Goal: Information Seeking & Learning: Learn about a topic

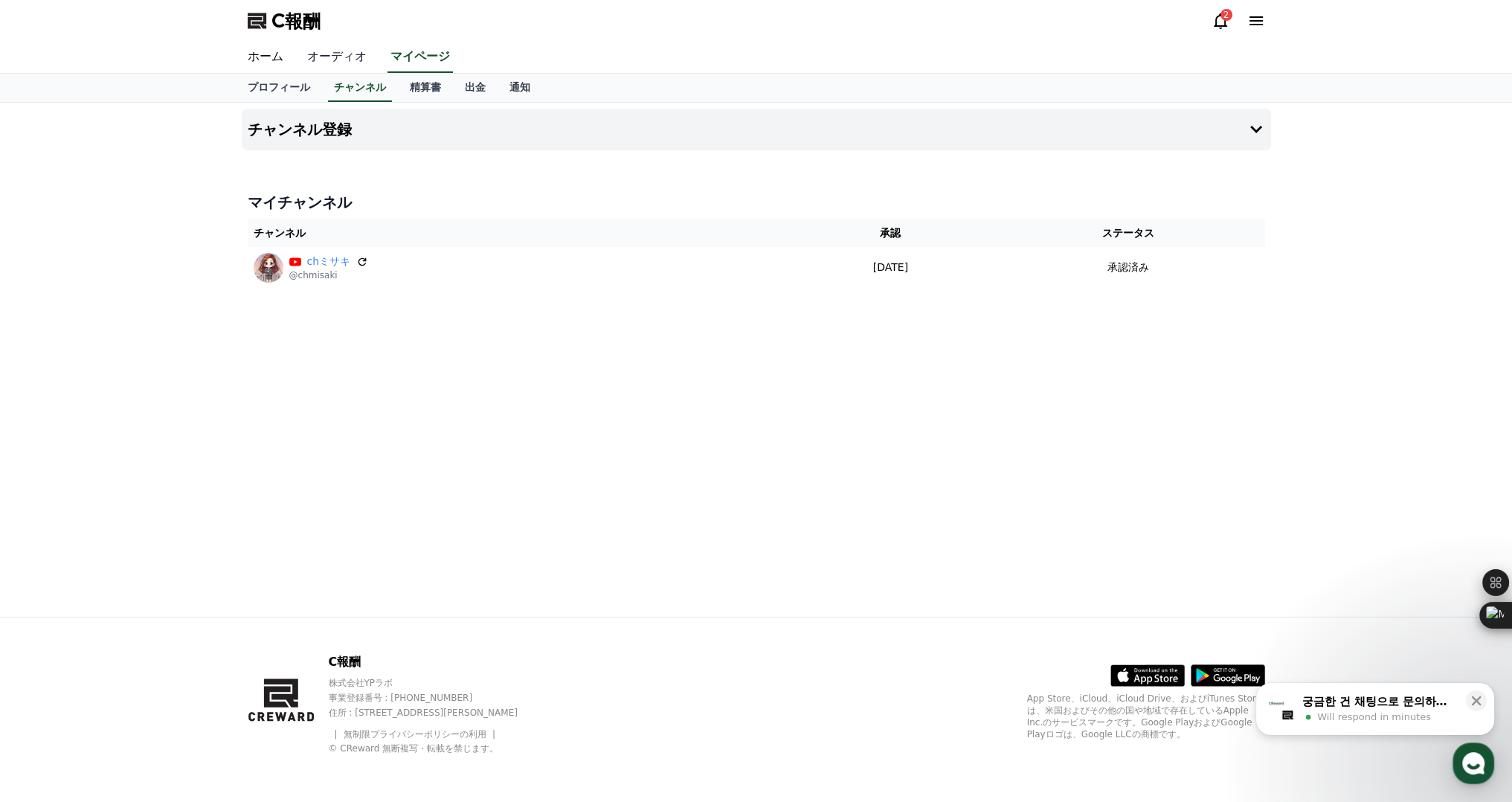
click at [316, 58] on font "オーディオ" at bounding box center [337, 56] width 60 height 14
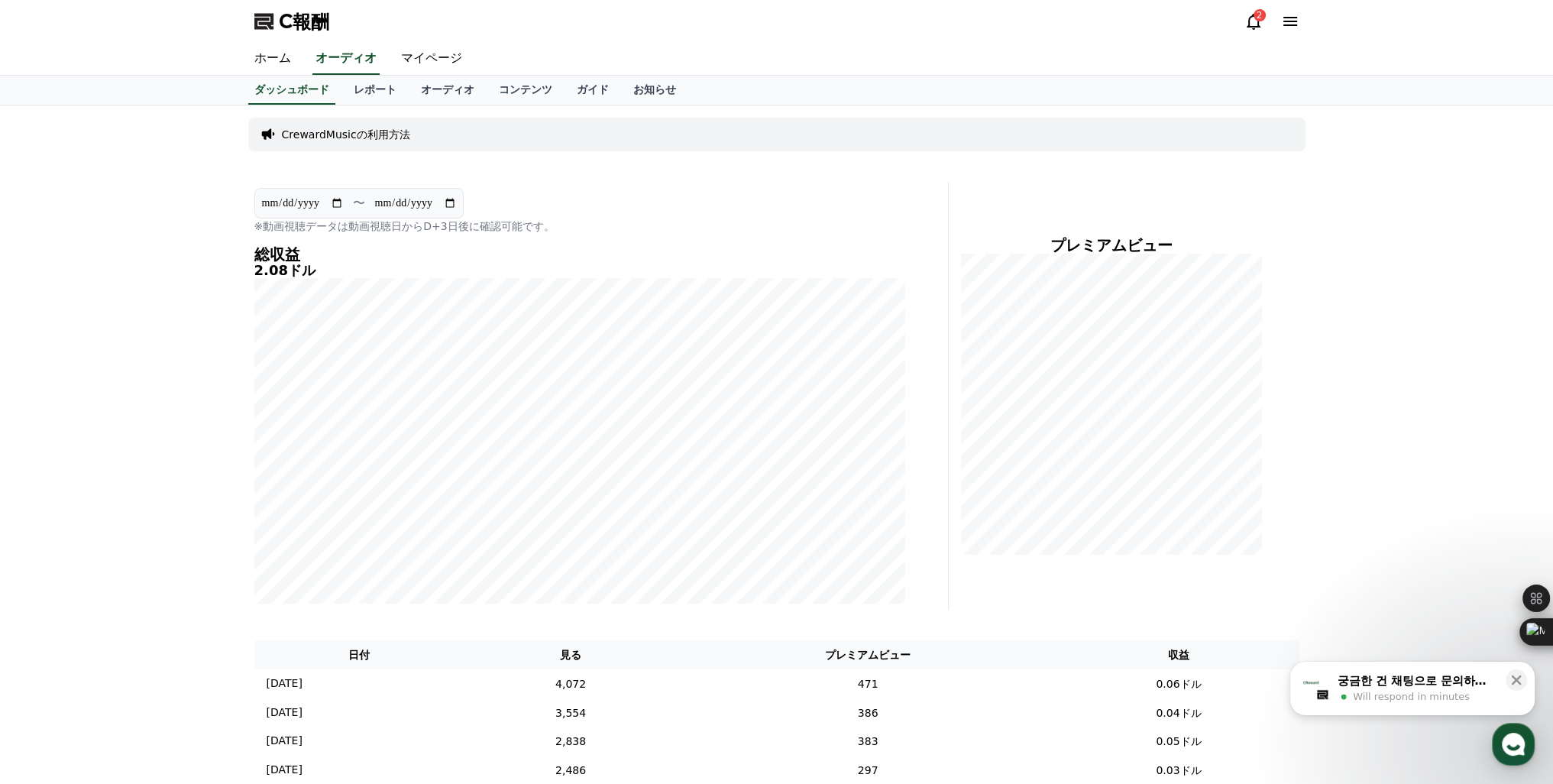
click at [1390, 691] on span "Will respond in minutes" at bounding box center [1411, 696] width 117 height 13
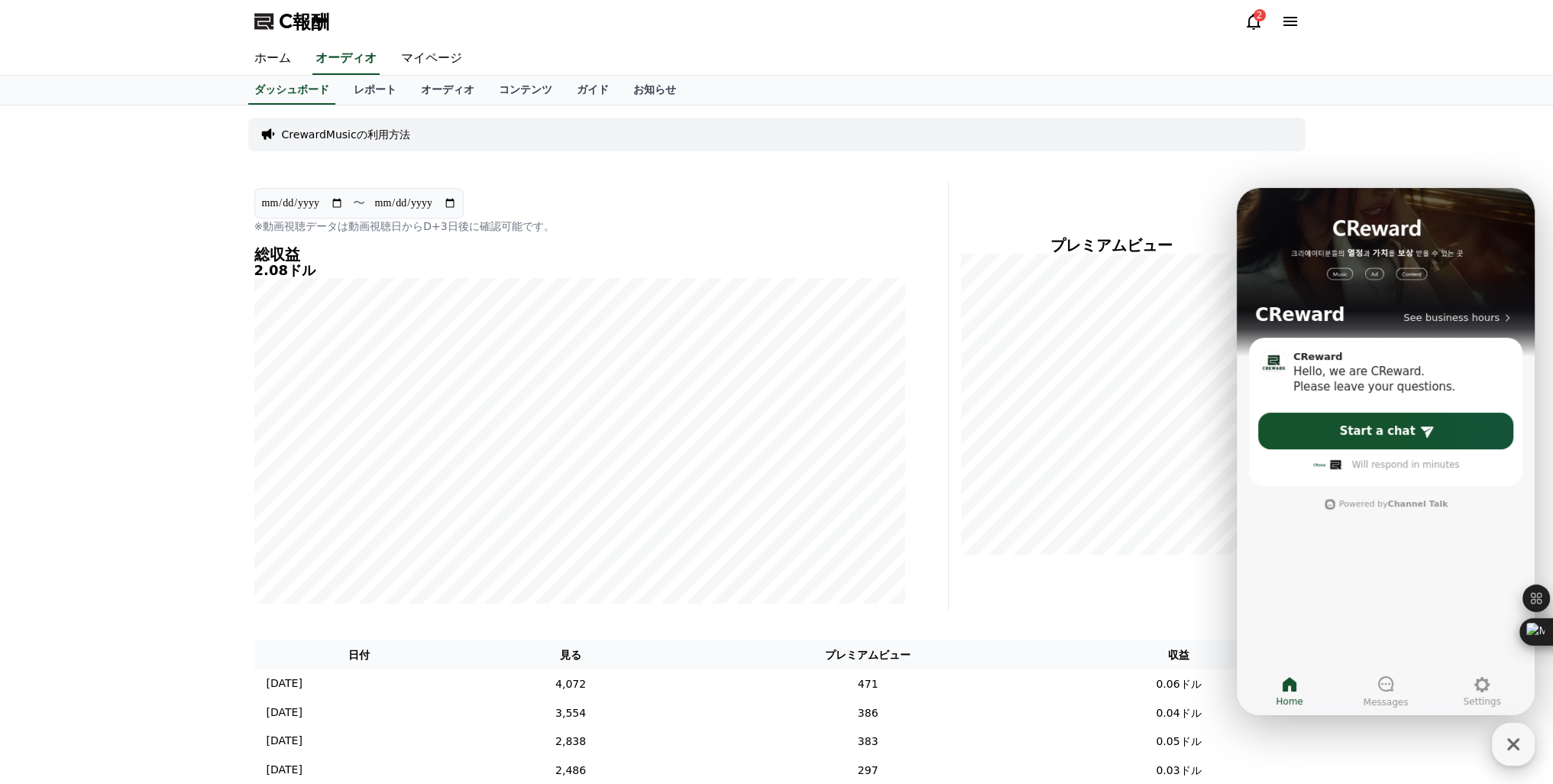
click at [1508, 751] on icon "button" at bounding box center [1513, 744] width 28 height 28
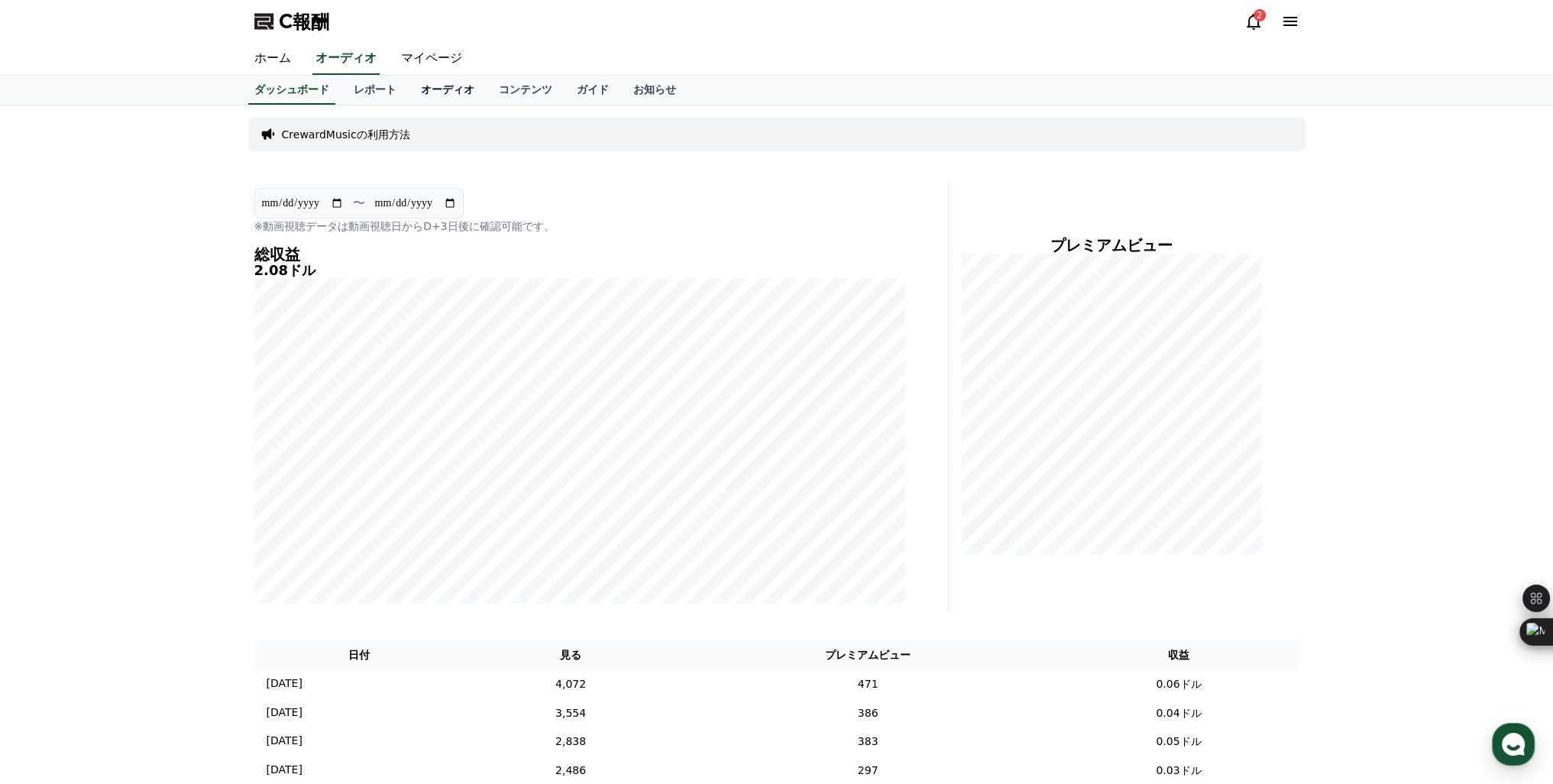
click at [421, 90] on font "オーディオ" at bounding box center [448, 89] width 54 height 12
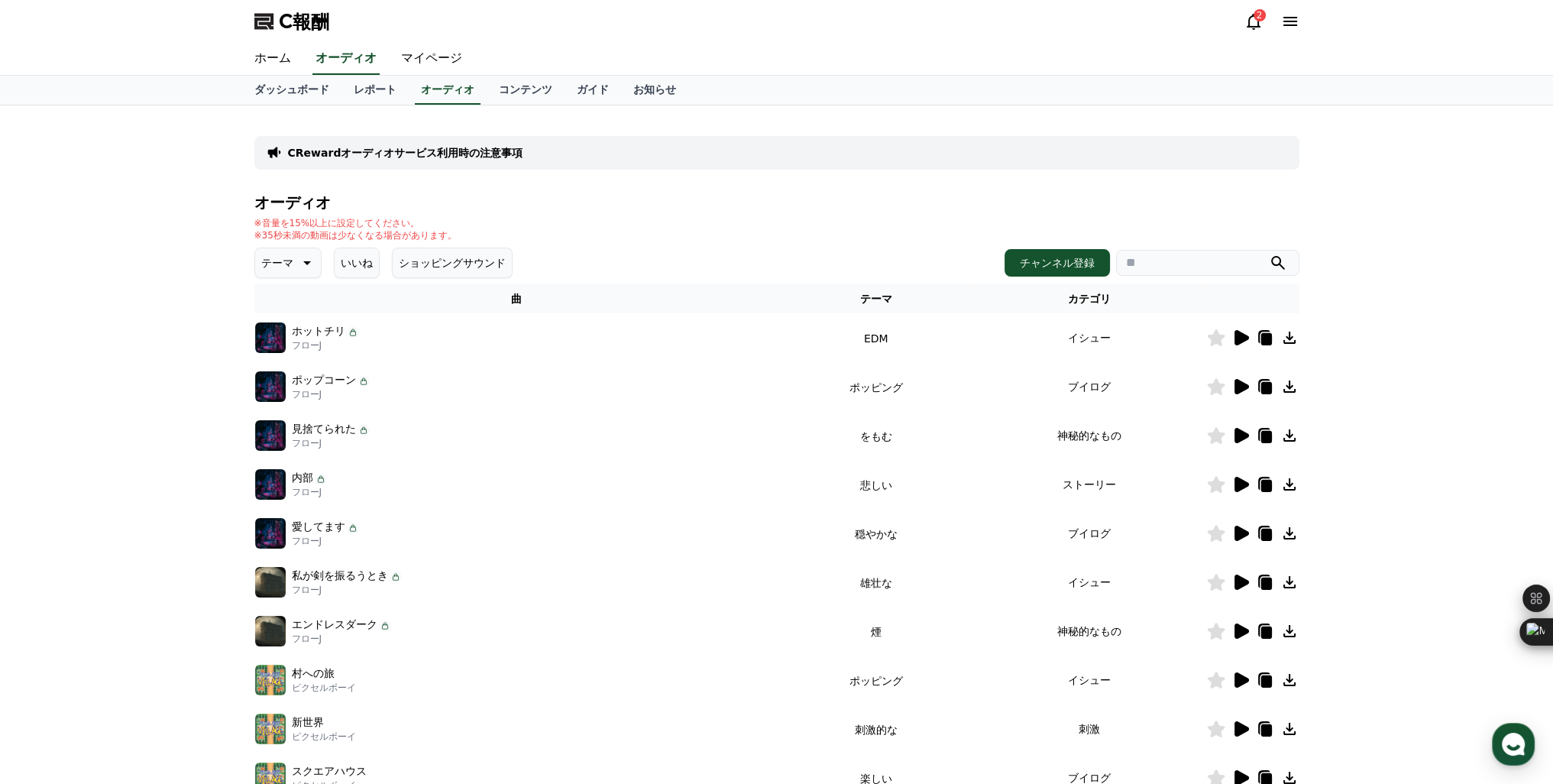
click at [296, 268] on icon at bounding box center [305, 262] width 18 height 18
click at [291, 371] on button "好奇心" at bounding box center [278, 382] width 44 height 33
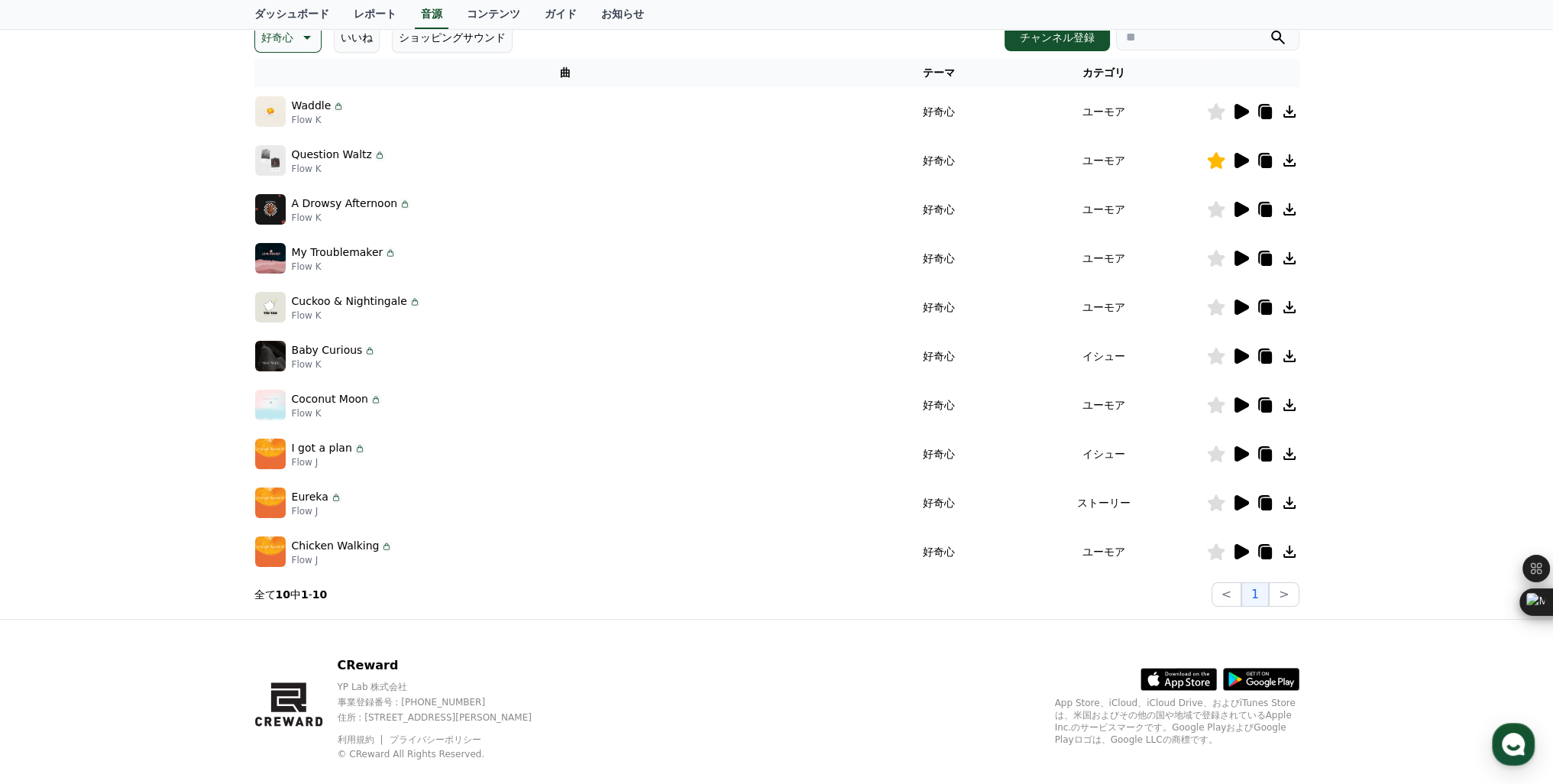
scroll to position [229, 0]
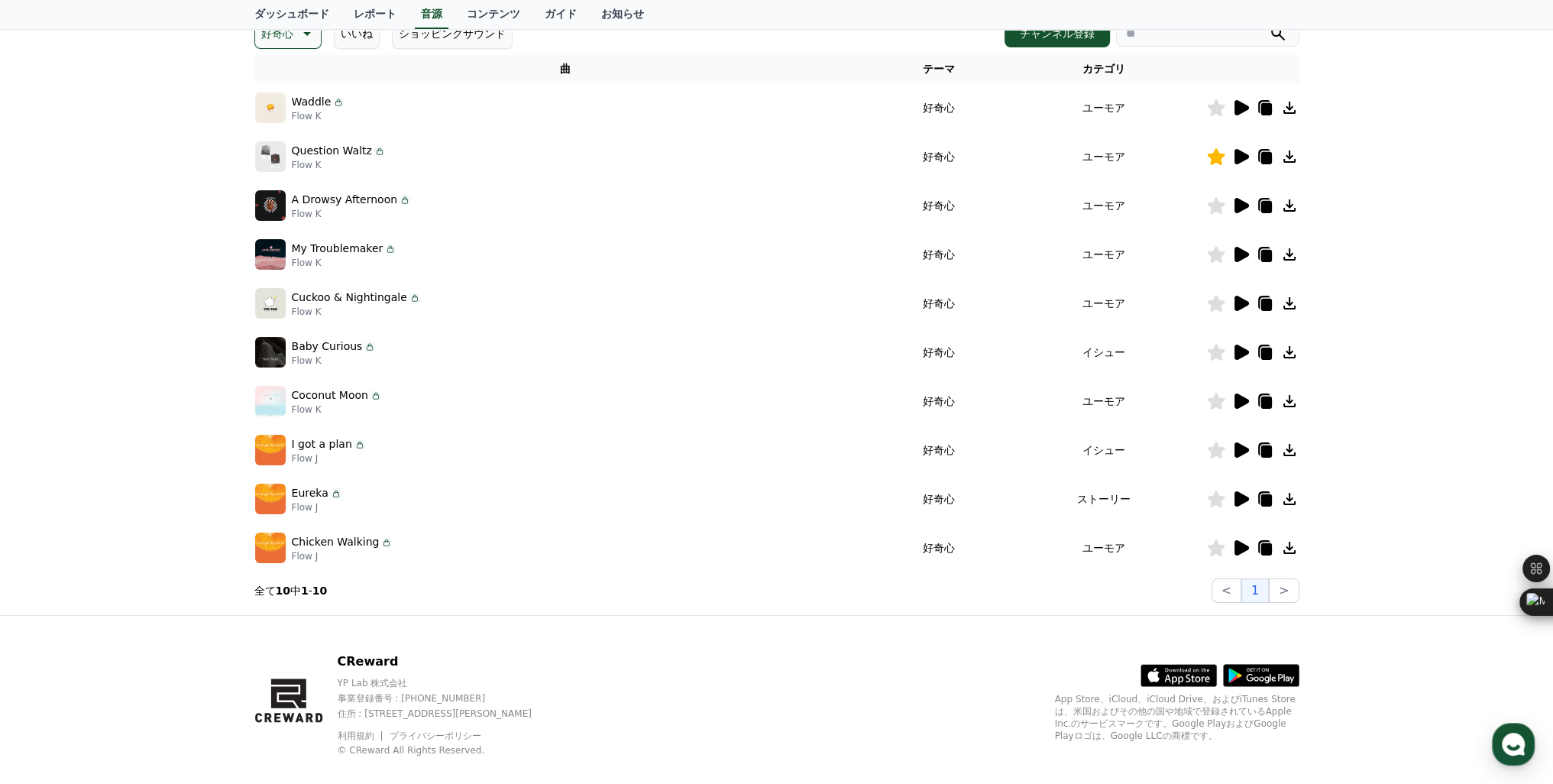
click at [1238, 549] on icon at bounding box center [1241, 548] width 14 height 15
click at [1237, 549] on icon at bounding box center [1241, 548] width 14 height 15
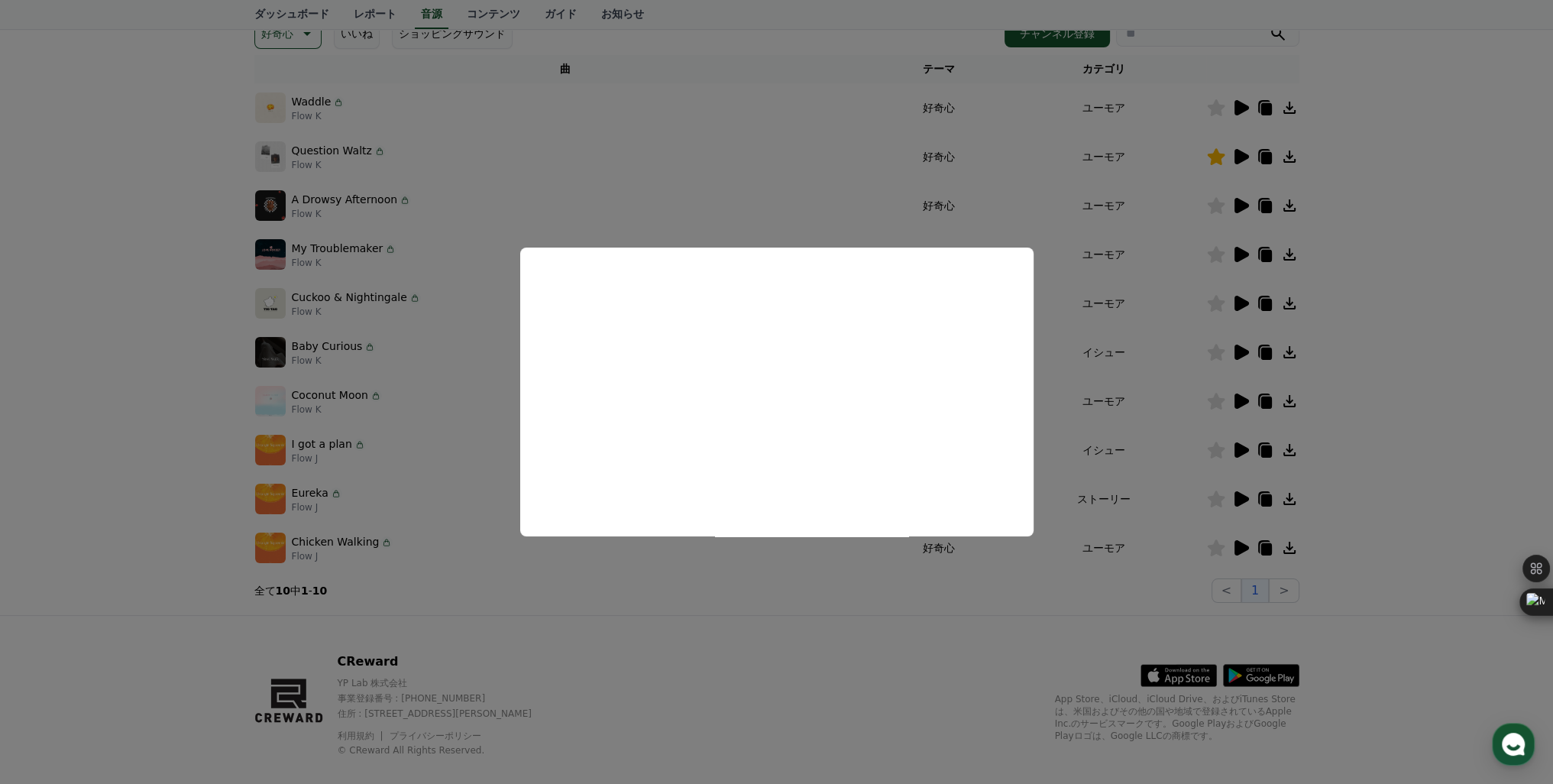
click at [1232, 494] on button "close modal" at bounding box center [776, 392] width 1553 height 784
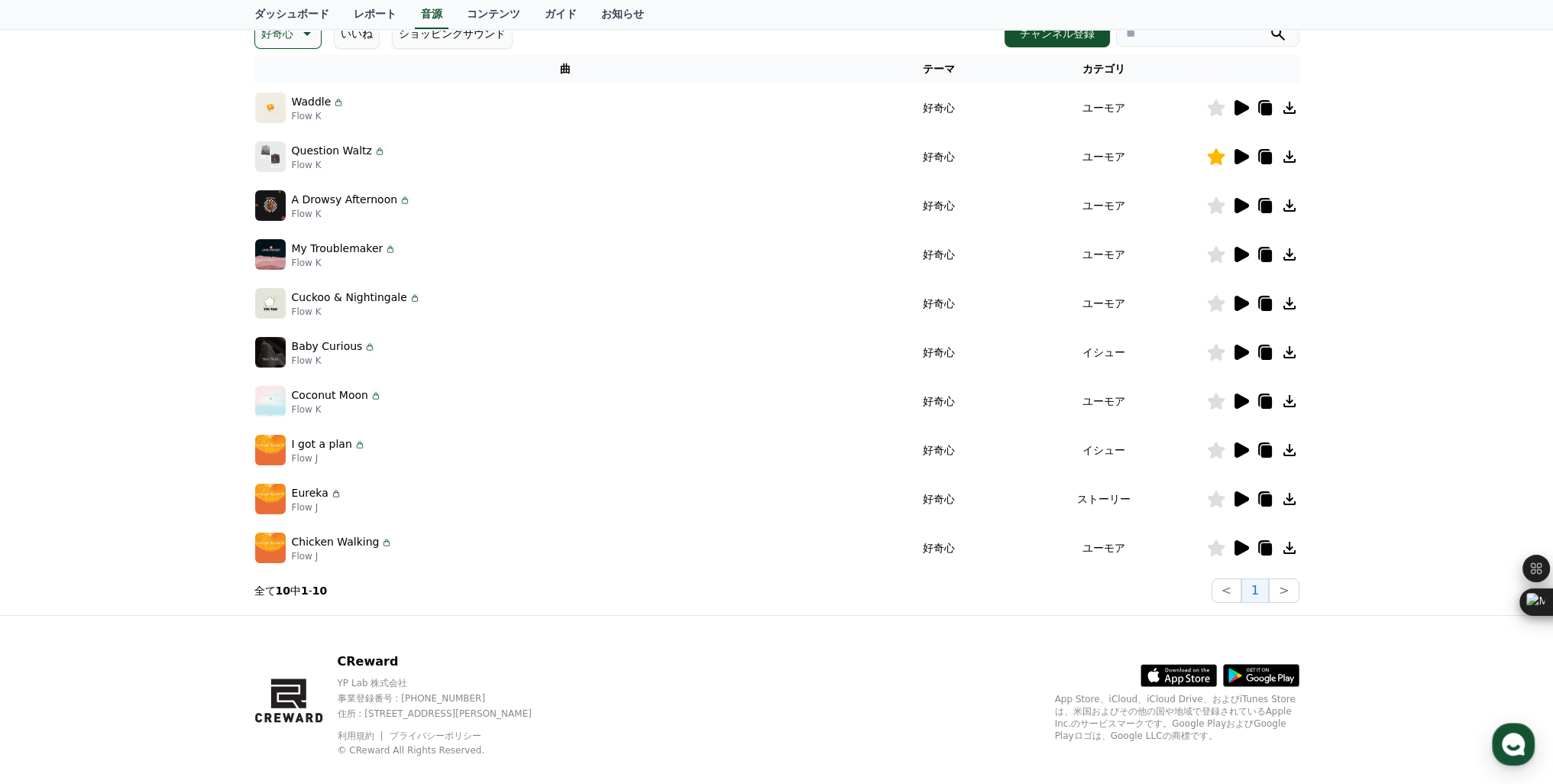
click at [1240, 496] on icon at bounding box center [1241, 499] width 14 height 15
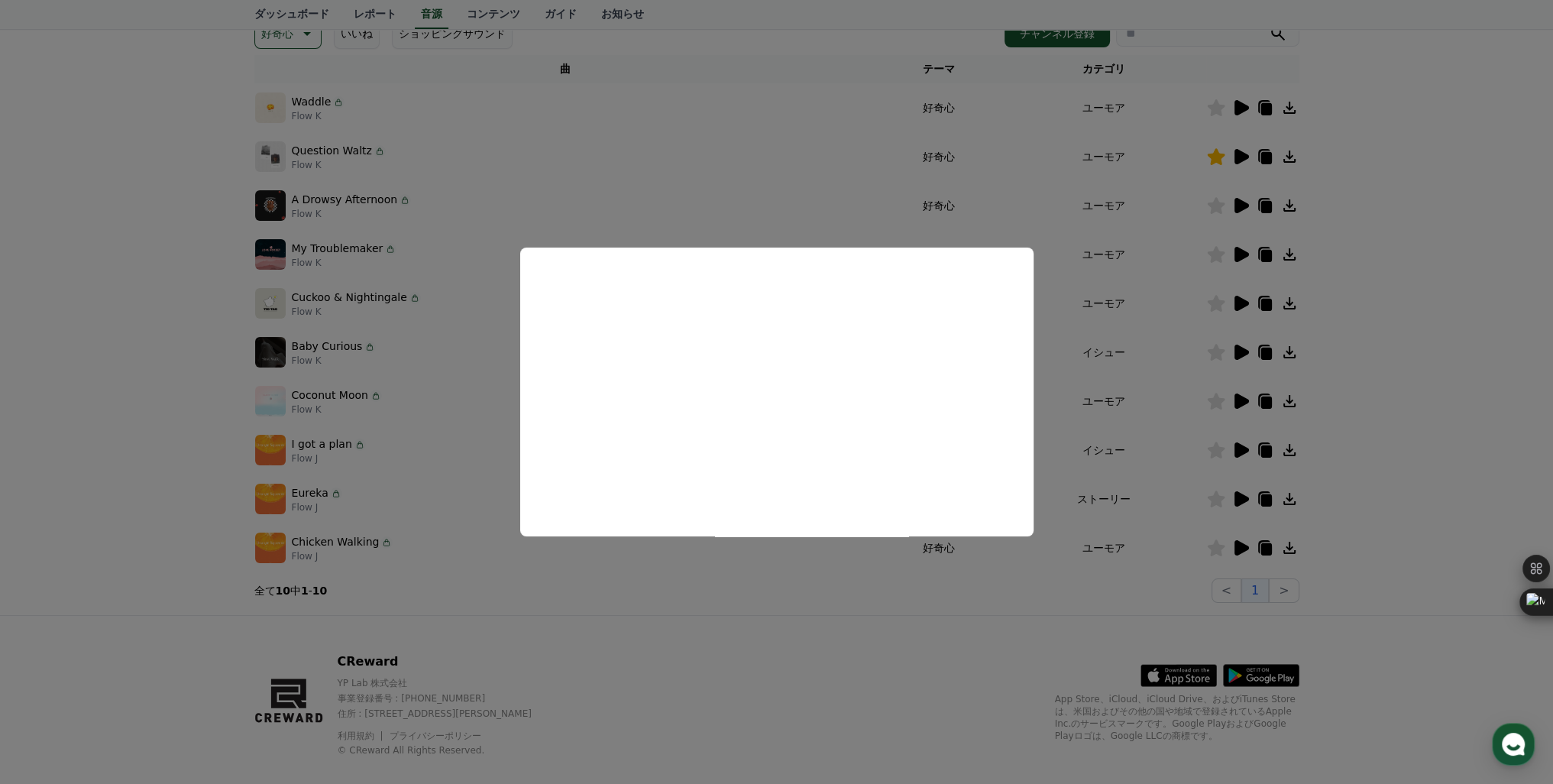
click at [1238, 450] on button "close modal" at bounding box center [776, 392] width 1553 height 784
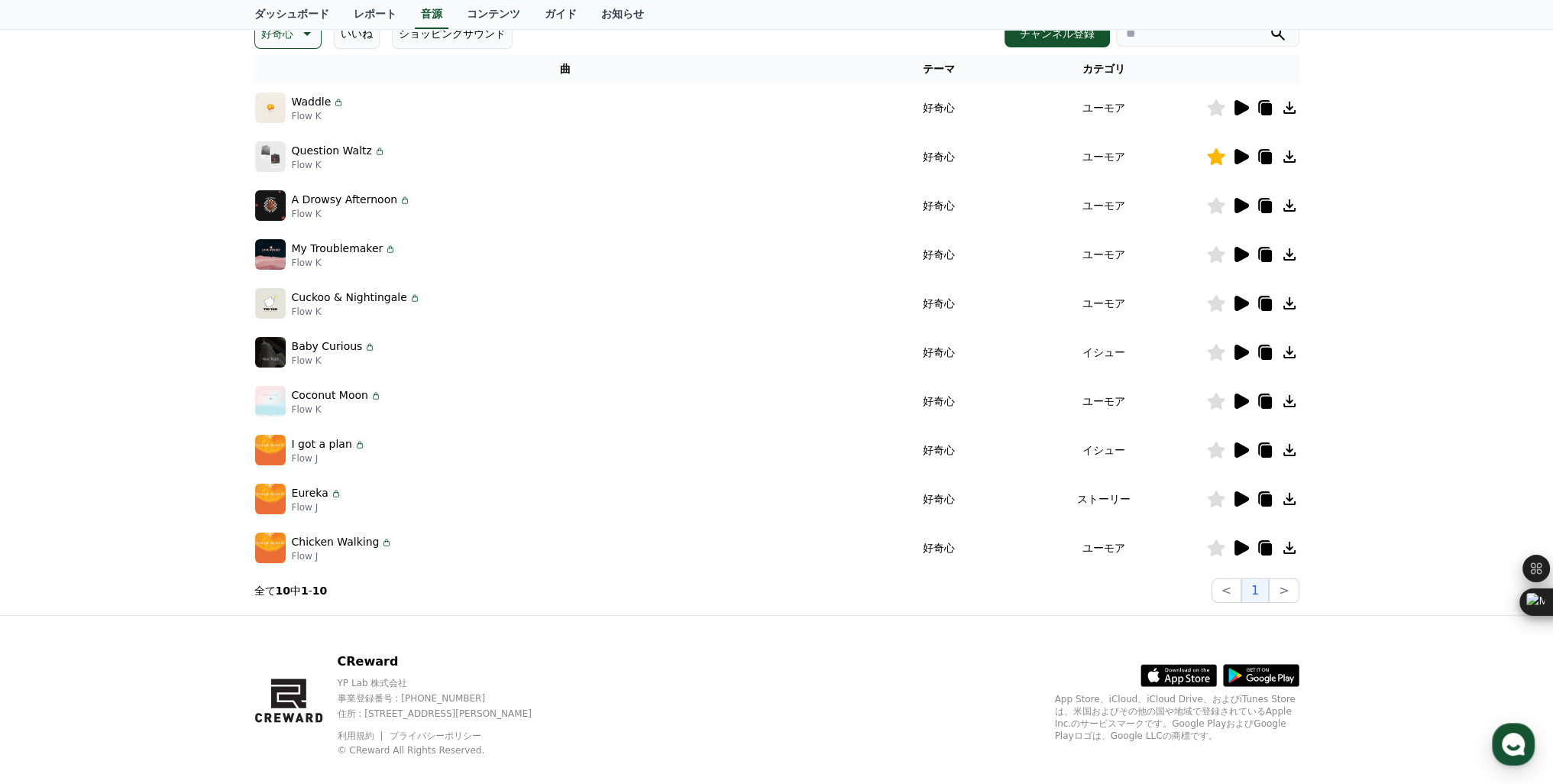
click at [1238, 450] on icon at bounding box center [1241, 450] width 14 height 15
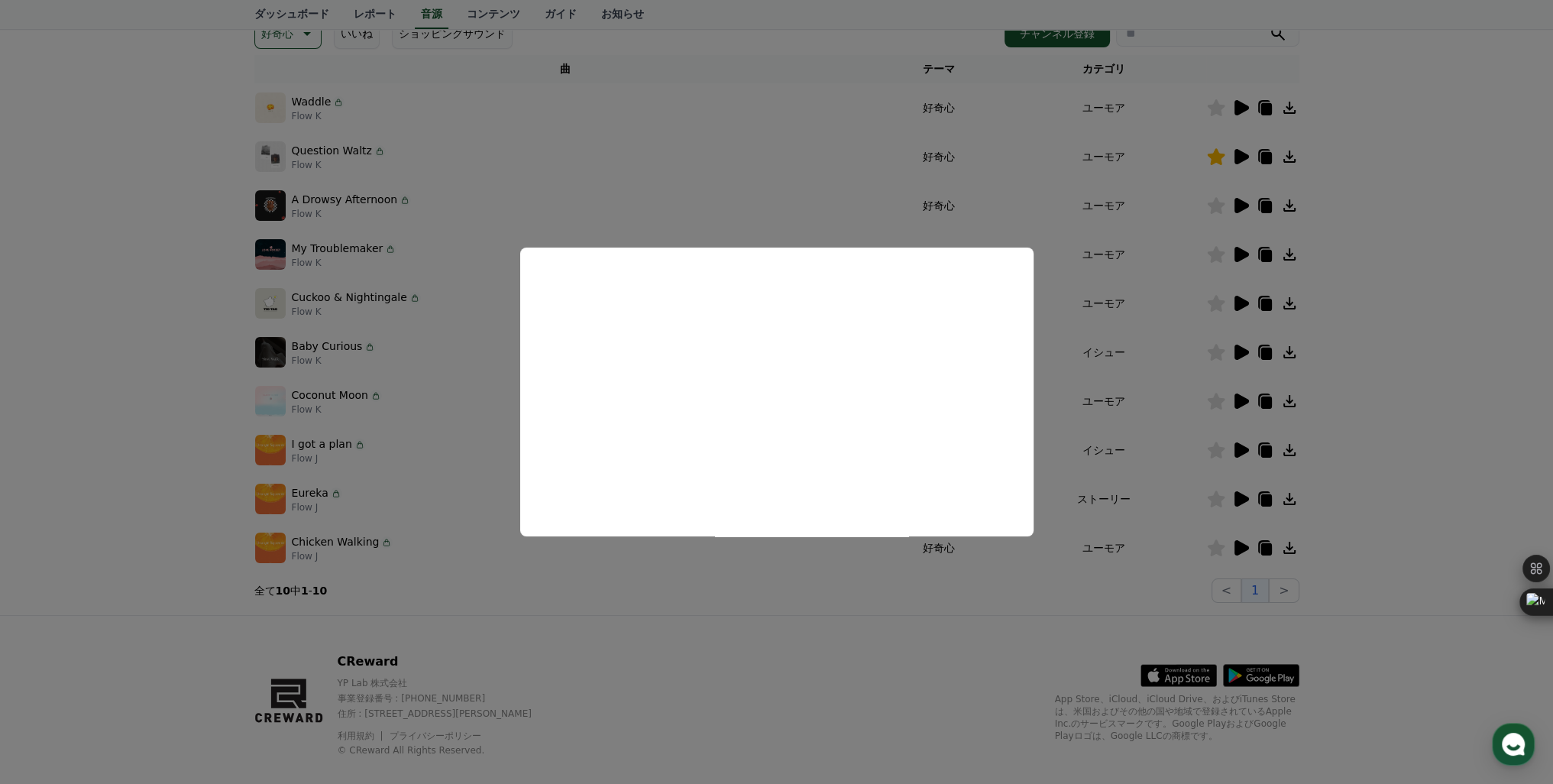
click at [1244, 400] on button "close modal" at bounding box center [776, 392] width 1553 height 784
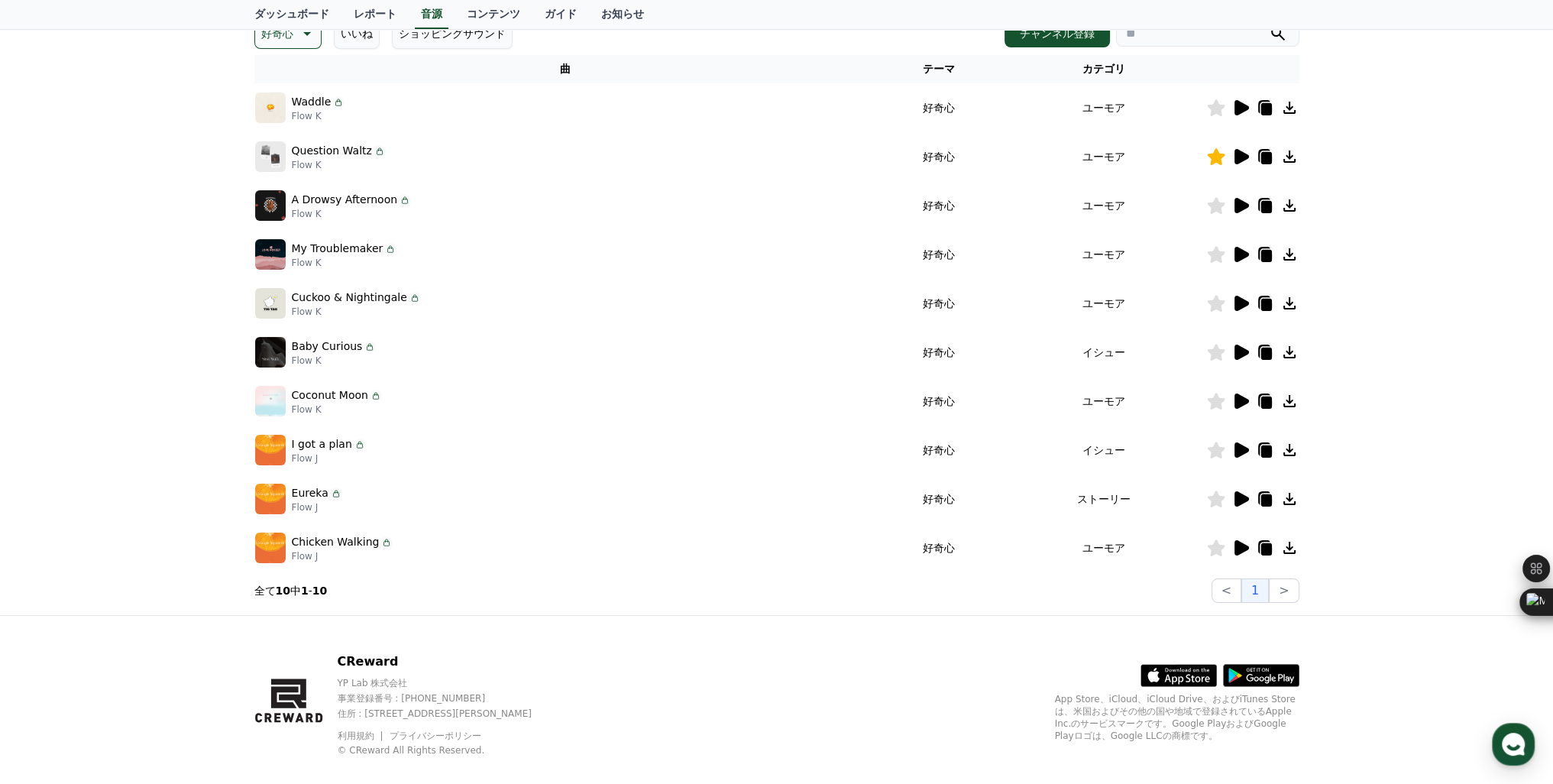
click at [1244, 400] on icon at bounding box center [1241, 401] width 14 height 15
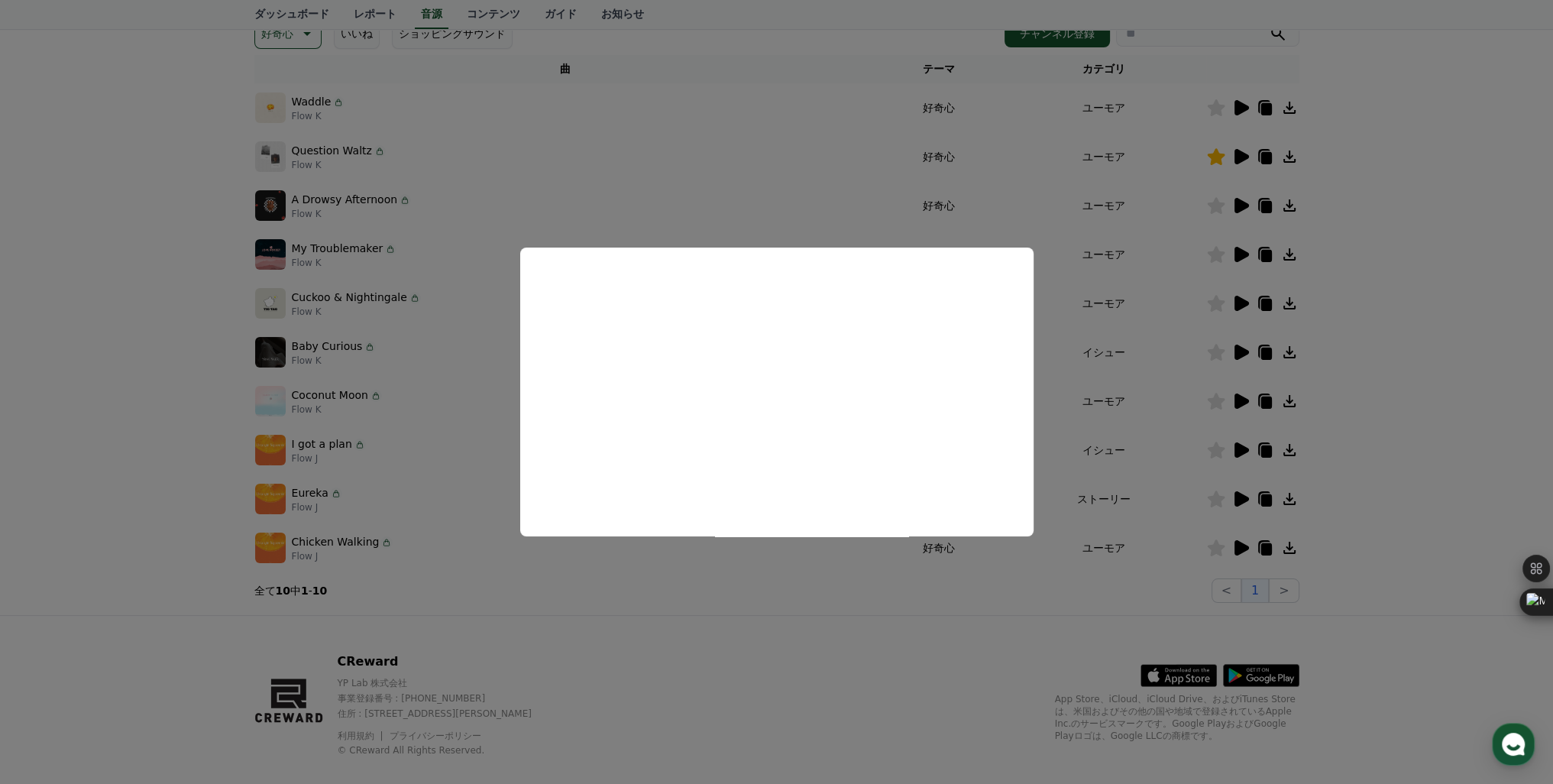
click at [1235, 353] on button "close modal" at bounding box center [776, 392] width 1553 height 784
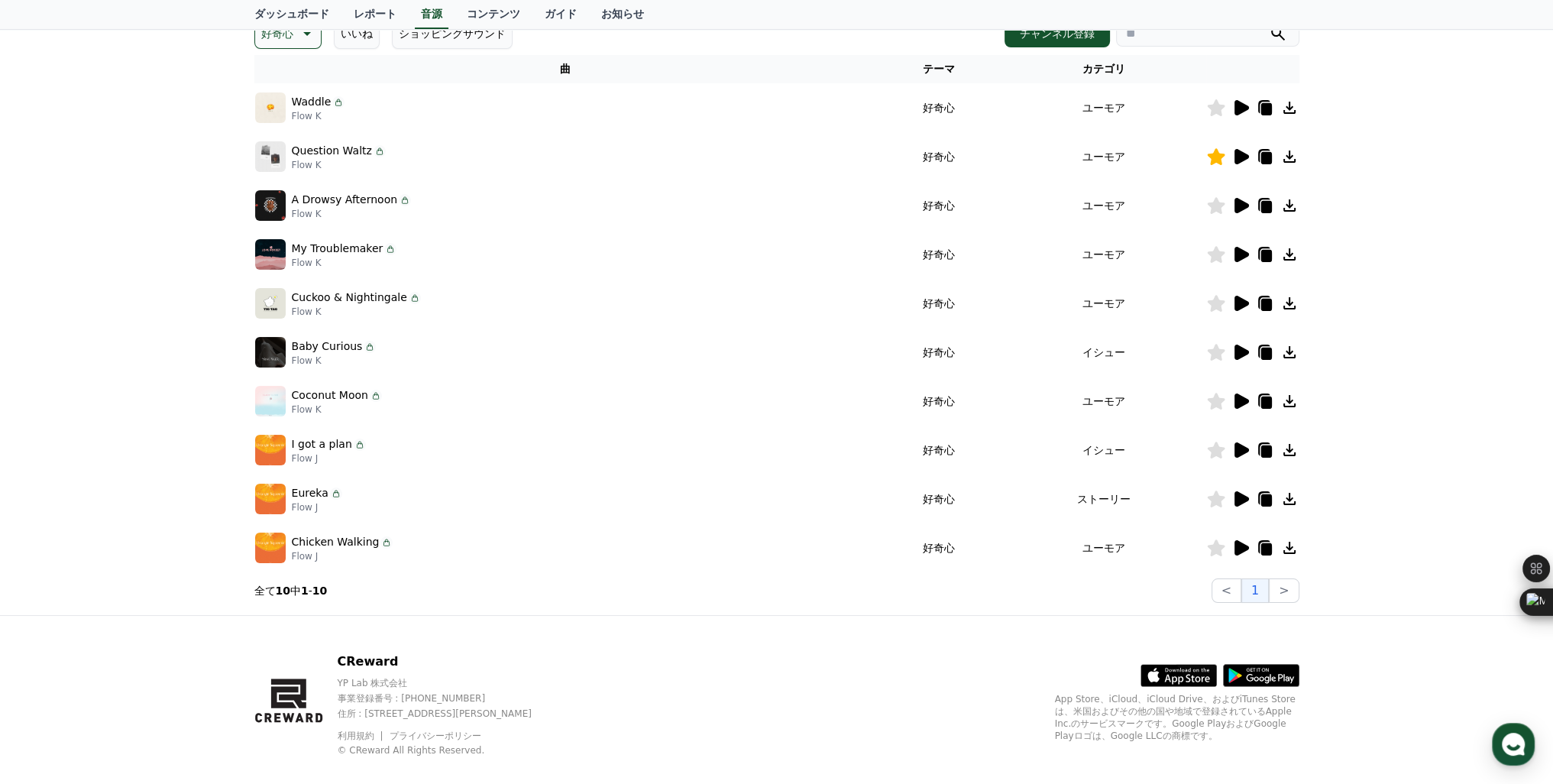
click at [1235, 353] on icon at bounding box center [1241, 352] width 14 height 15
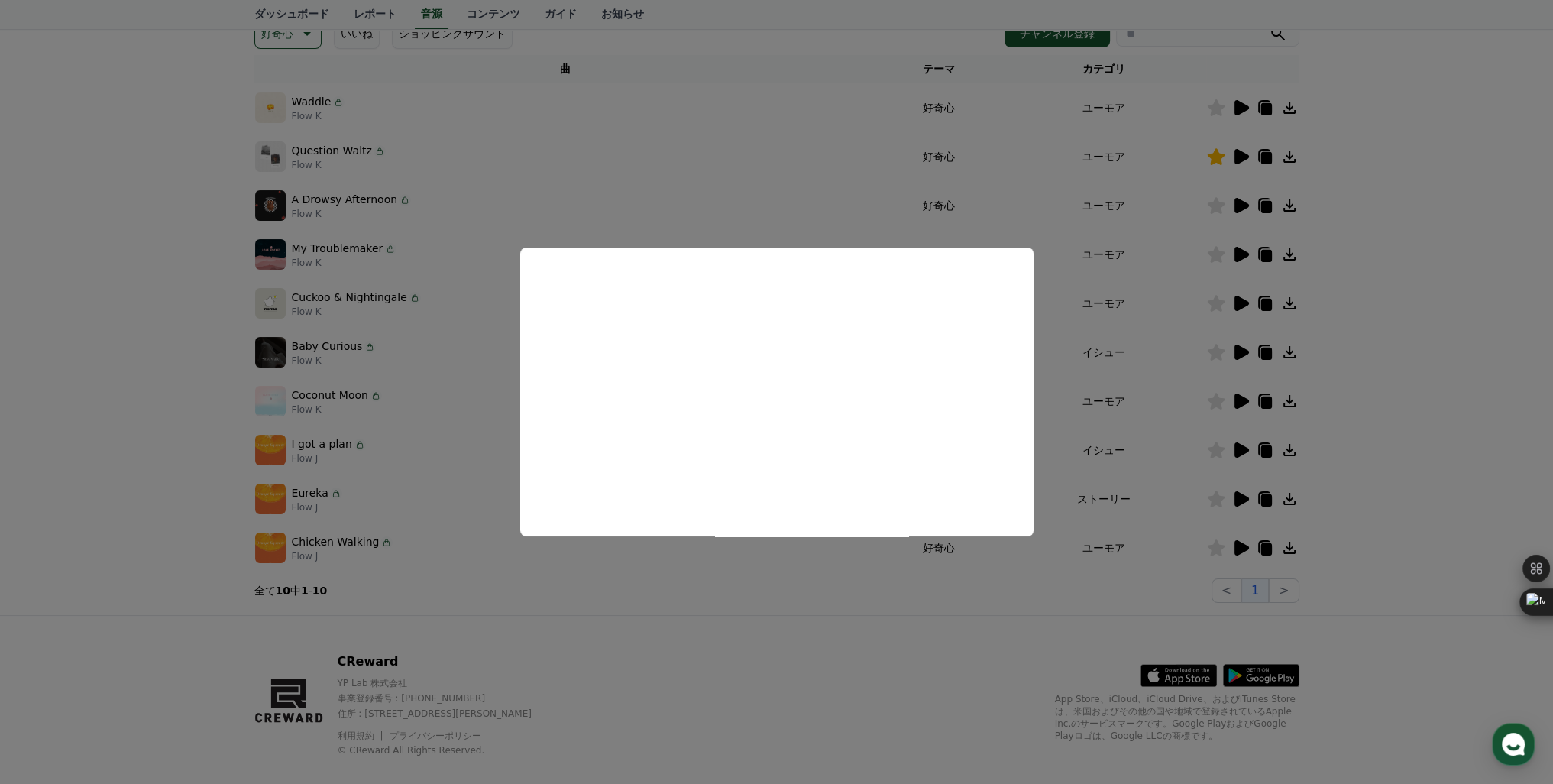
click at [1244, 298] on button "close modal" at bounding box center [776, 392] width 1553 height 784
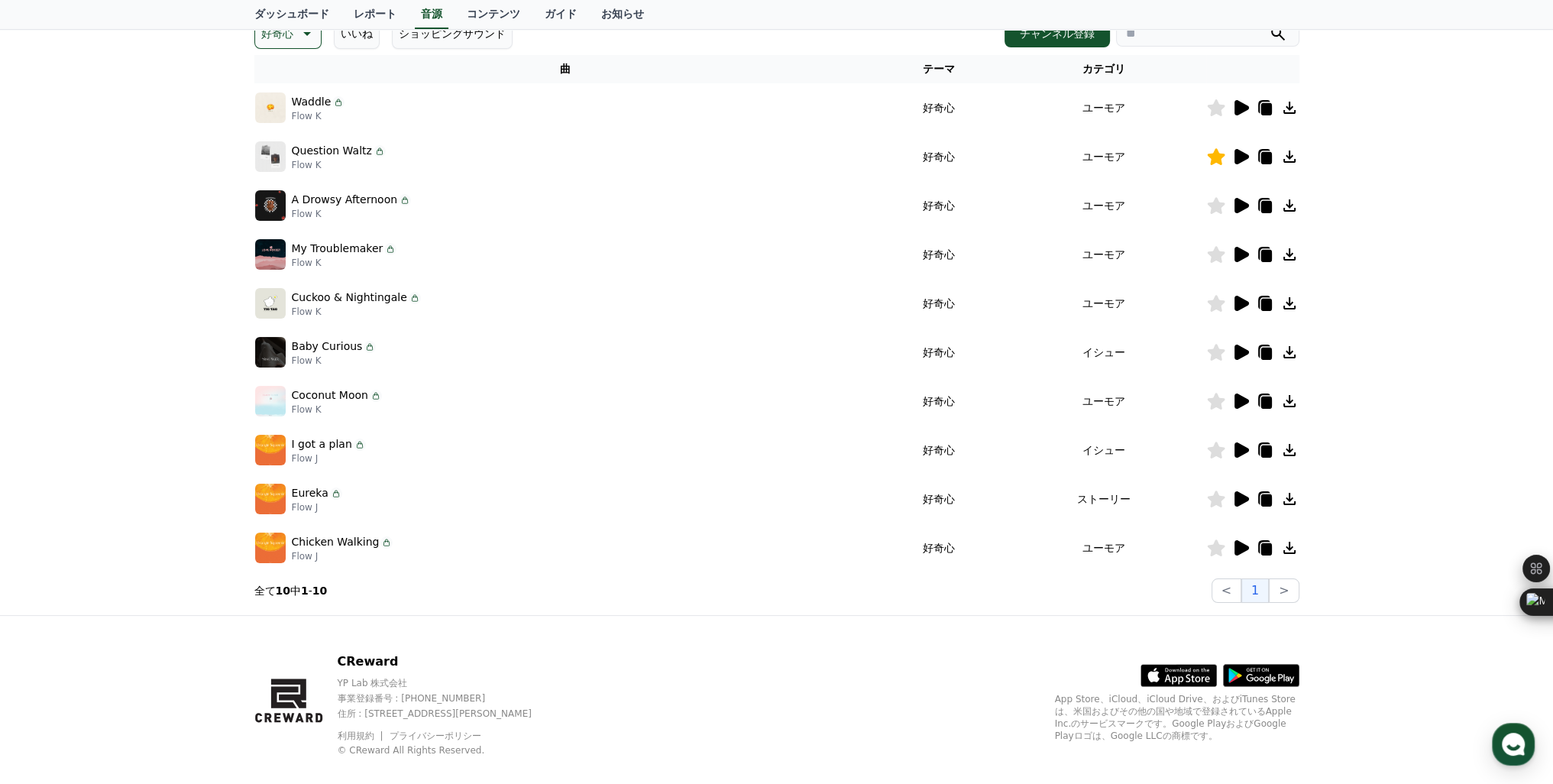
click at [1244, 298] on icon at bounding box center [1240, 303] width 18 height 18
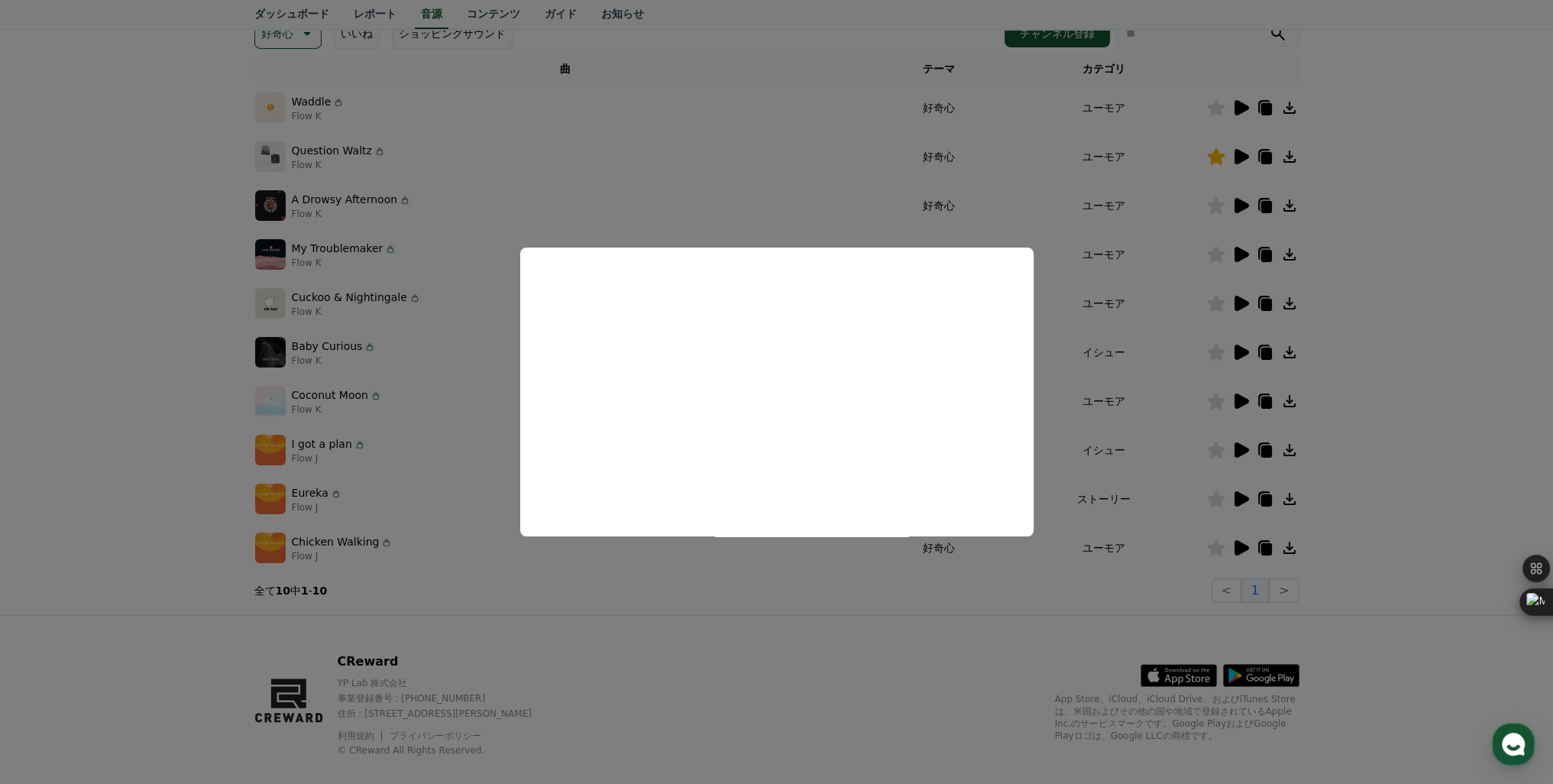
click at [1232, 257] on button "close modal" at bounding box center [776, 392] width 1553 height 784
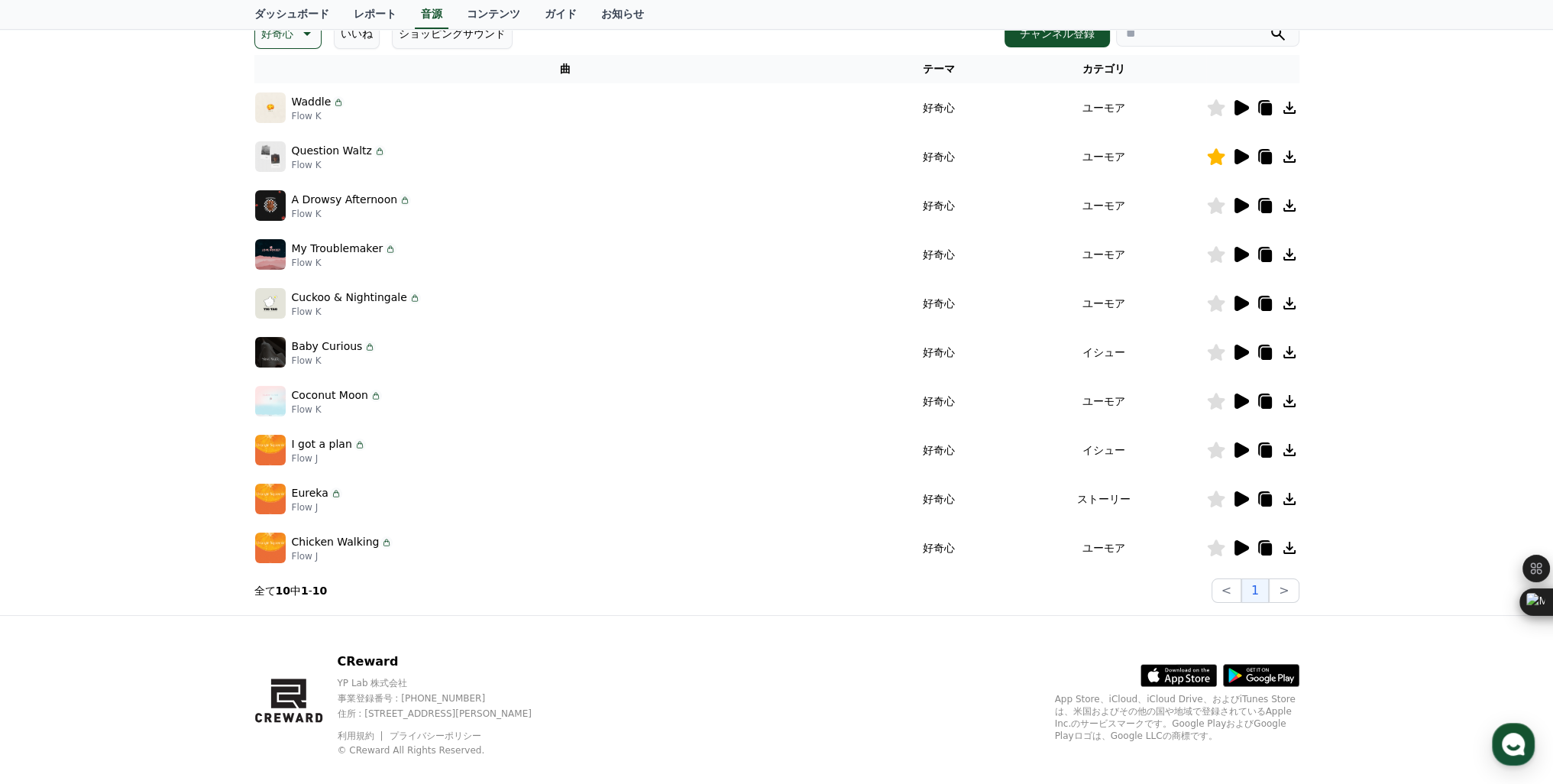
click at [1232, 257] on icon at bounding box center [1240, 253] width 18 height 18
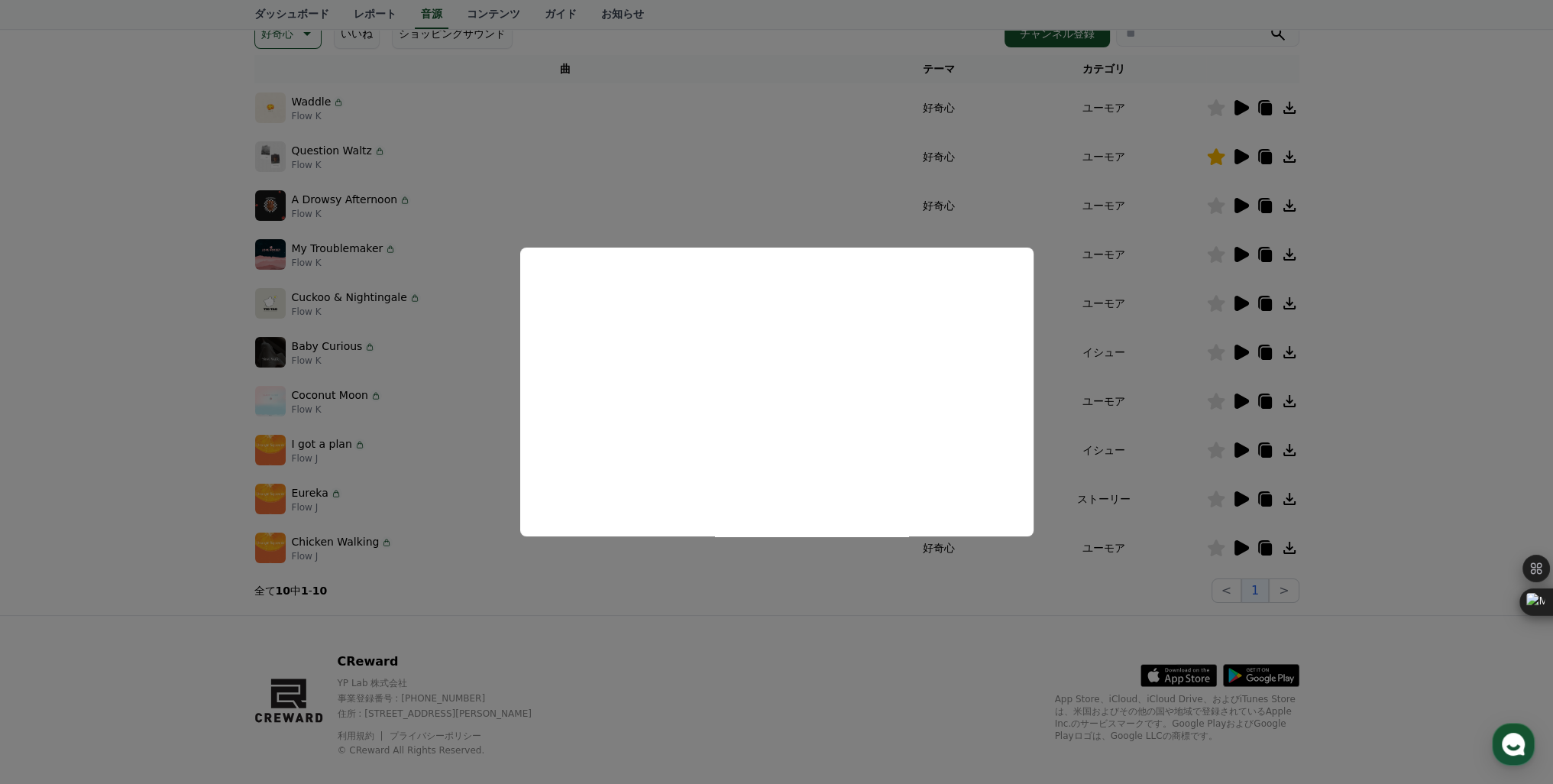
scroll to position [0, 0]
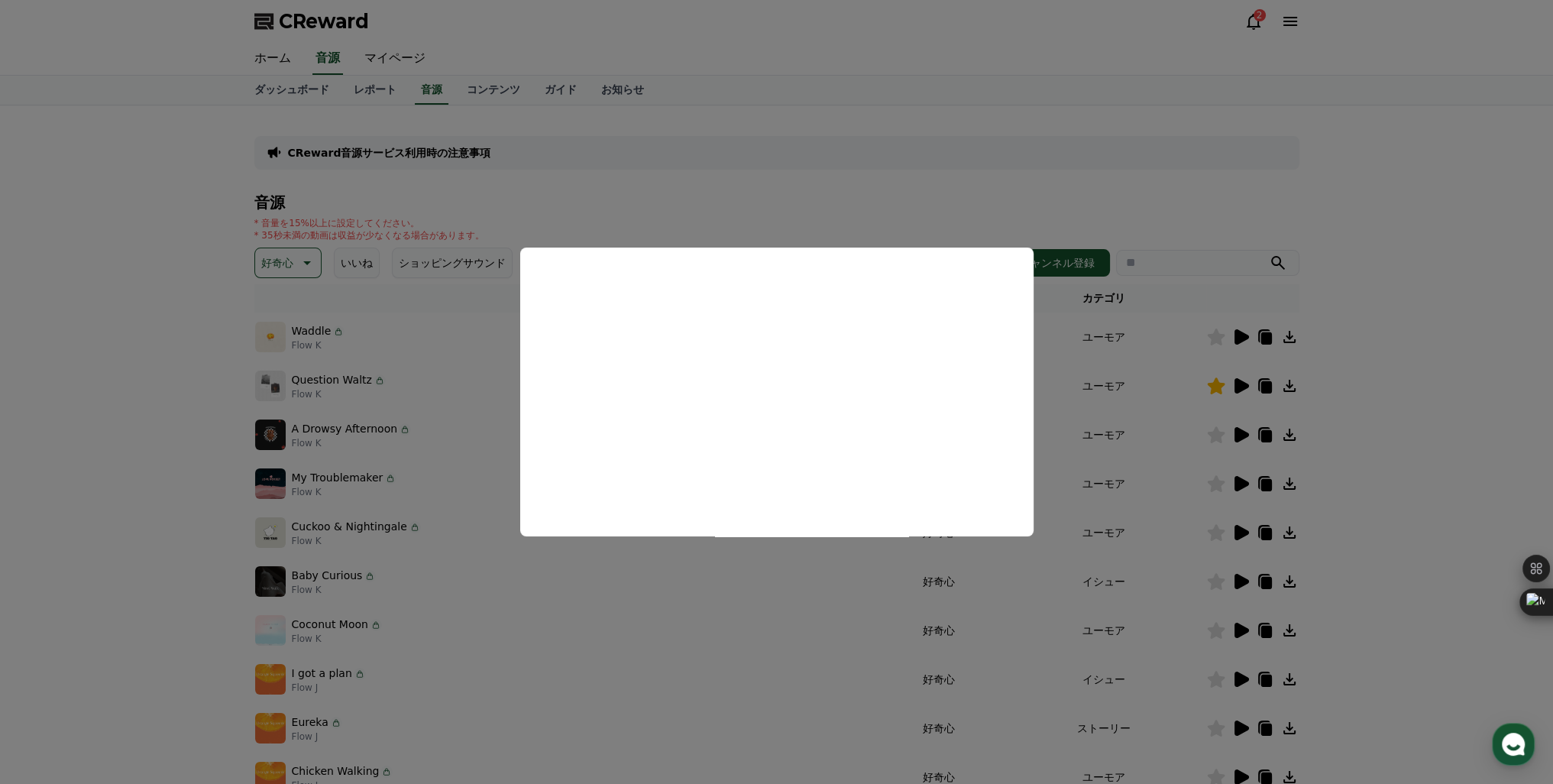
click at [1244, 437] on button "close modal" at bounding box center [776, 392] width 1553 height 784
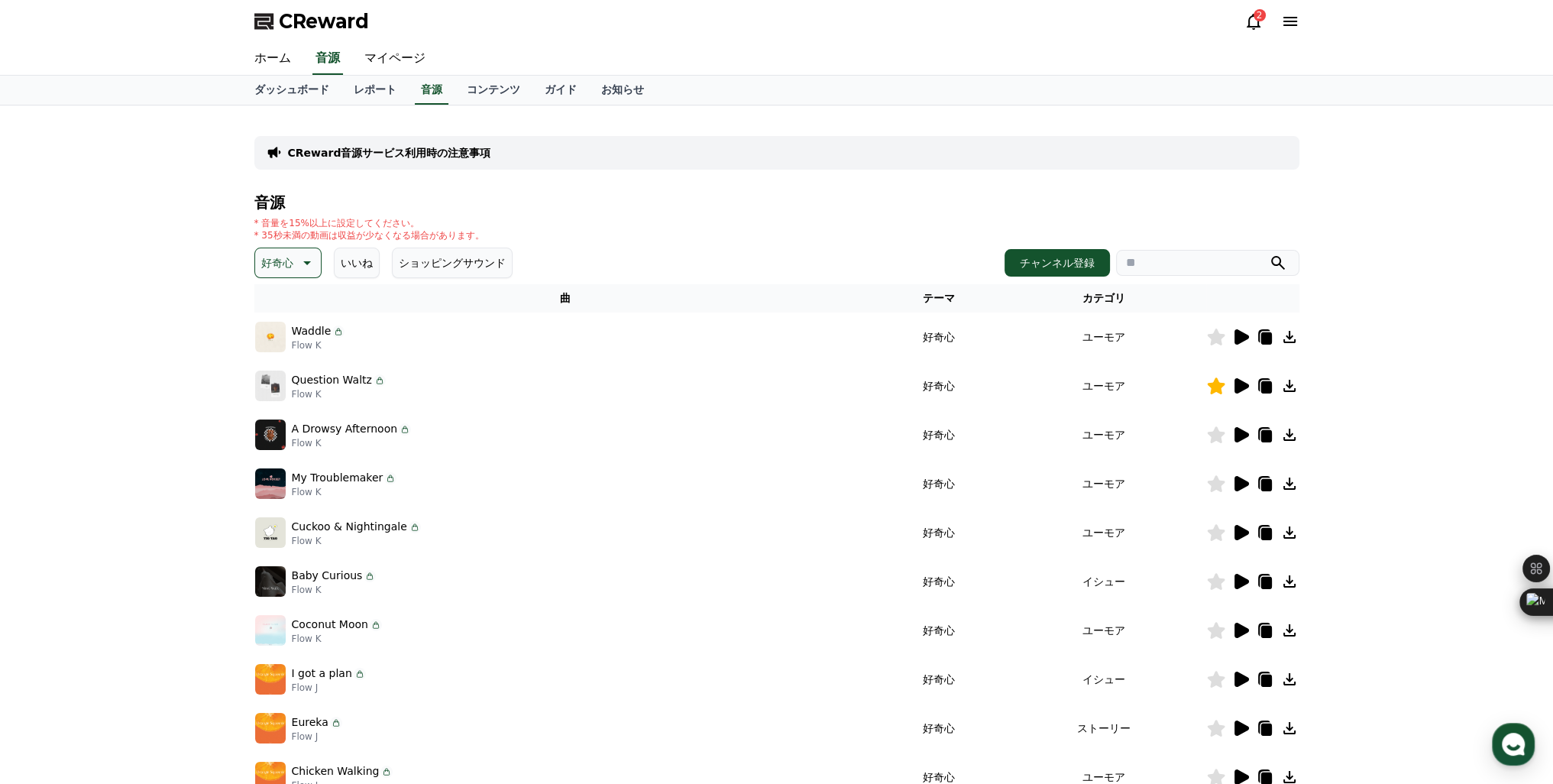
click at [1244, 437] on icon at bounding box center [1241, 435] width 14 height 15
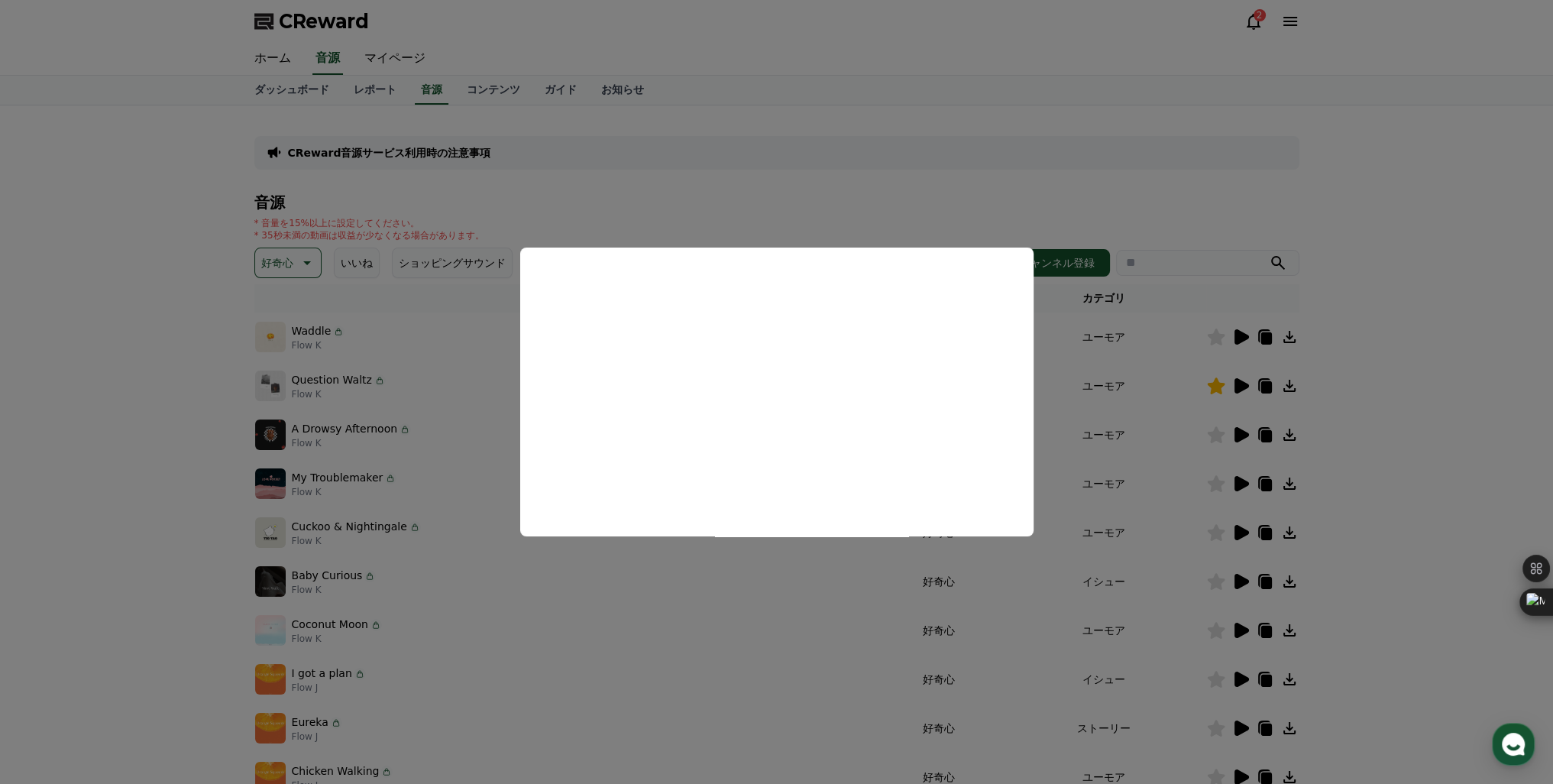
click at [1239, 337] on button "close modal" at bounding box center [776, 392] width 1553 height 784
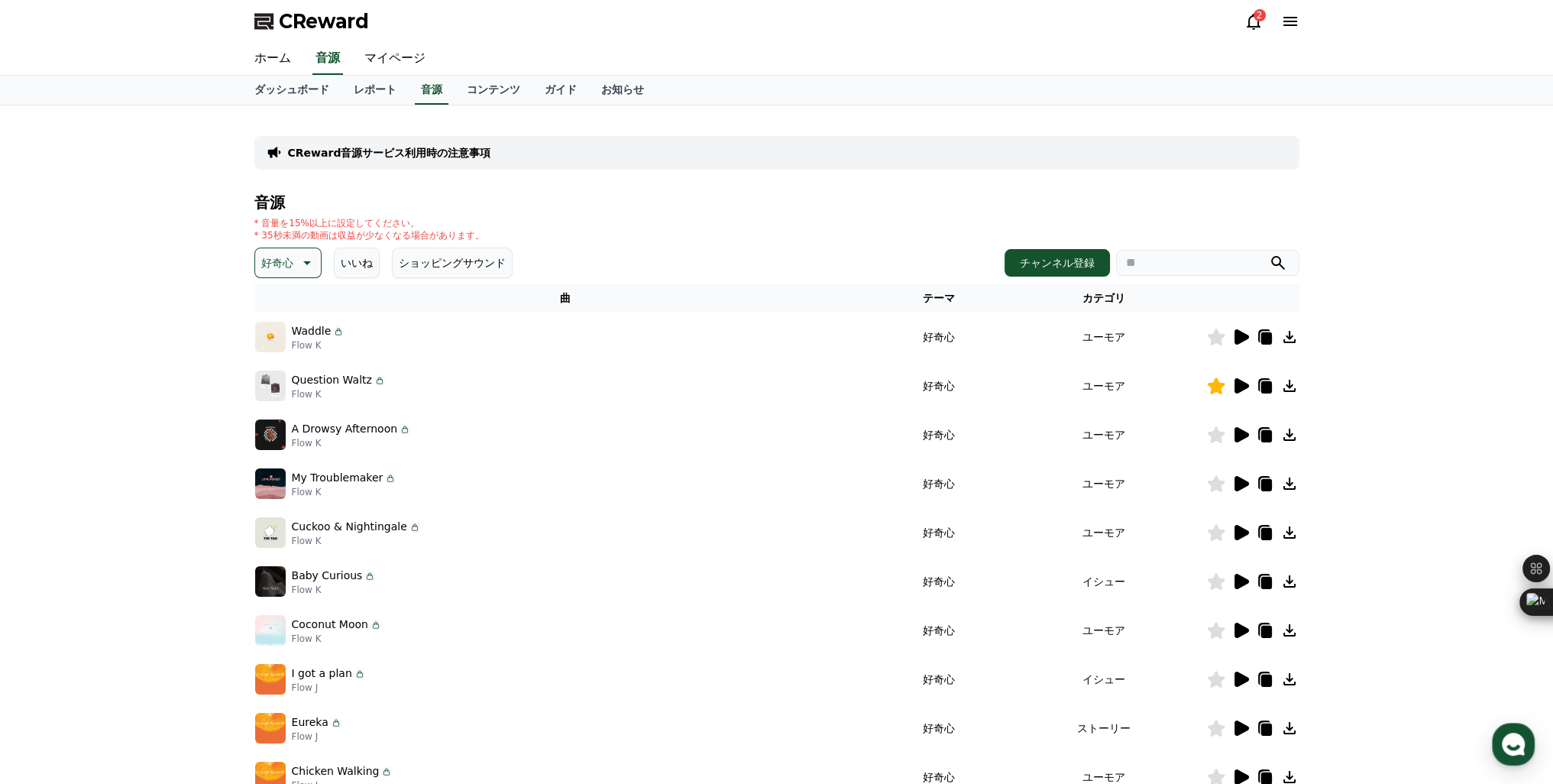
click at [1229, 383] on div at bounding box center [1253, 385] width 92 height 18
click at [1240, 381] on icon at bounding box center [1241, 385] width 14 height 15
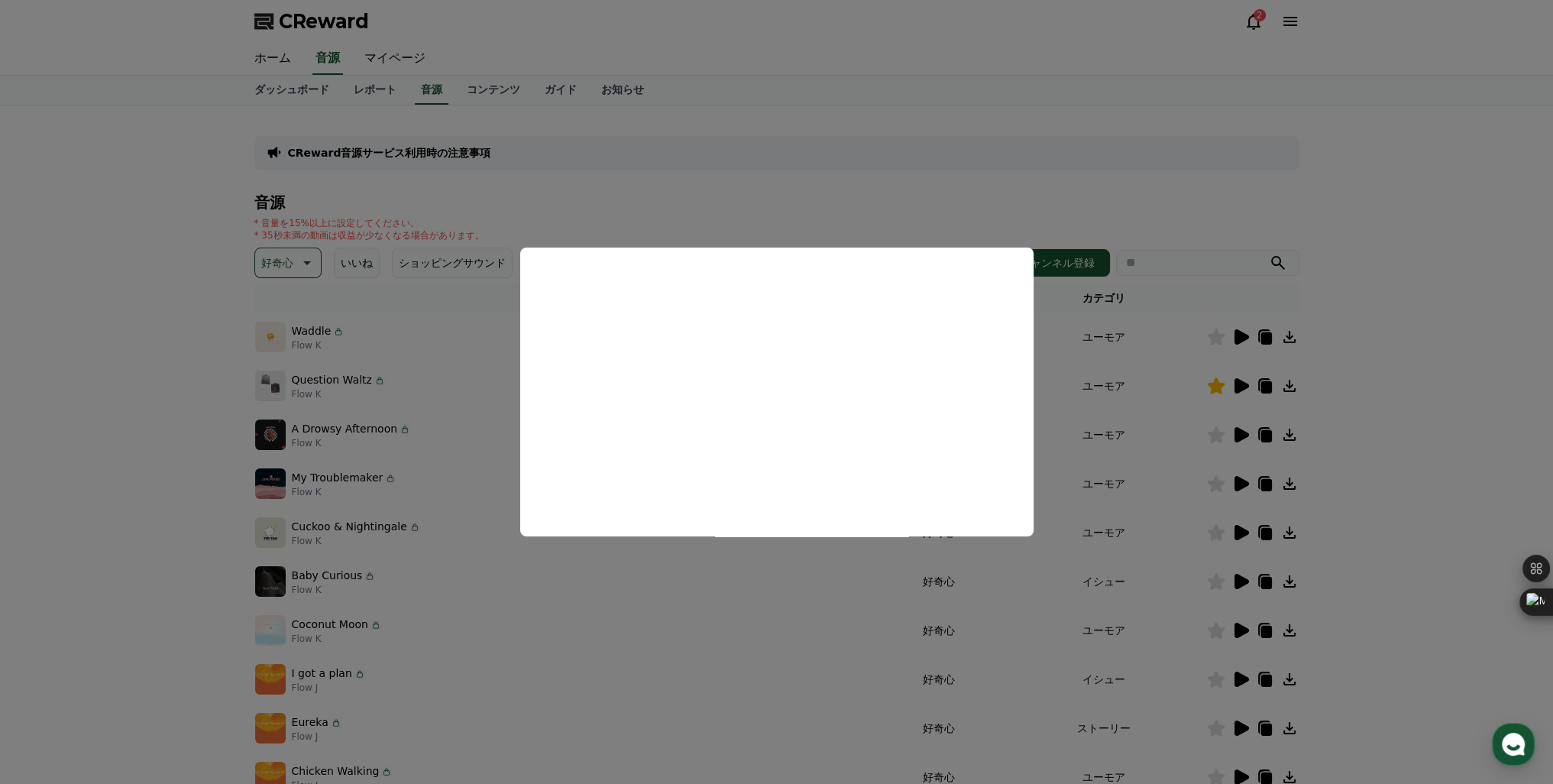
click at [1242, 333] on button "close modal" at bounding box center [776, 392] width 1553 height 784
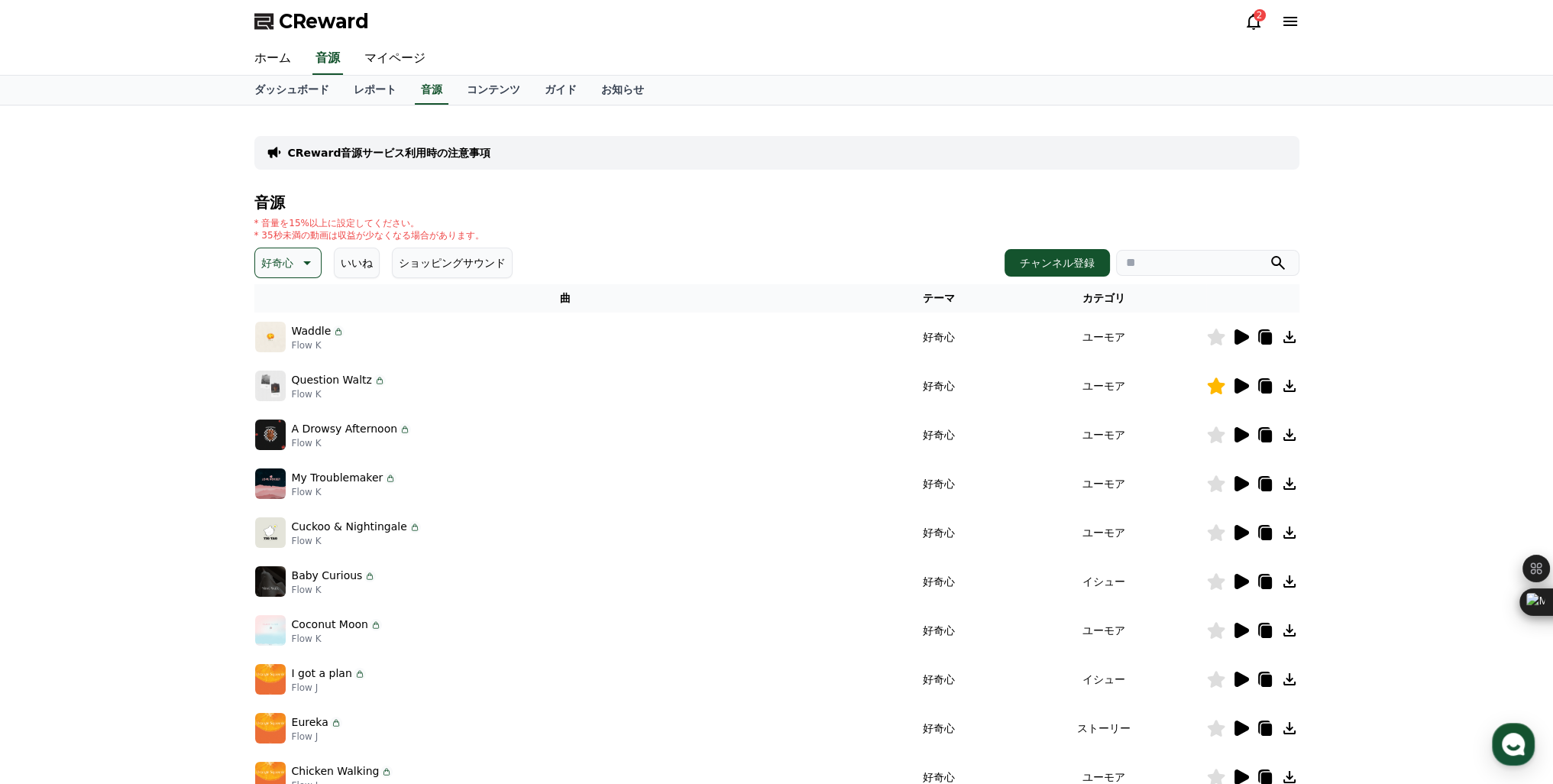
click at [1219, 381] on icon at bounding box center [1215, 386] width 18 height 17
click at [1243, 338] on icon at bounding box center [1241, 337] width 14 height 15
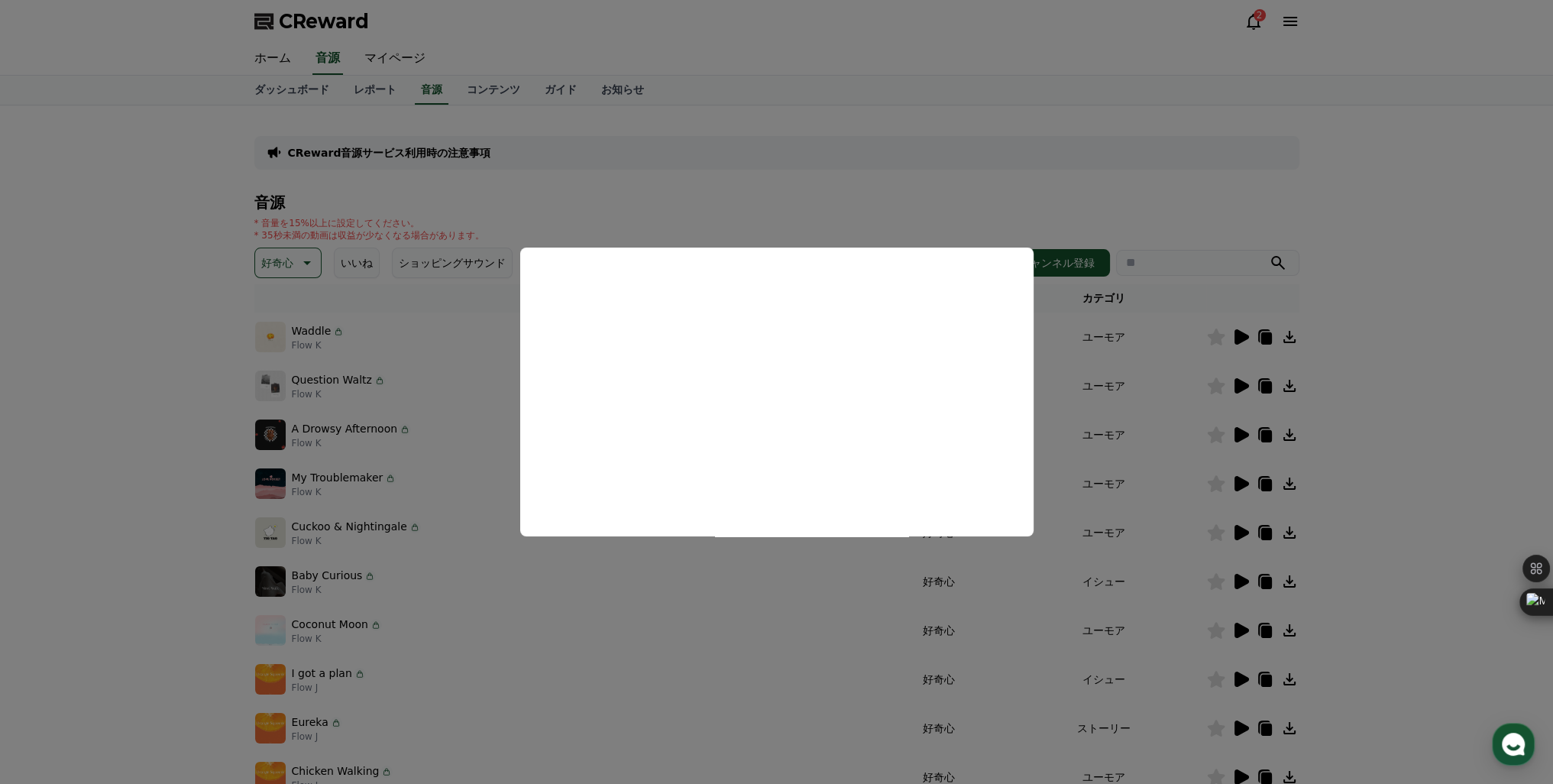
click at [215, 386] on button "close modal" at bounding box center [776, 392] width 1553 height 784
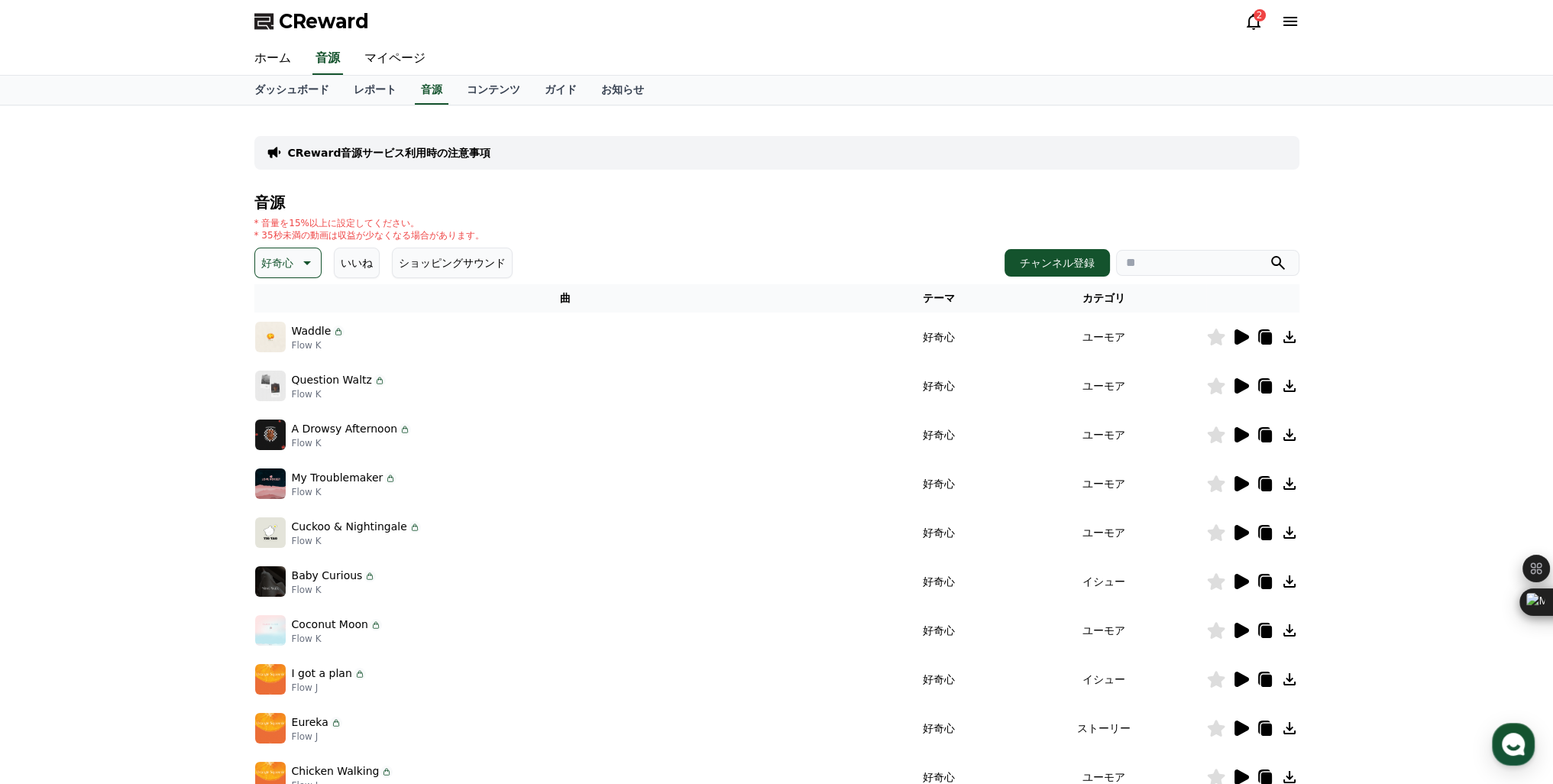
click at [277, 272] on p "好奇心" at bounding box center [277, 263] width 33 height 21
click at [277, 420] on button "喜劇的な" at bounding box center [284, 428] width 55 height 33
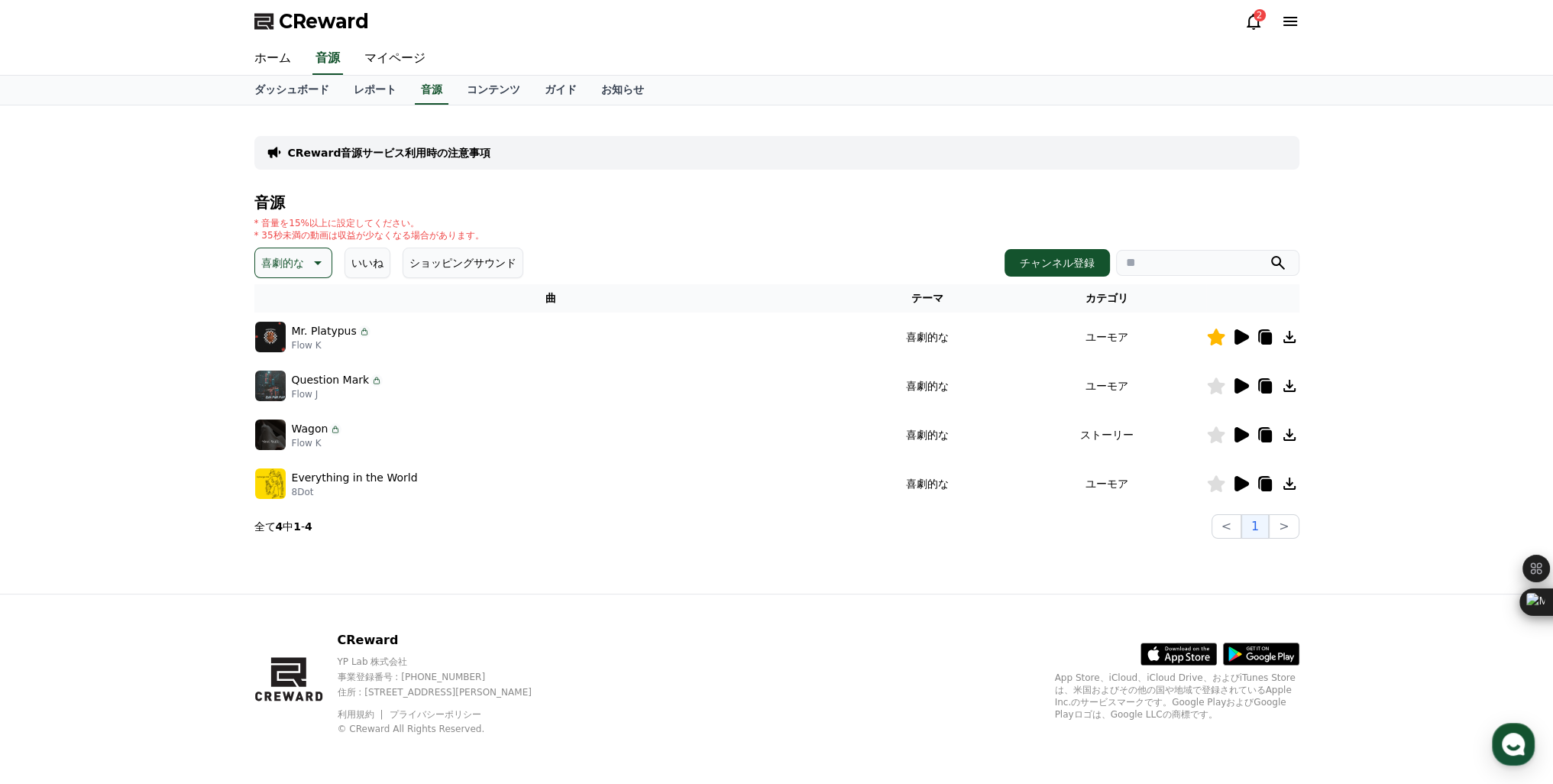
click at [1236, 333] on icon at bounding box center [1241, 337] width 14 height 15
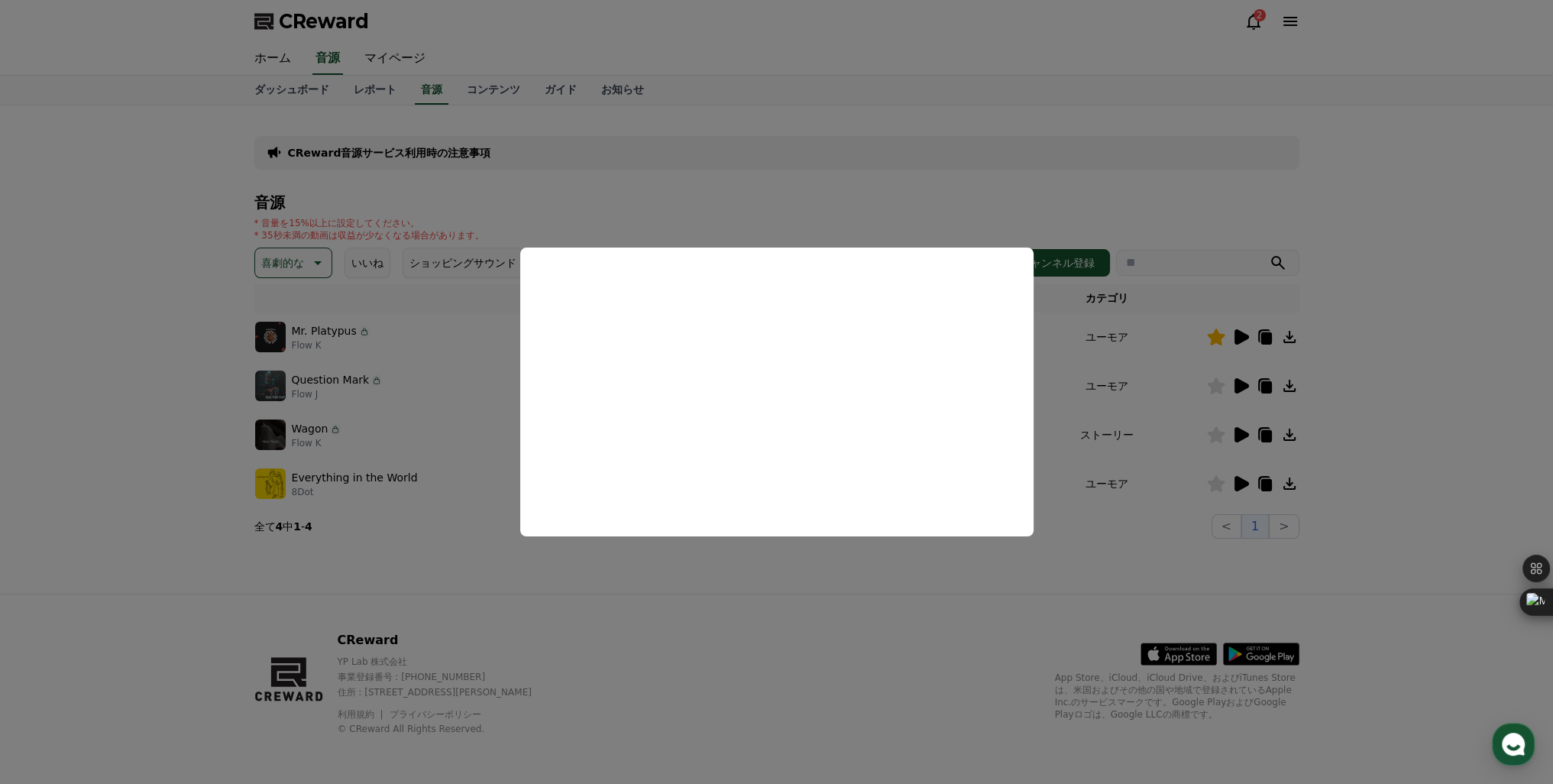
click at [1199, 341] on button "close modal" at bounding box center [776, 392] width 1553 height 784
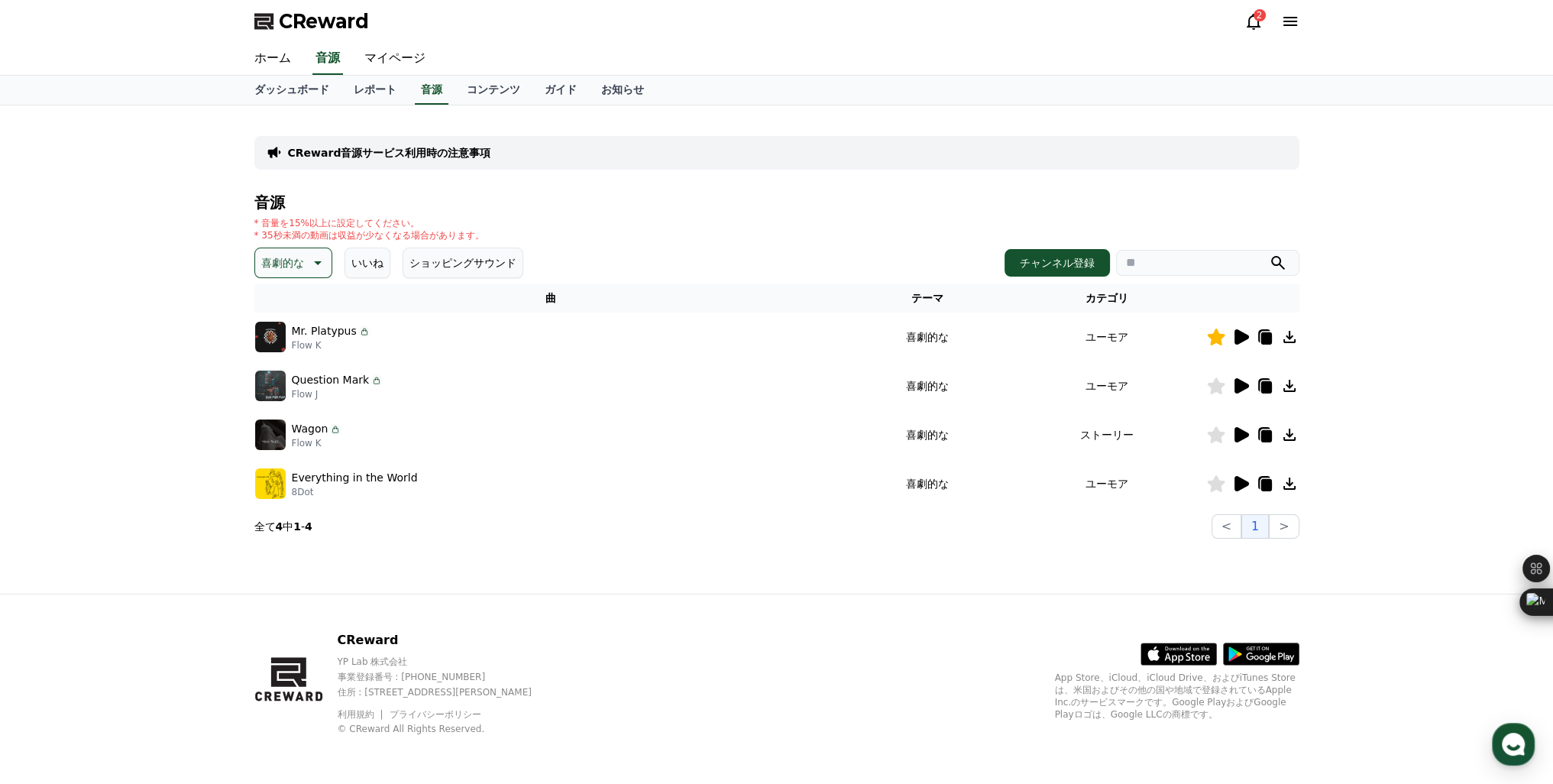
click at [1215, 337] on icon at bounding box center [1215, 338] width 17 height 17
click at [1241, 385] on icon at bounding box center [1241, 385] width 14 height 15
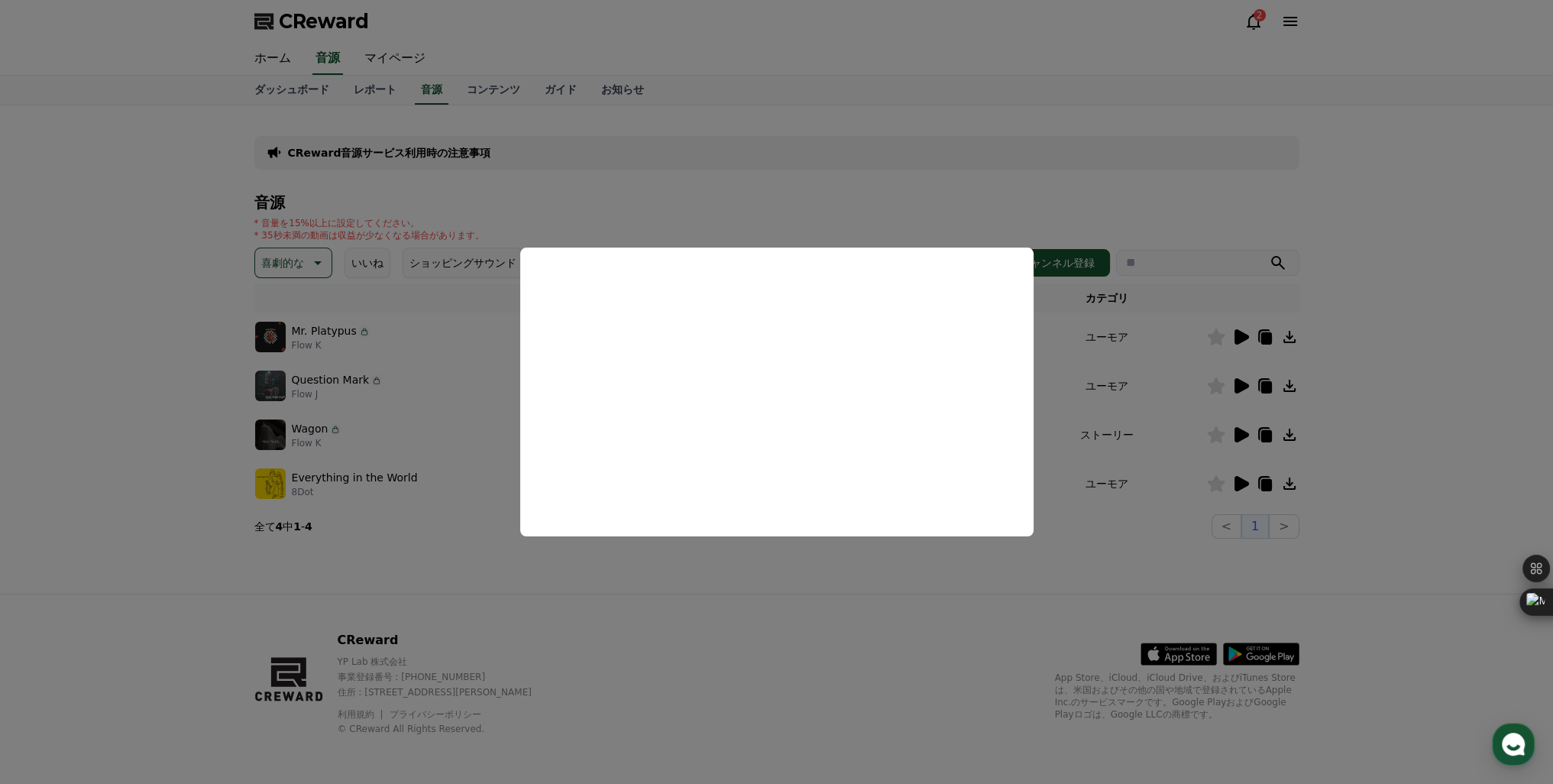
click at [1244, 437] on button "close modal" at bounding box center [776, 392] width 1553 height 784
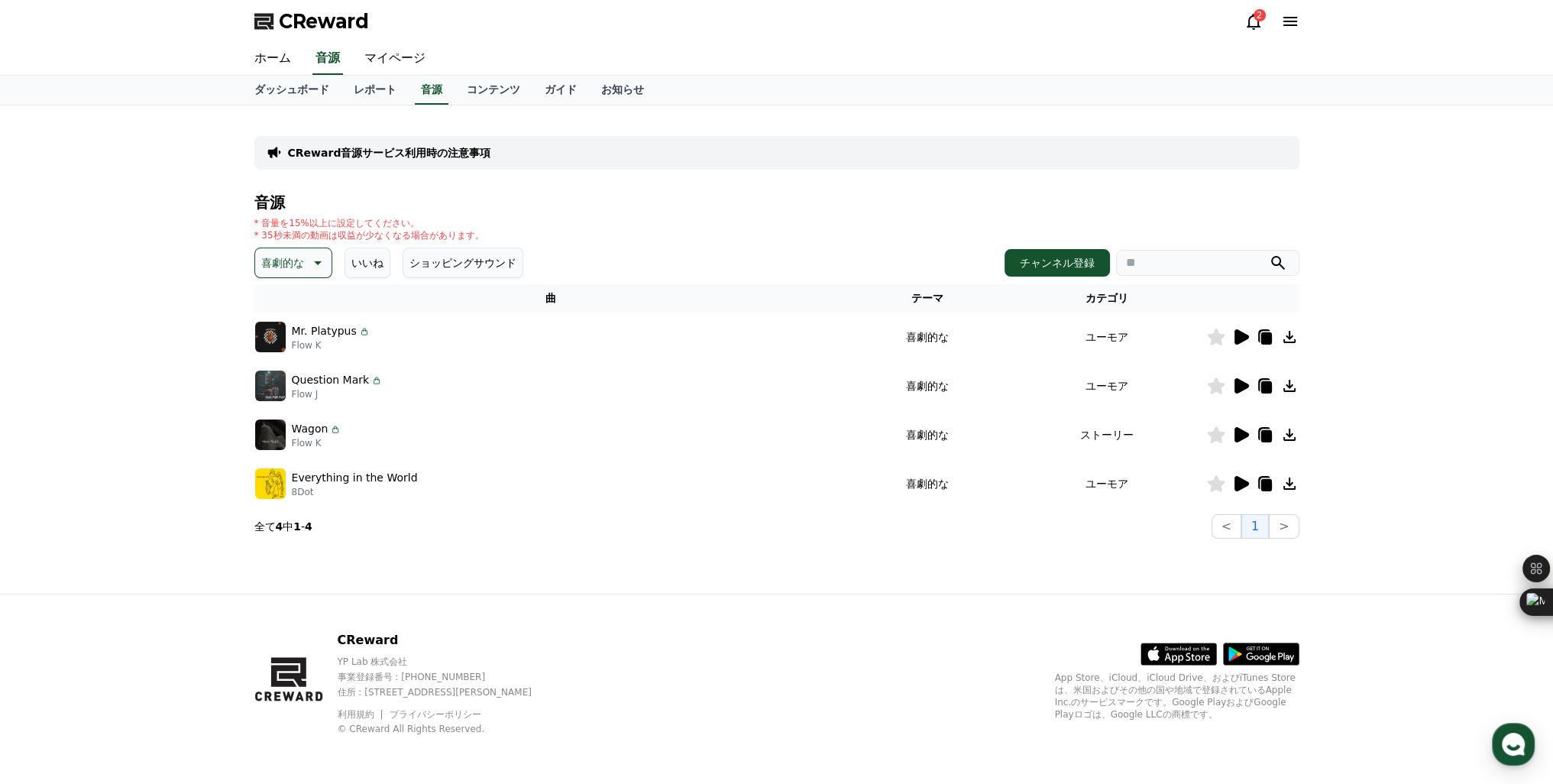
click at [1244, 437] on icon at bounding box center [1241, 435] width 14 height 15
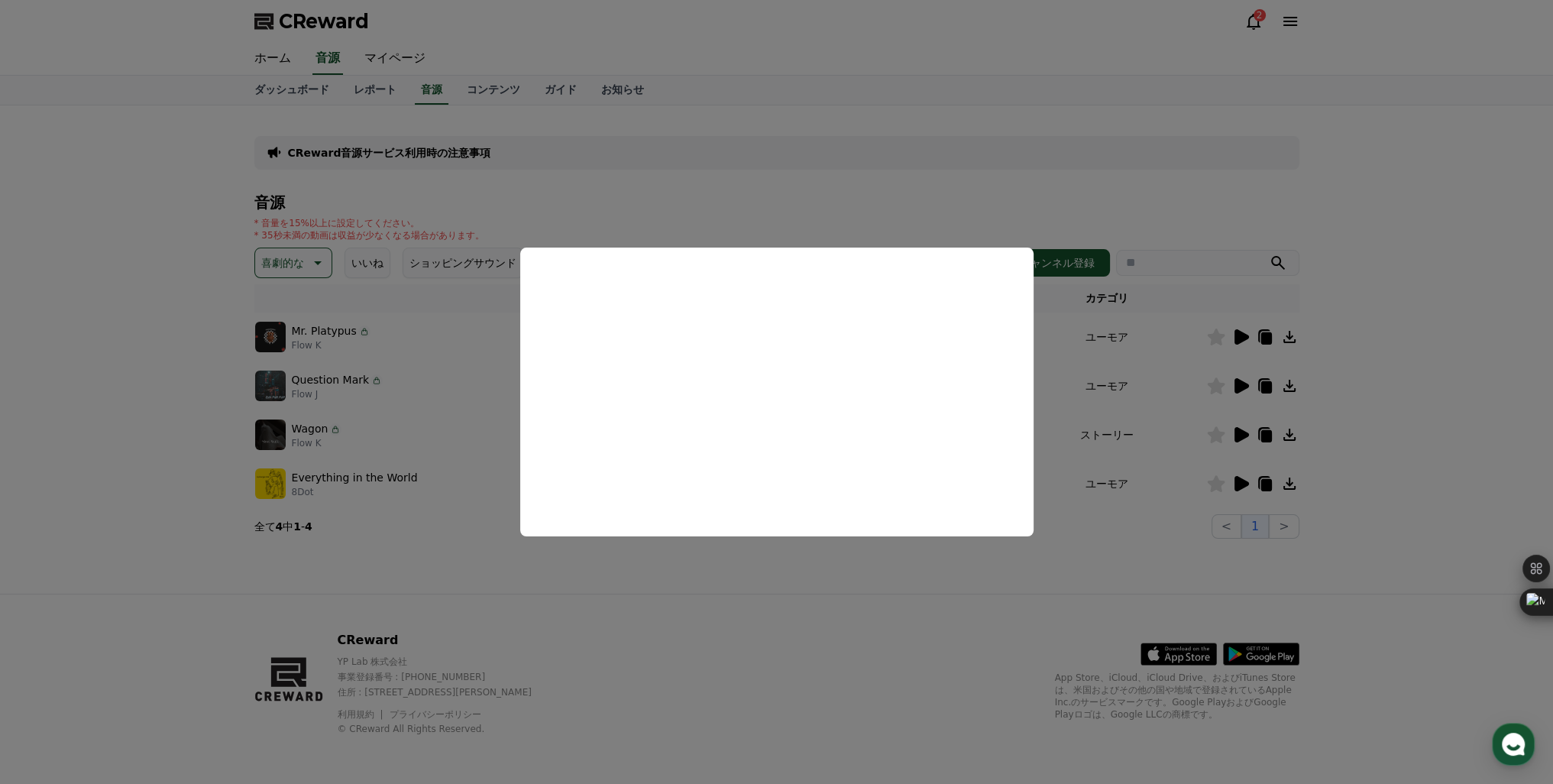
click at [1240, 485] on button "close modal" at bounding box center [776, 392] width 1553 height 784
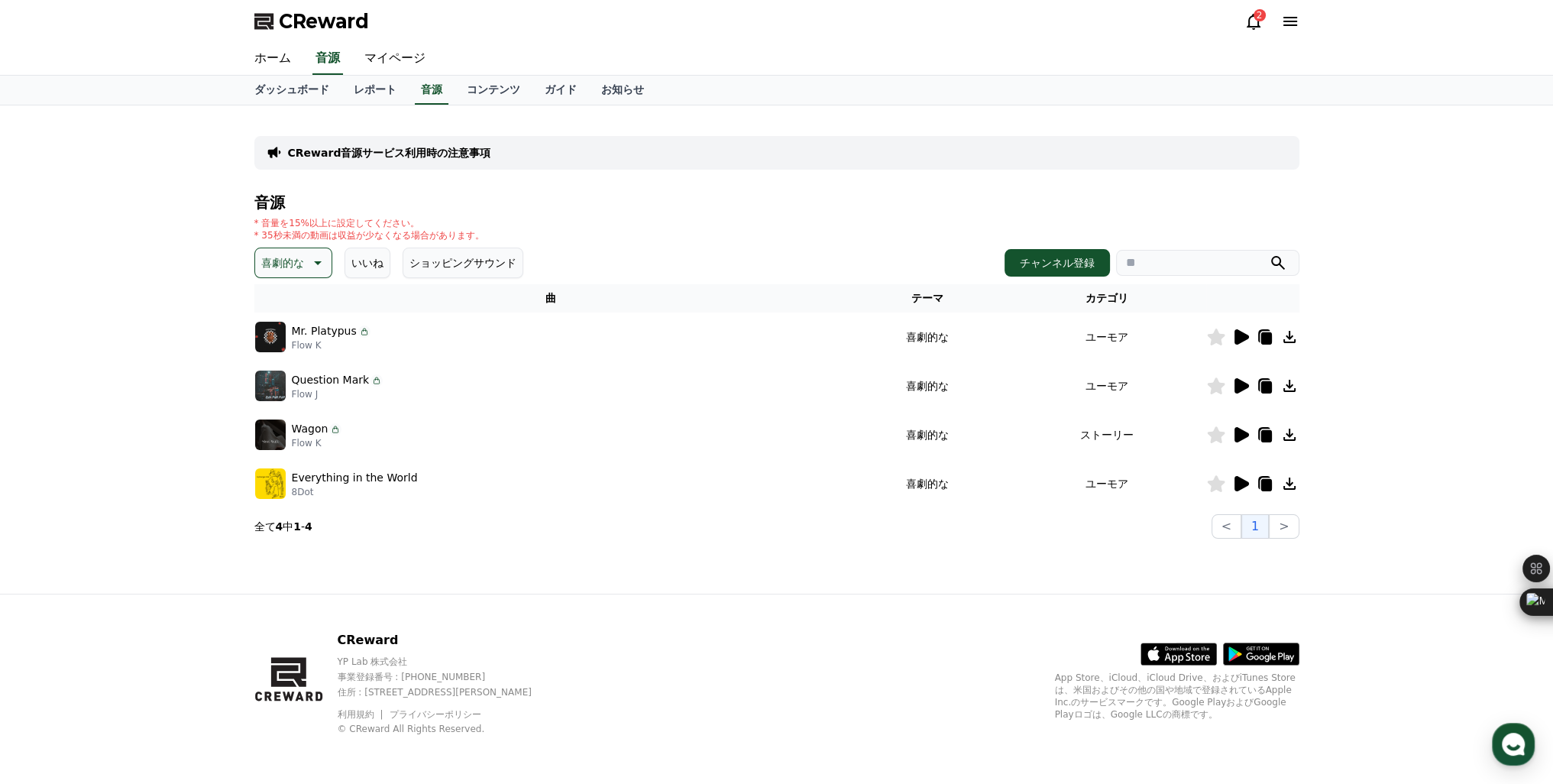
click at [1240, 485] on icon at bounding box center [1241, 484] width 14 height 15
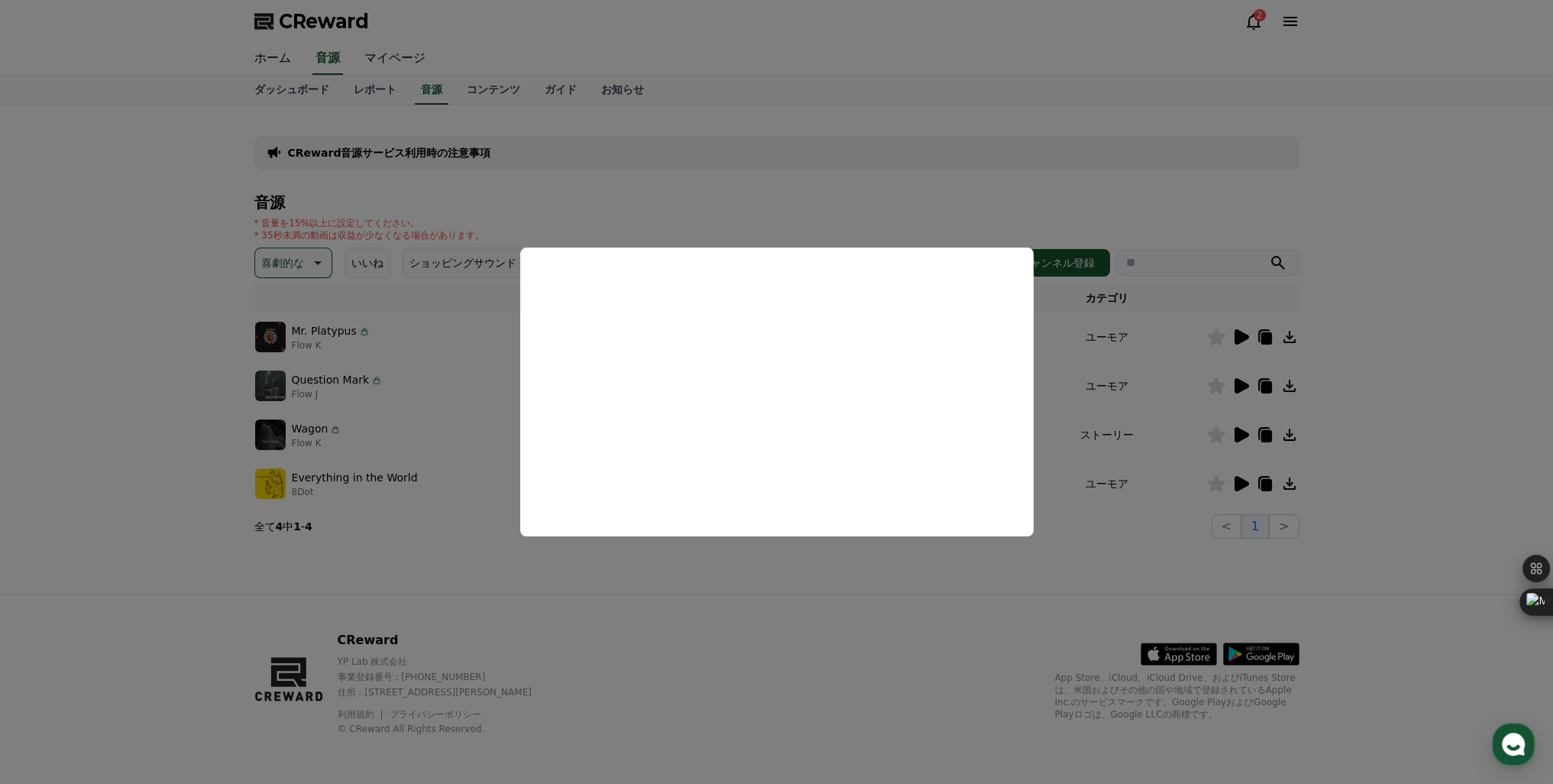
click at [1195, 493] on button "close modal" at bounding box center [776, 392] width 1553 height 784
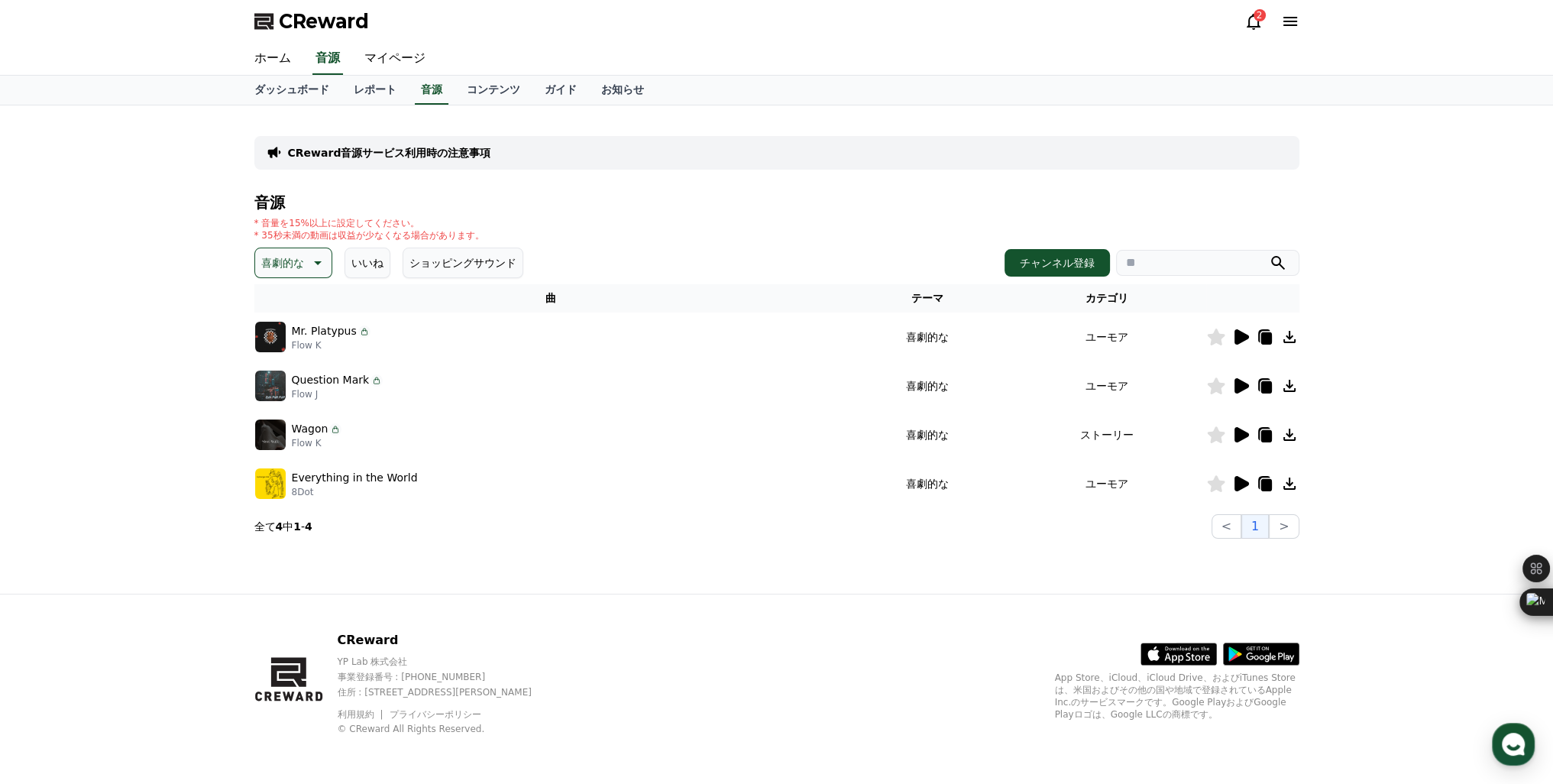
click at [1214, 486] on icon at bounding box center [1215, 484] width 17 height 17
click at [1290, 483] on icon at bounding box center [1289, 483] width 12 height 12
click at [287, 268] on p "喜劇的な" at bounding box center [282, 263] width 43 height 21
click at [270, 267] on p "喜劇的な" at bounding box center [282, 263] width 43 height 21
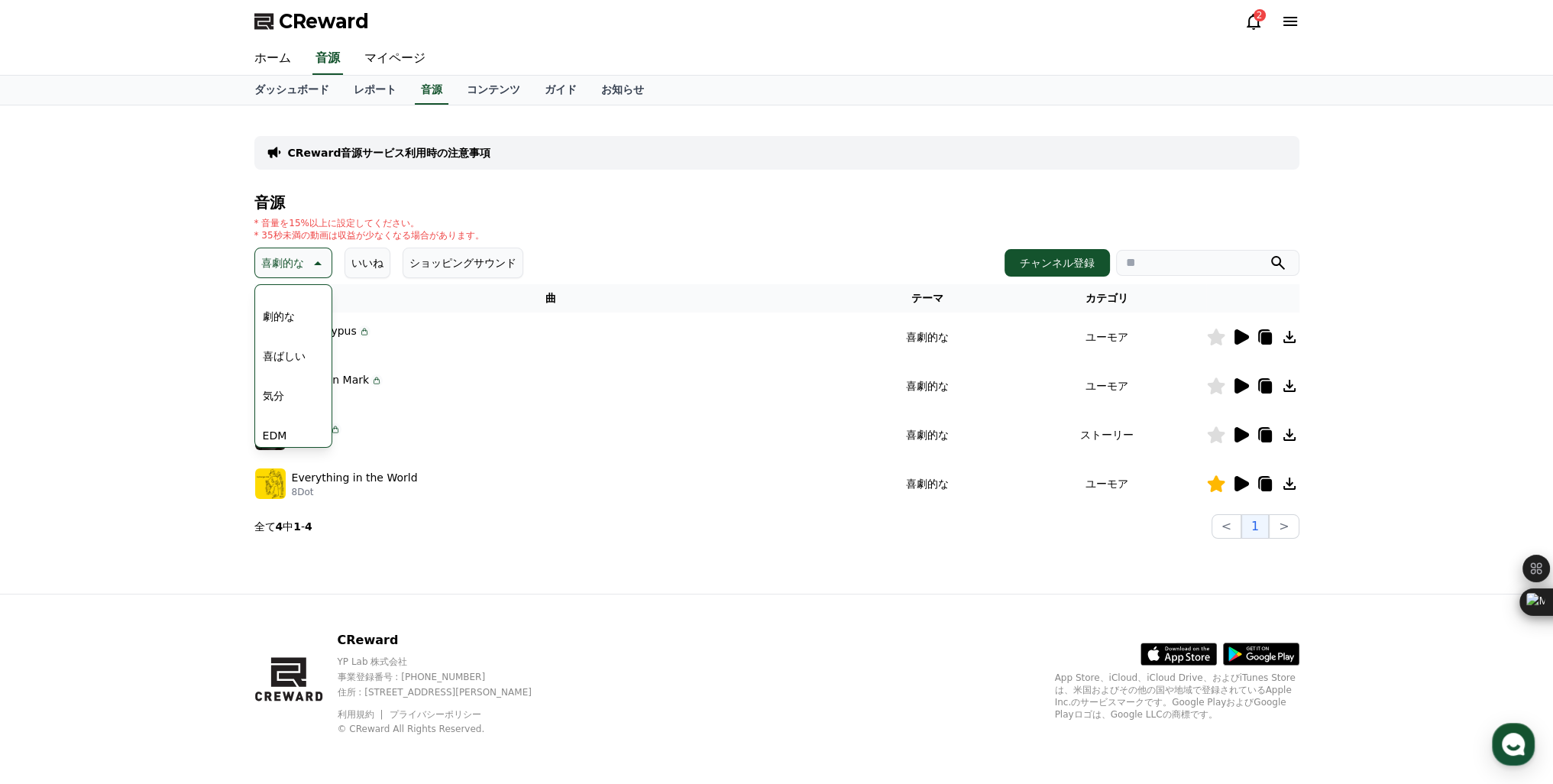
scroll to position [629, 0]
click at [275, 307] on button "可愛い" at bounding box center [278, 309] width 44 height 33
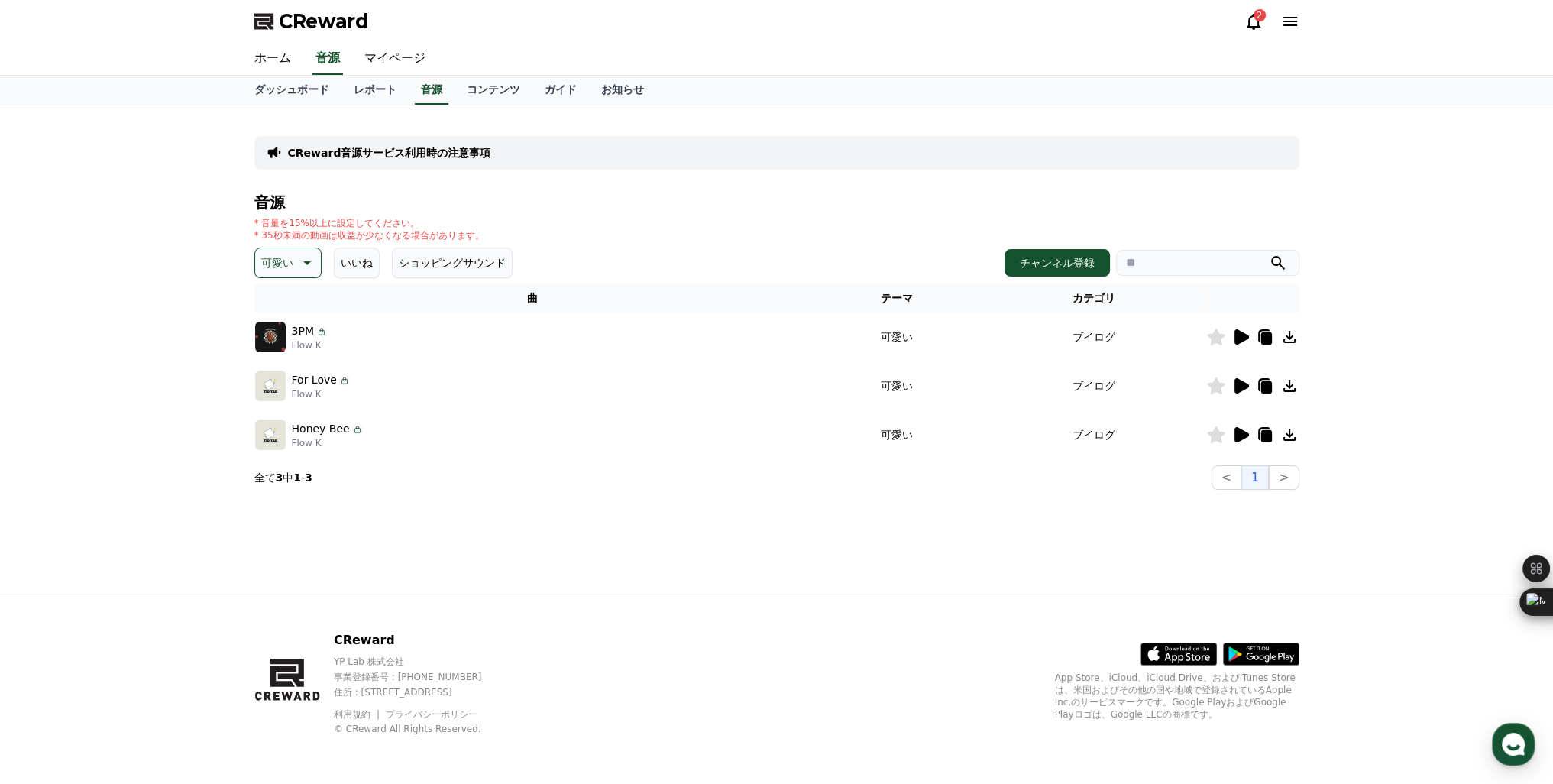
click at [1247, 333] on icon at bounding box center [1240, 337] width 18 height 18
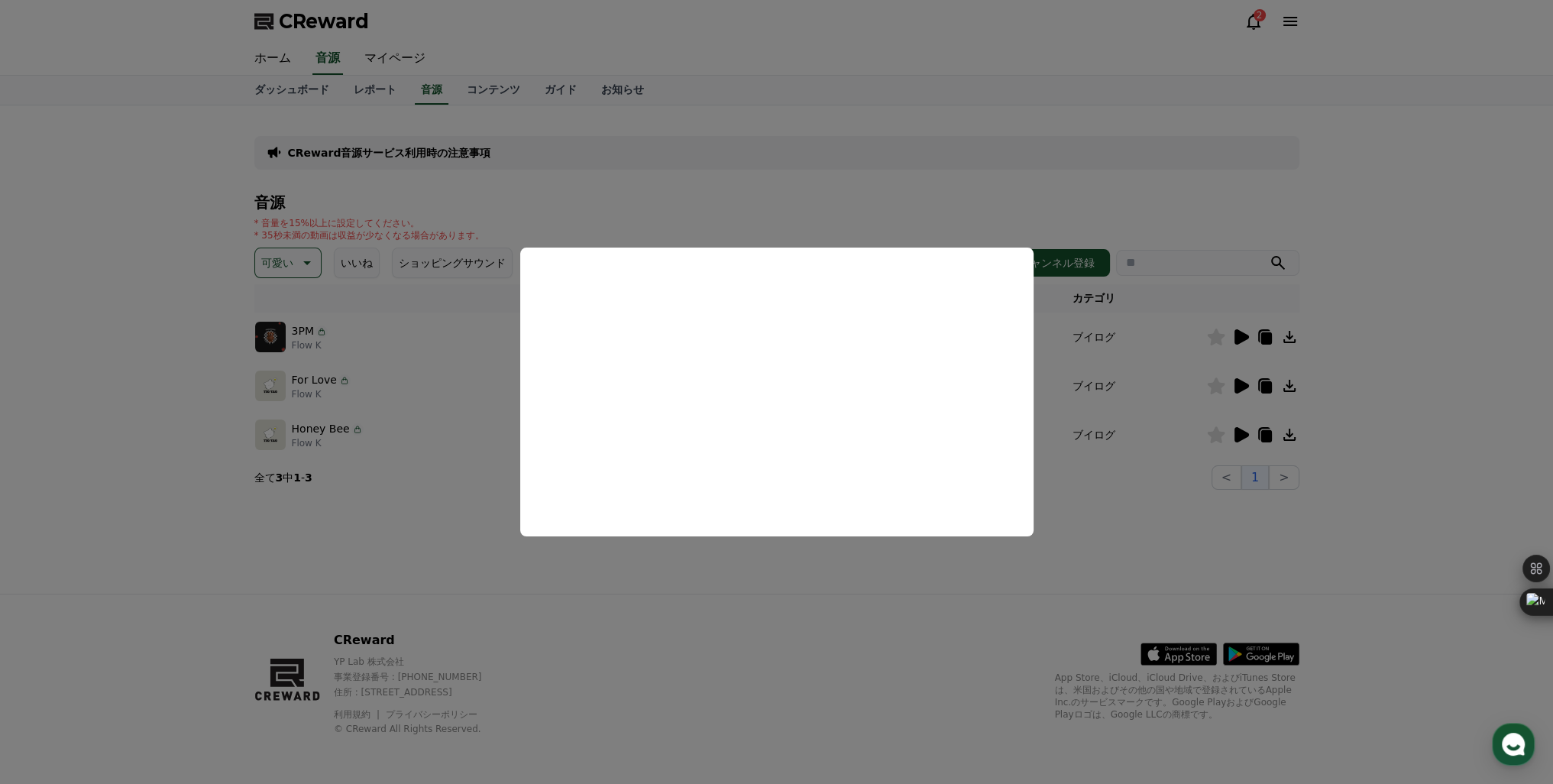
click at [1236, 384] on button "close modal" at bounding box center [776, 392] width 1553 height 784
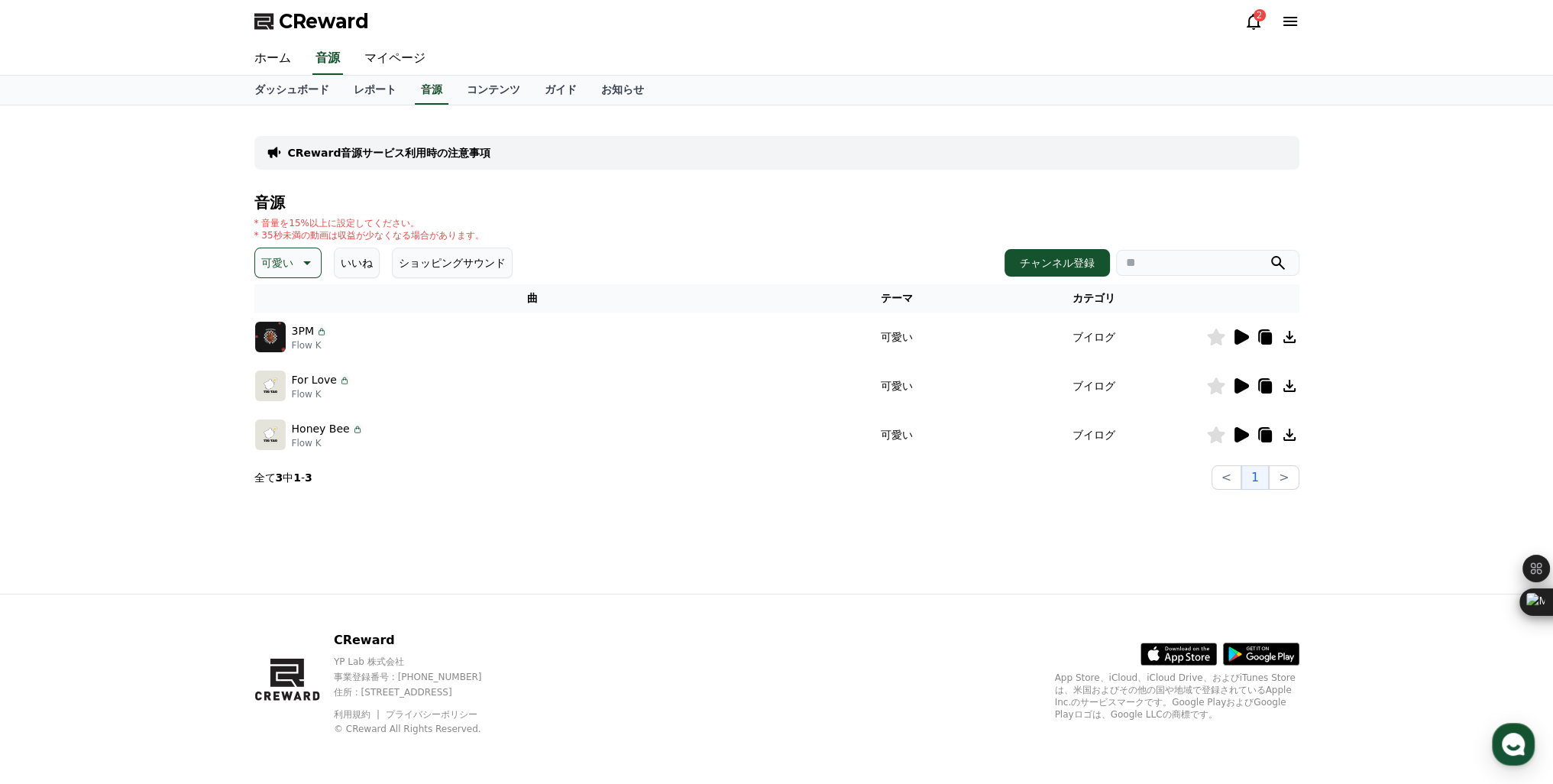
click at [1236, 384] on icon at bounding box center [1241, 385] width 14 height 15
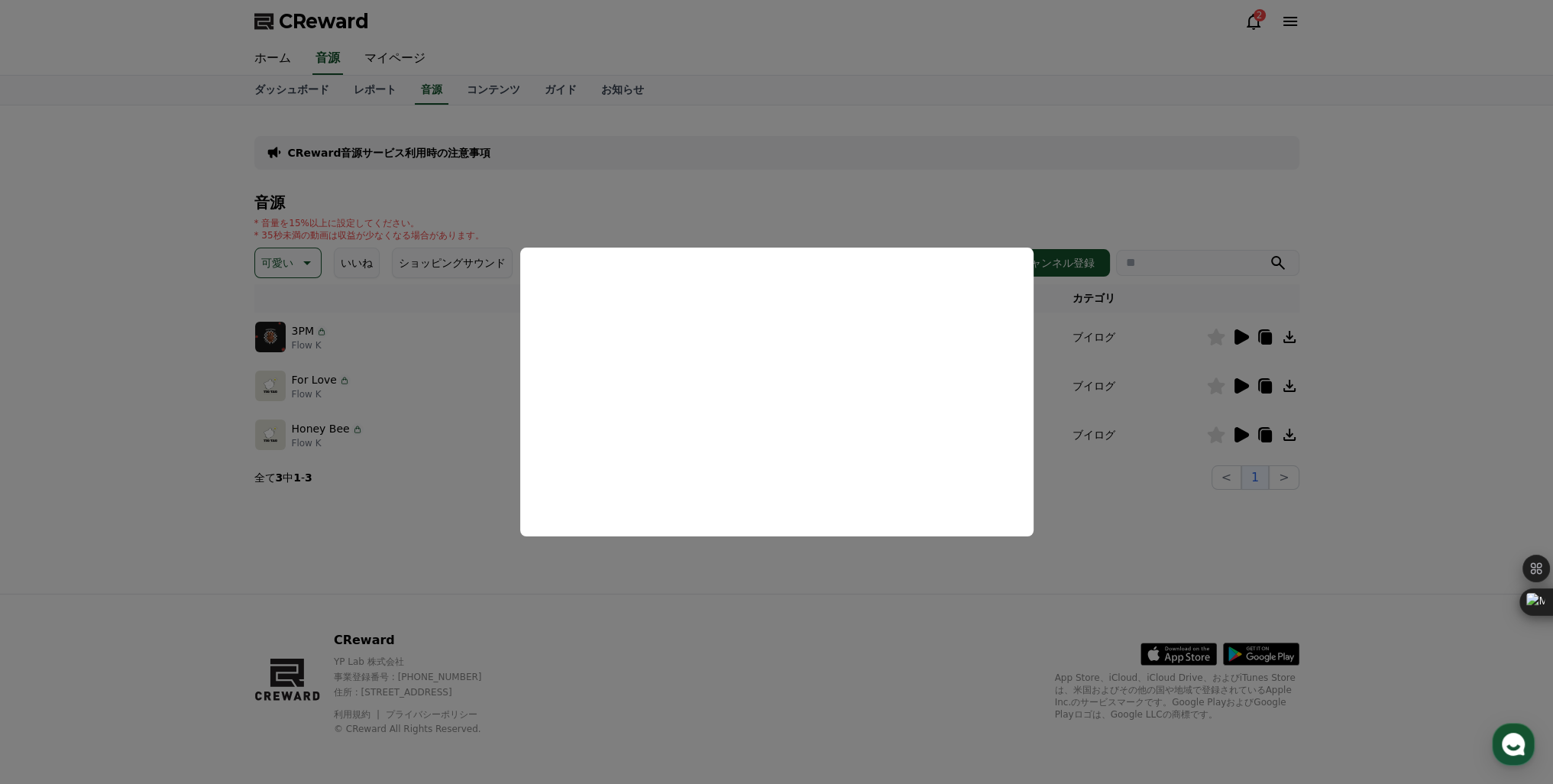
click at [1235, 435] on button "close modal" at bounding box center [776, 392] width 1553 height 784
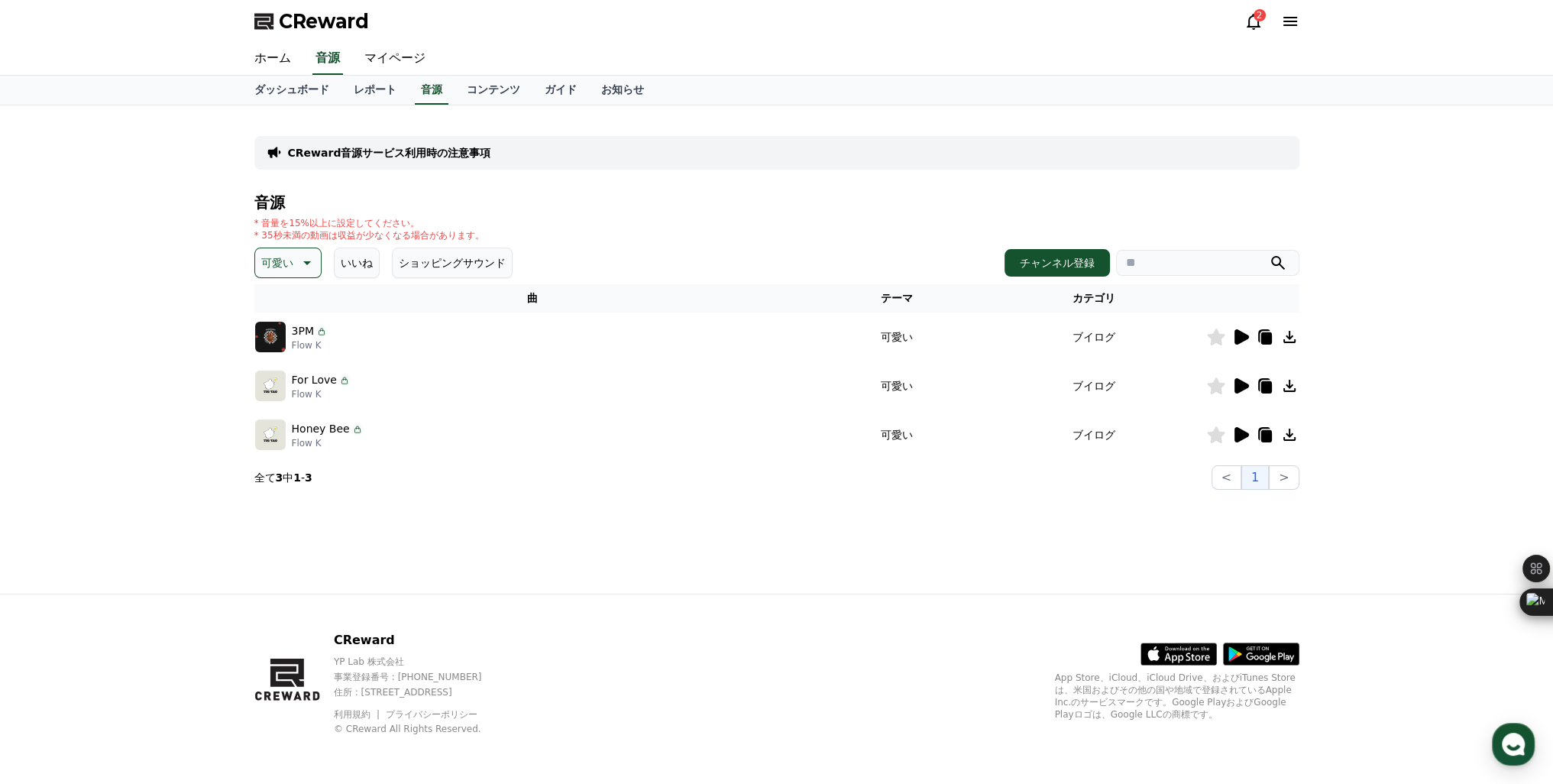
click at [1235, 435] on icon at bounding box center [1241, 435] width 14 height 15
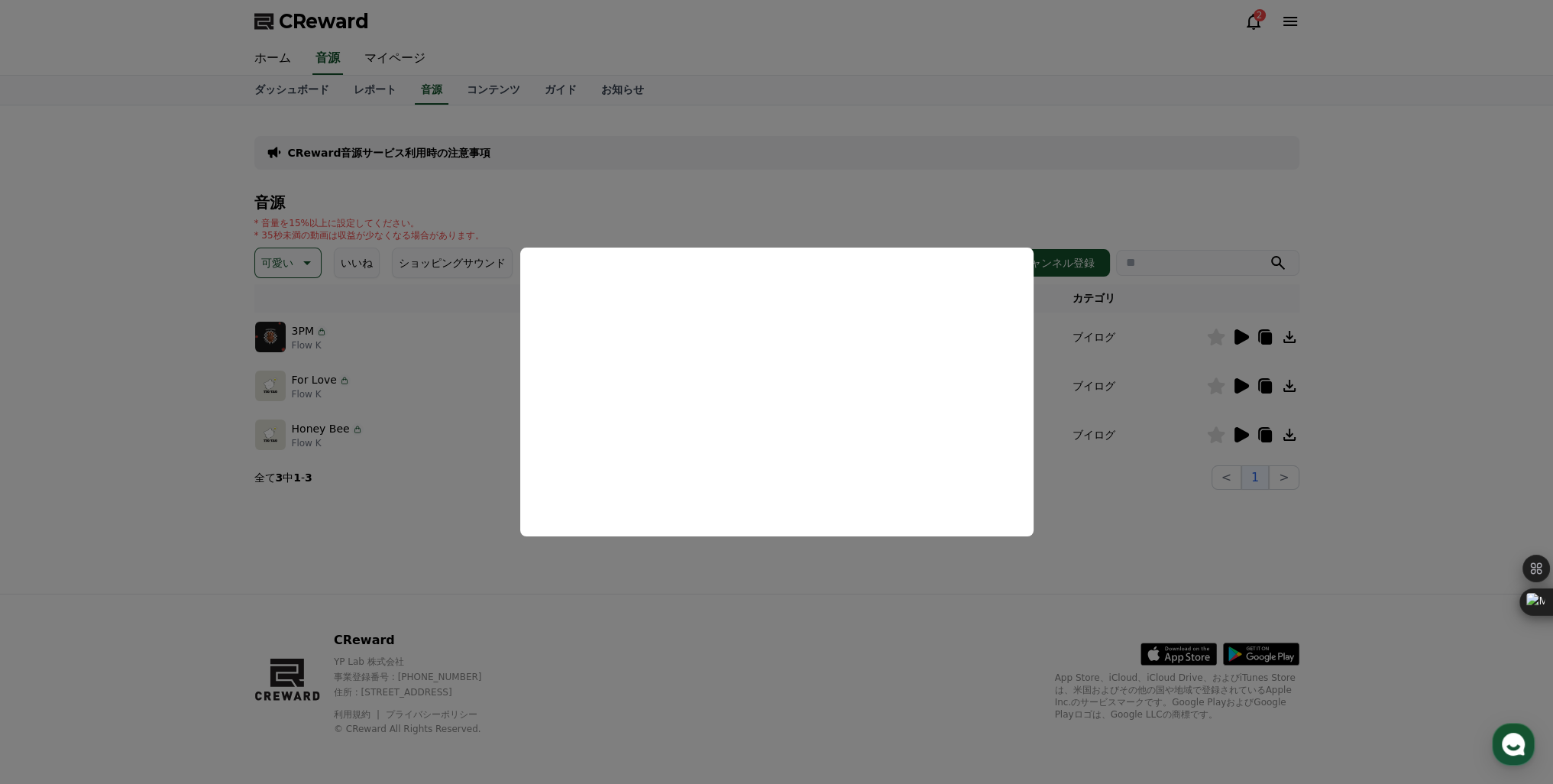
click at [1068, 393] on button "close modal" at bounding box center [776, 392] width 1553 height 784
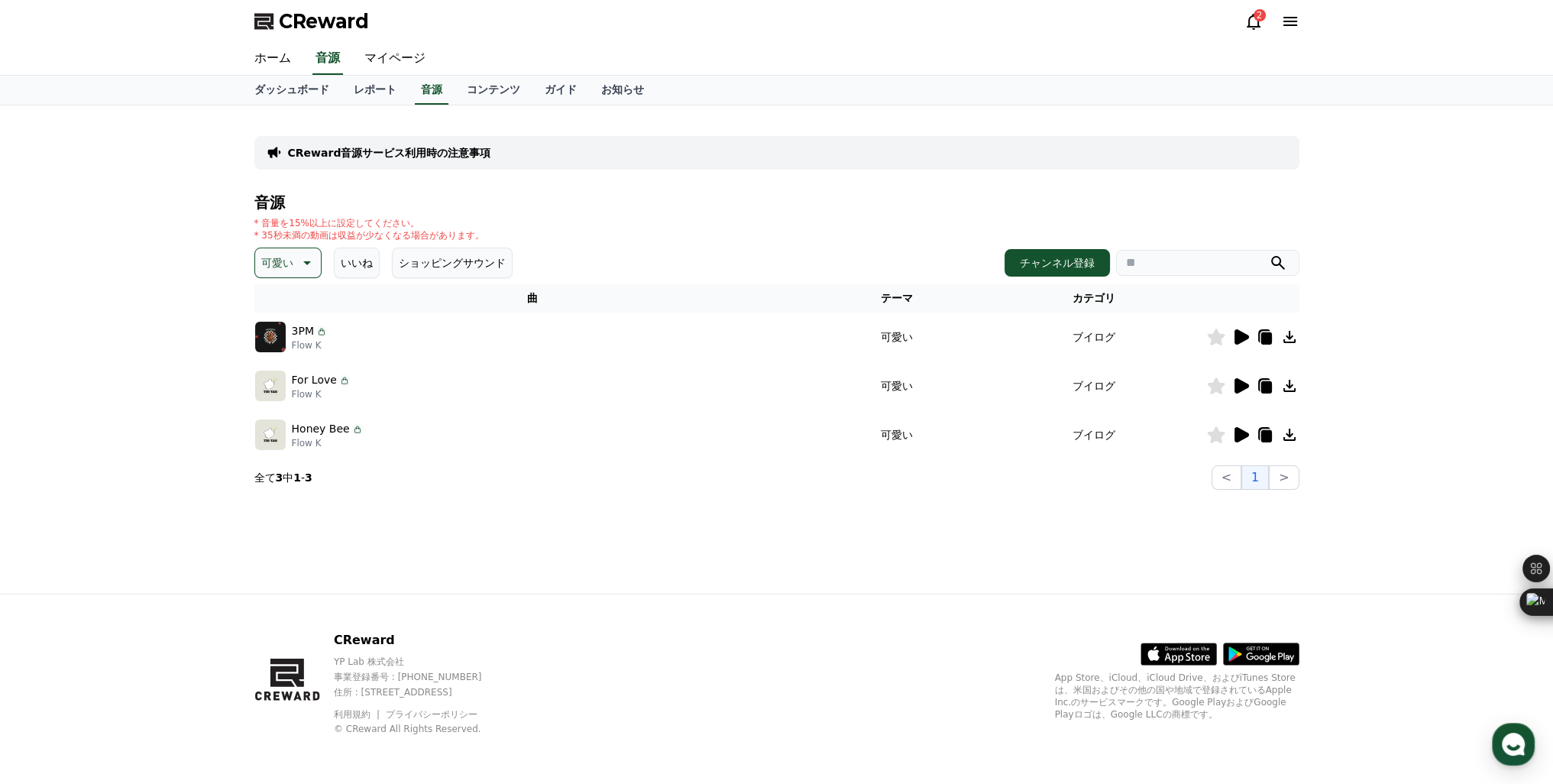
click at [287, 255] on p "可愛い" at bounding box center [277, 263] width 33 height 21
click at [287, 375] on button "穏やかな" at bounding box center [284, 372] width 55 height 33
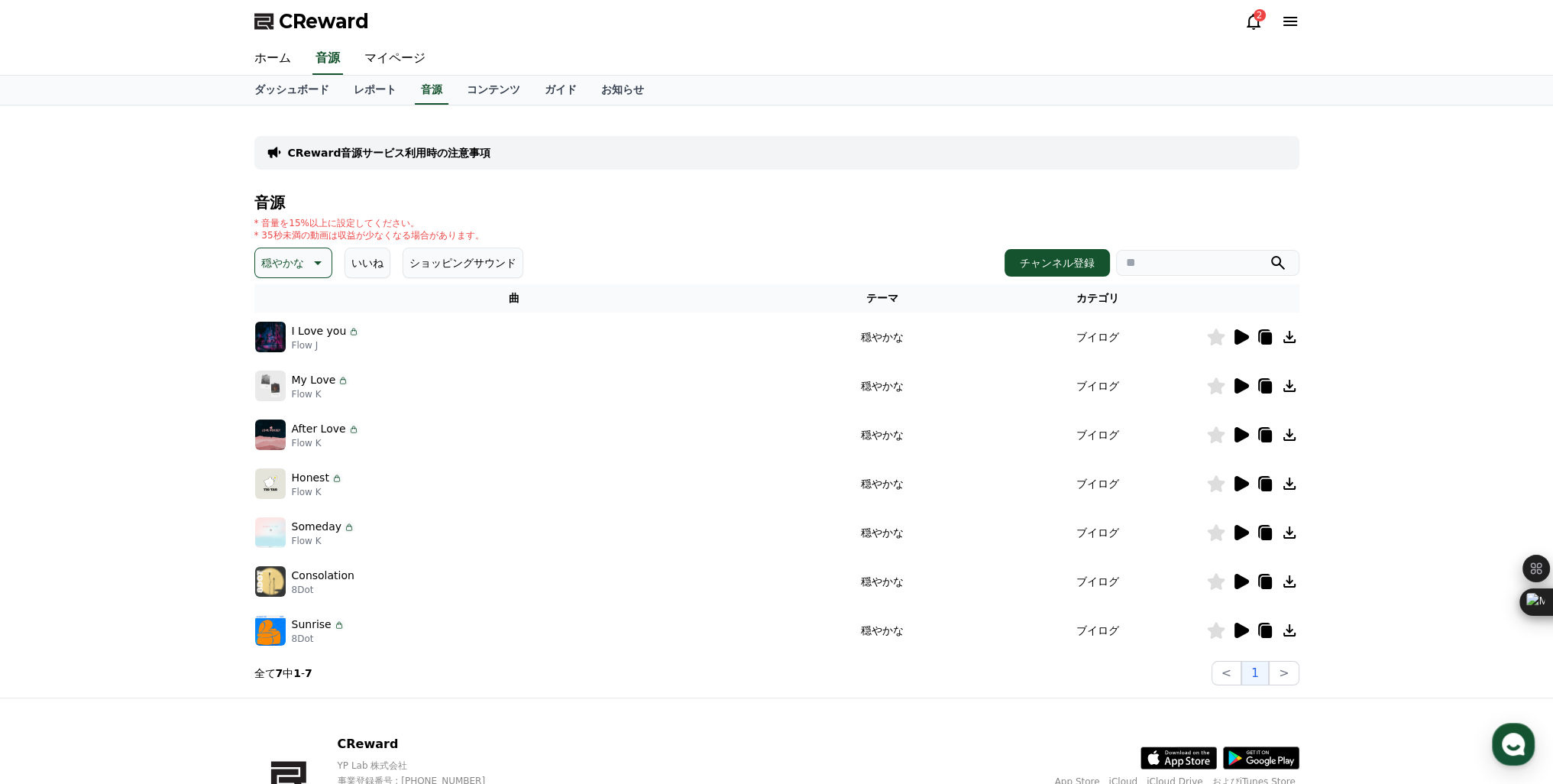
click at [1244, 338] on icon at bounding box center [1241, 337] width 14 height 15
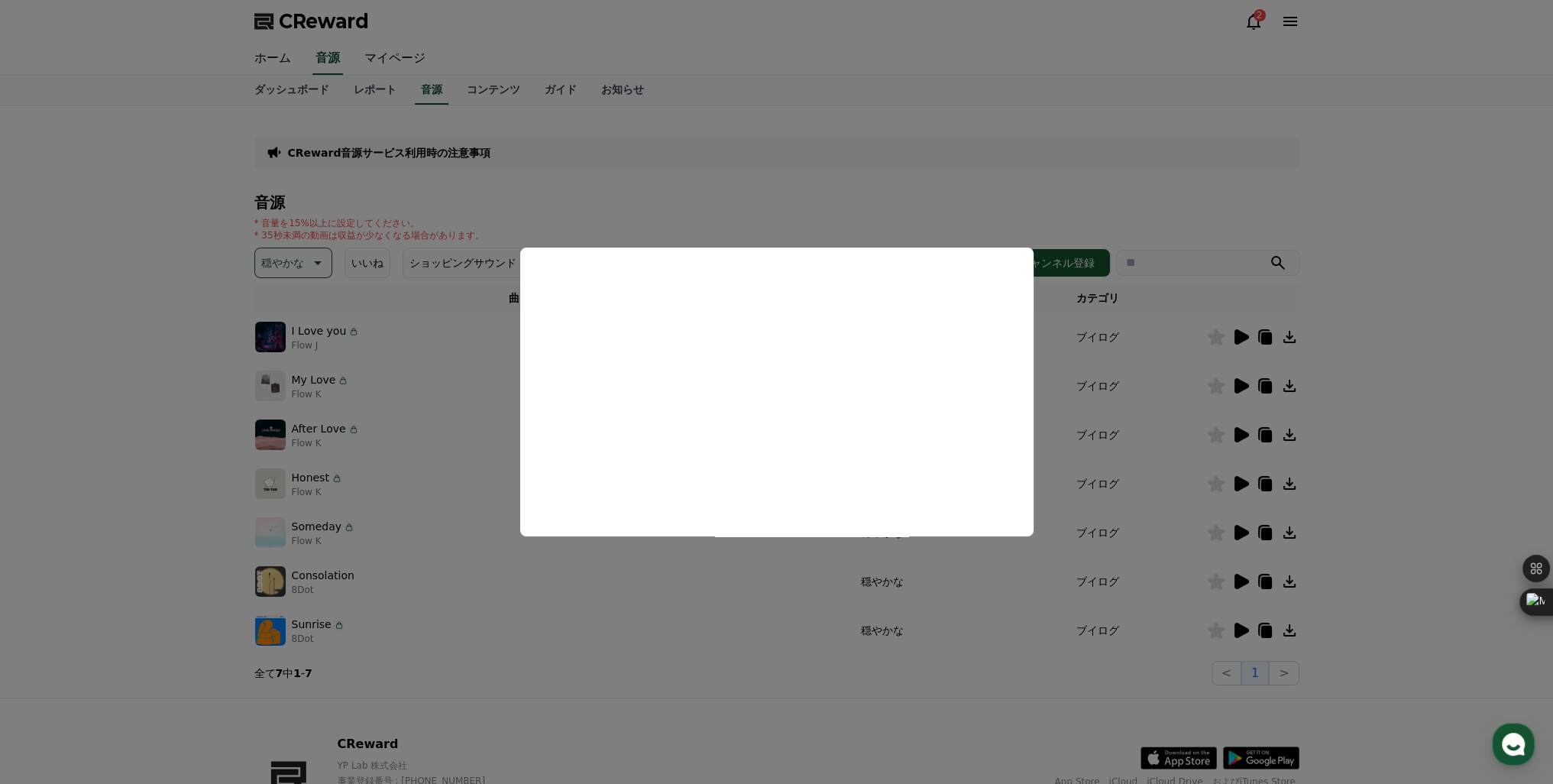
click at [1239, 383] on button "close modal" at bounding box center [776, 392] width 1553 height 784
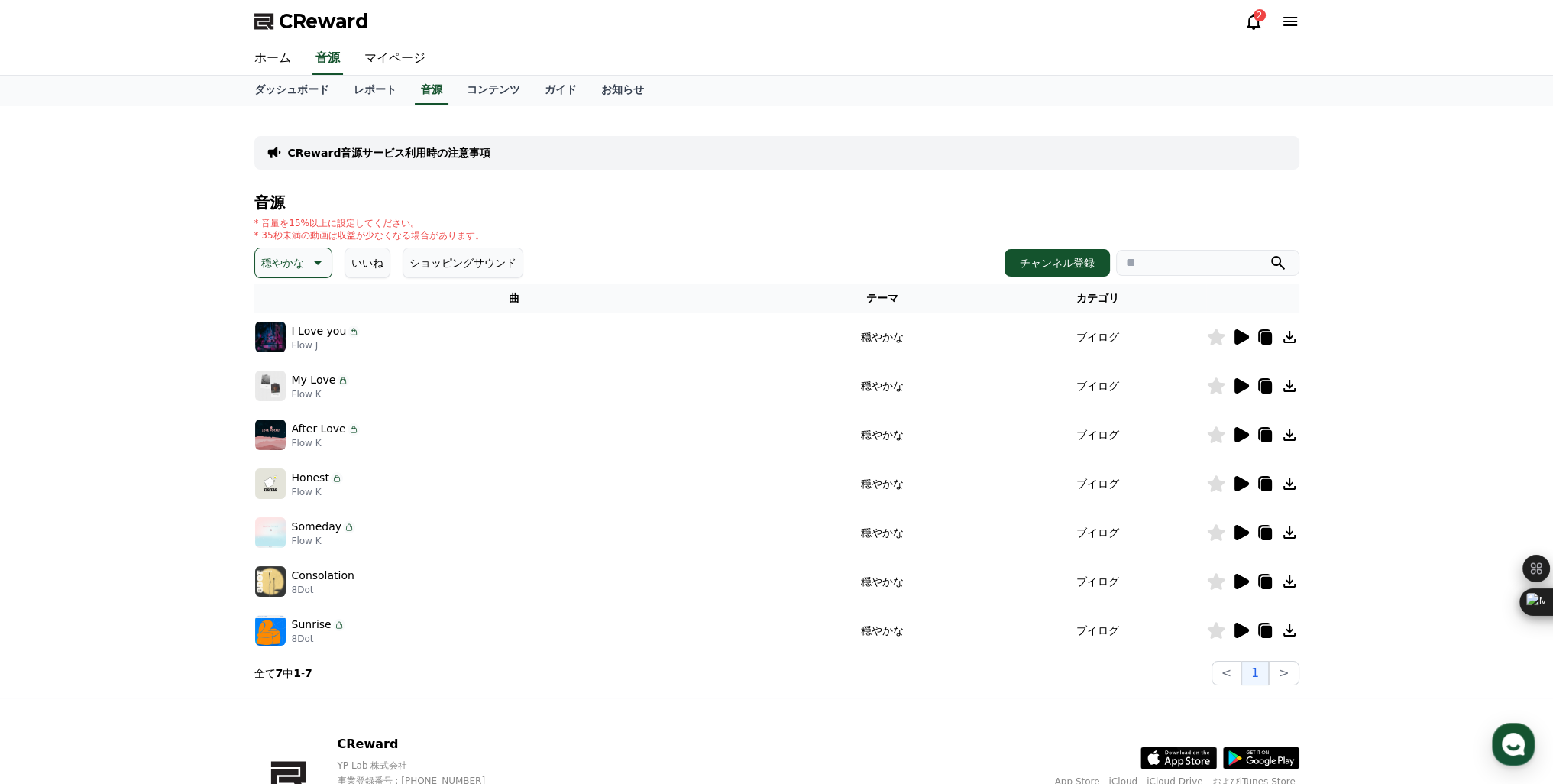
click at [1240, 385] on icon at bounding box center [1241, 385] width 14 height 15
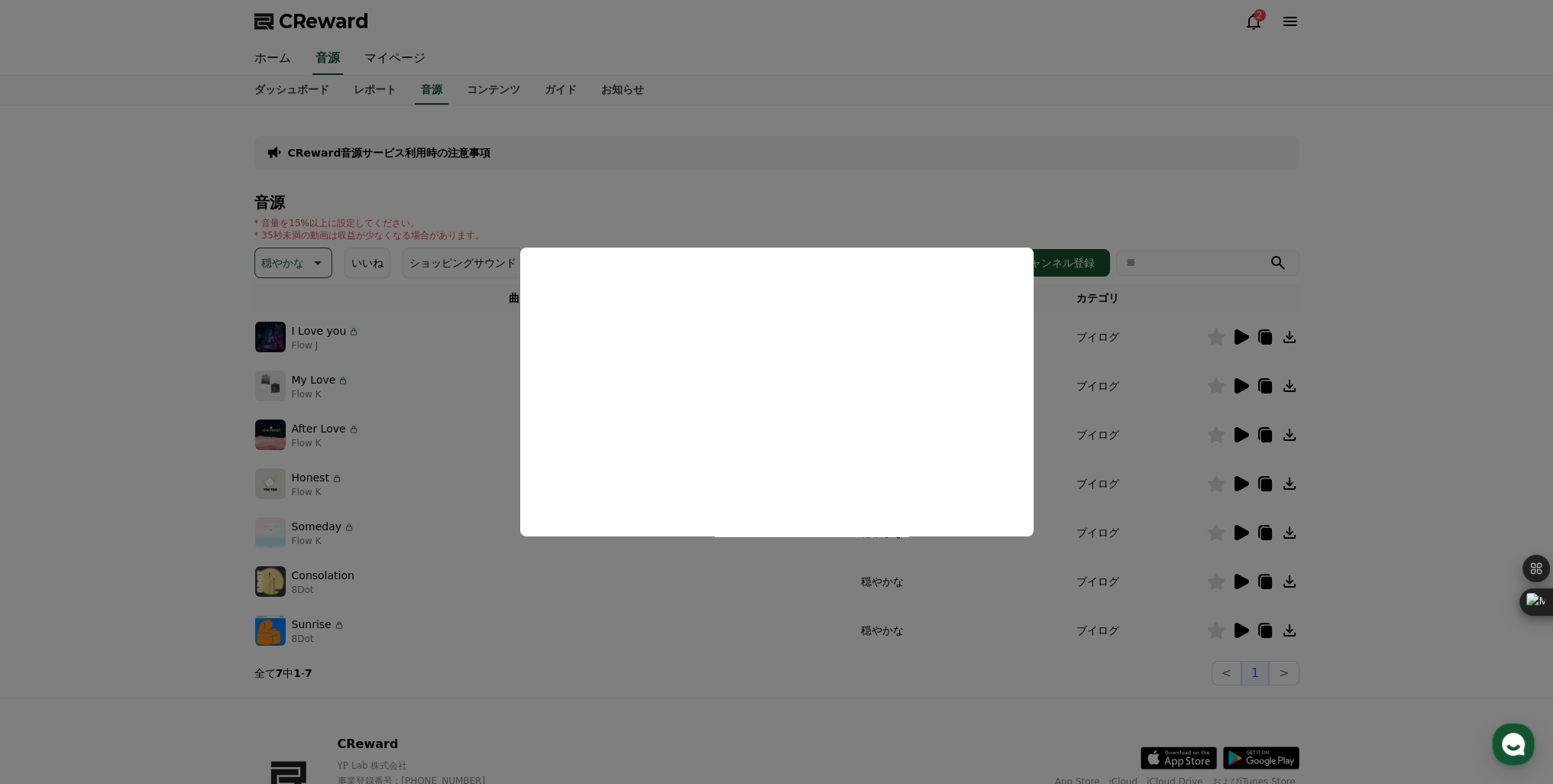
click at [1244, 436] on button "close modal" at bounding box center [776, 392] width 1553 height 784
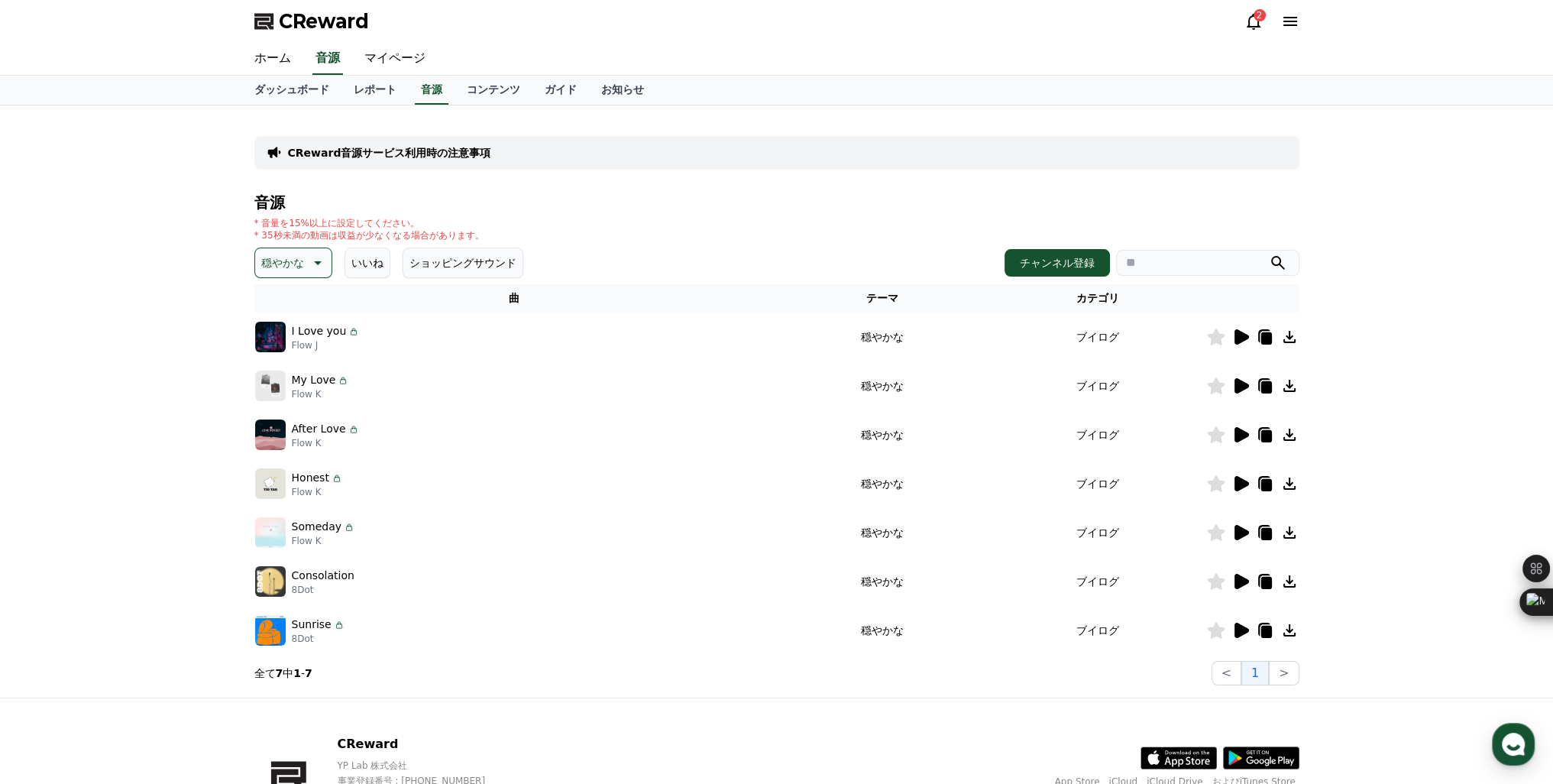
click at [1244, 436] on icon at bounding box center [1241, 435] width 14 height 15
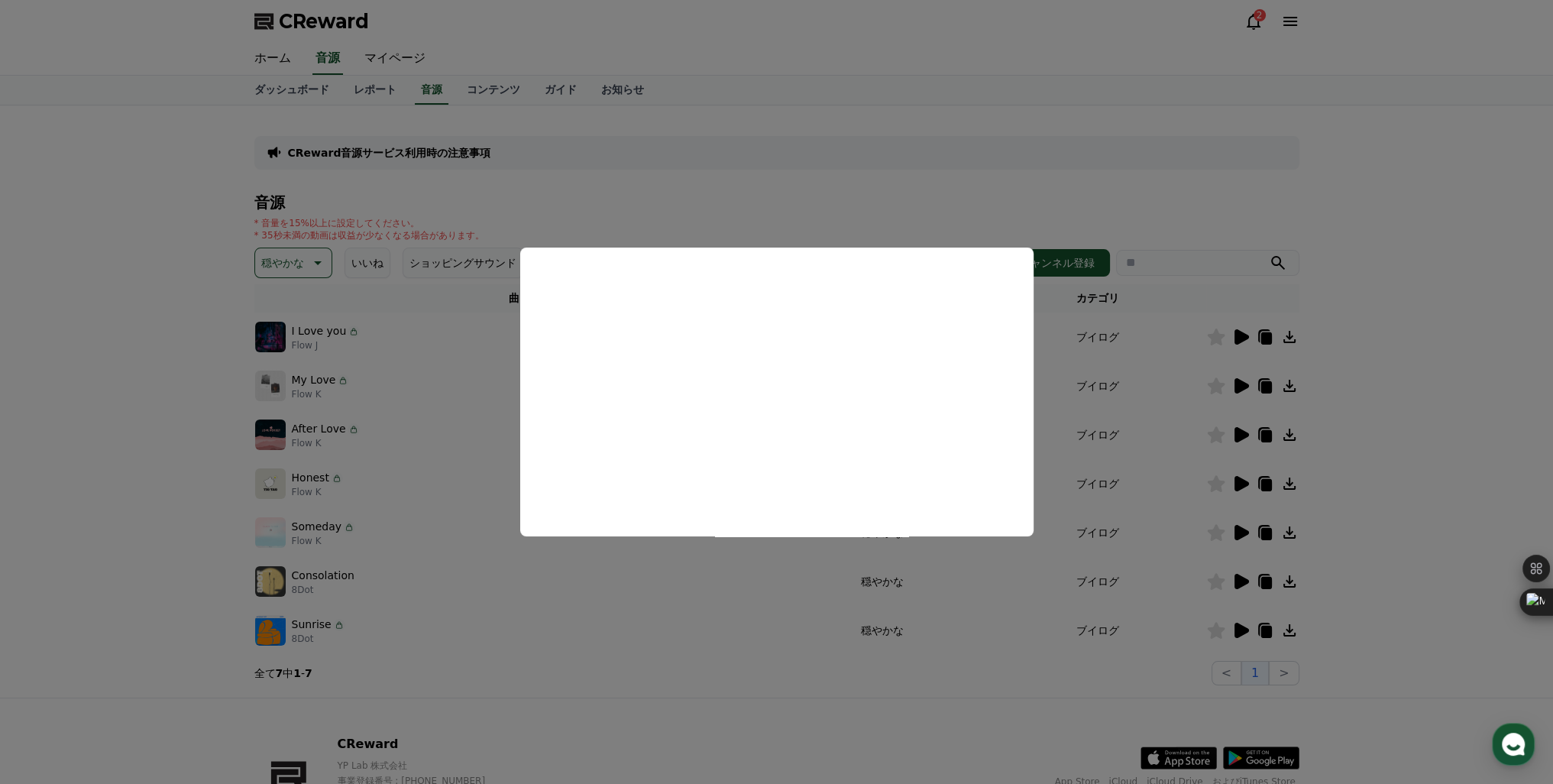
click at [1233, 485] on button "close modal" at bounding box center [776, 392] width 1553 height 784
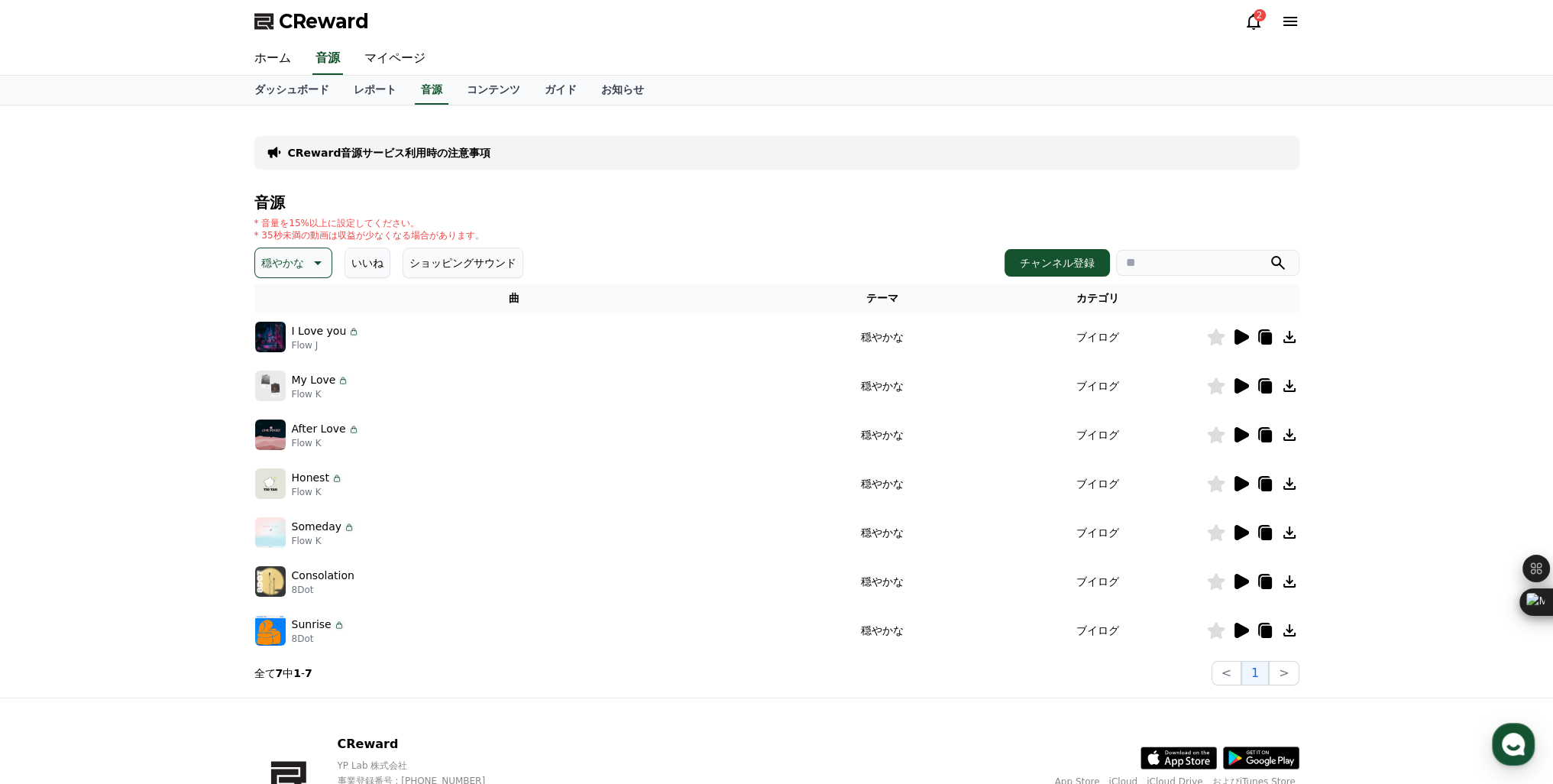
click at [1233, 485] on icon at bounding box center [1240, 483] width 18 height 18
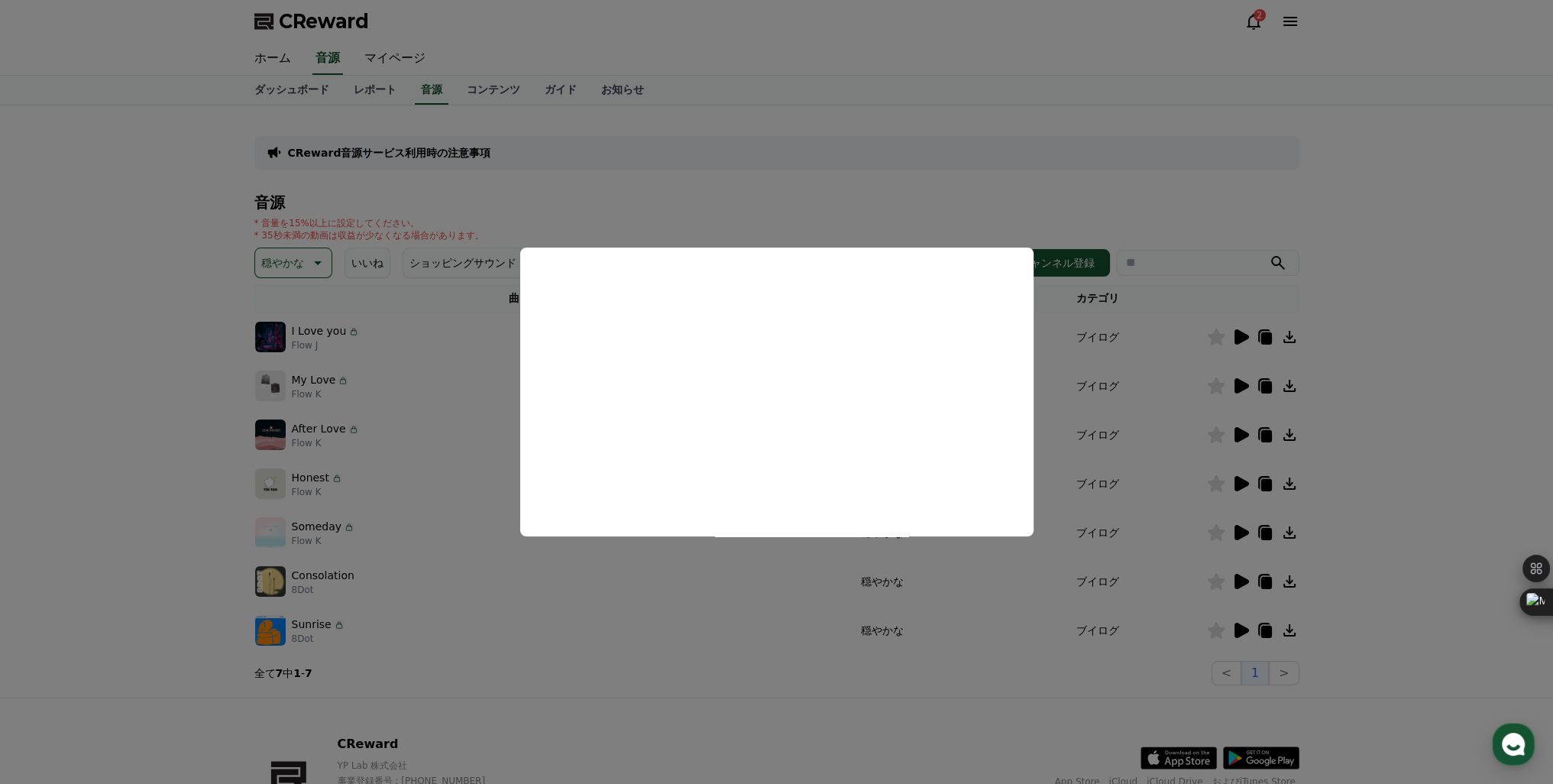
click at [1239, 530] on button "close modal" at bounding box center [776, 392] width 1553 height 784
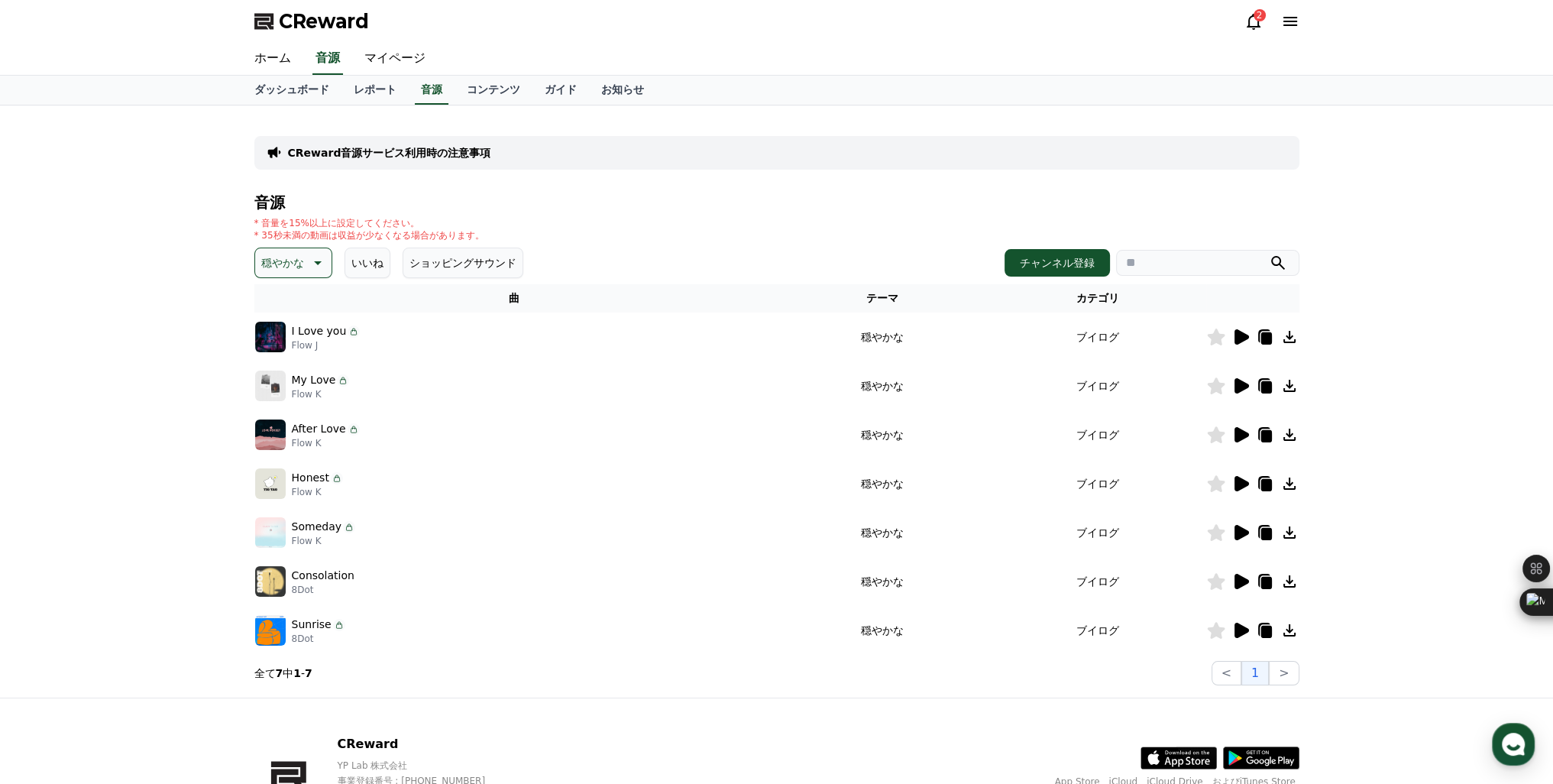
click at [1239, 530] on icon at bounding box center [1241, 533] width 14 height 15
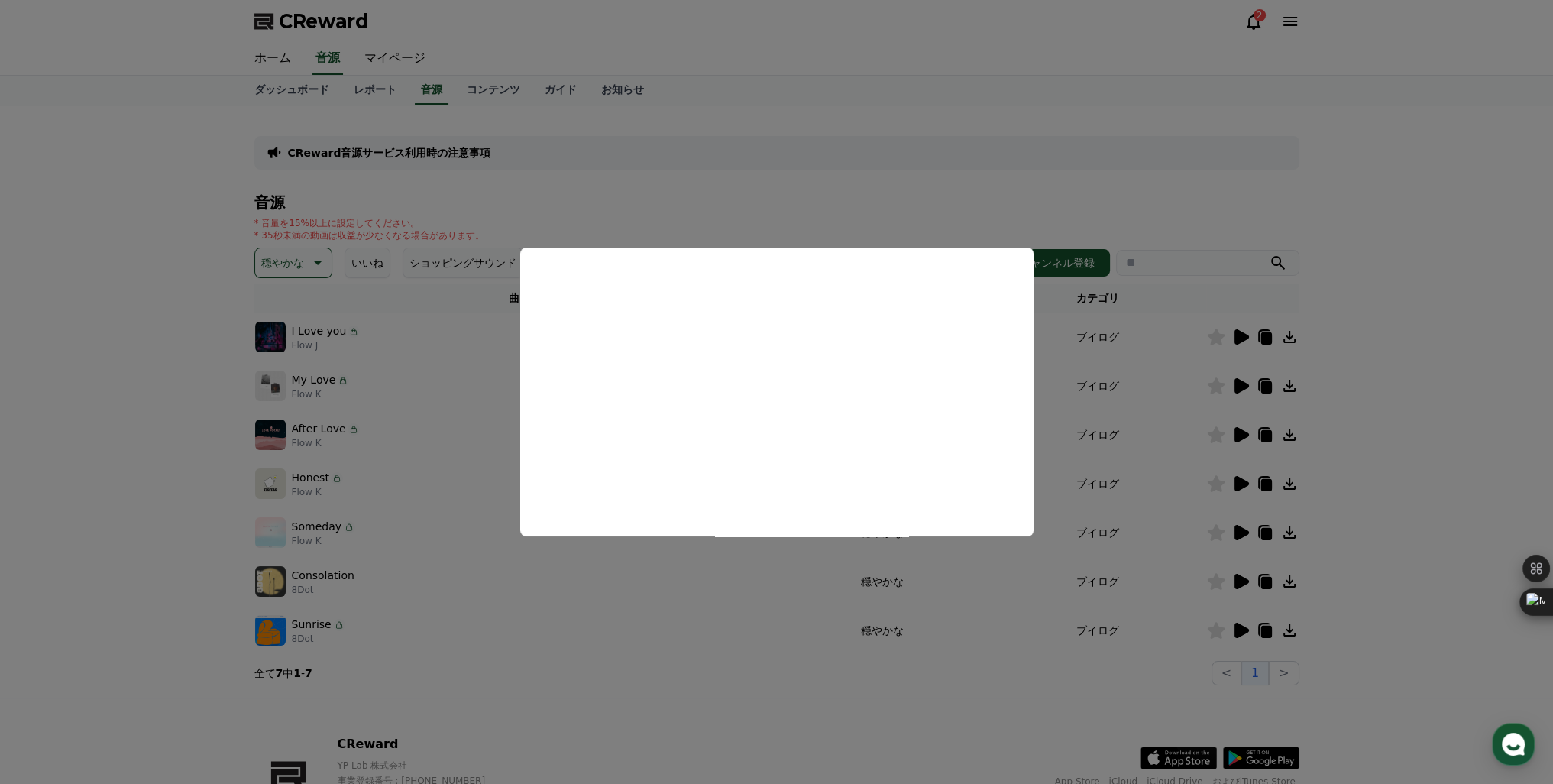
click at [1242, 580] on button "close modal" at bounding box center [776, 392] width 1553 height 784
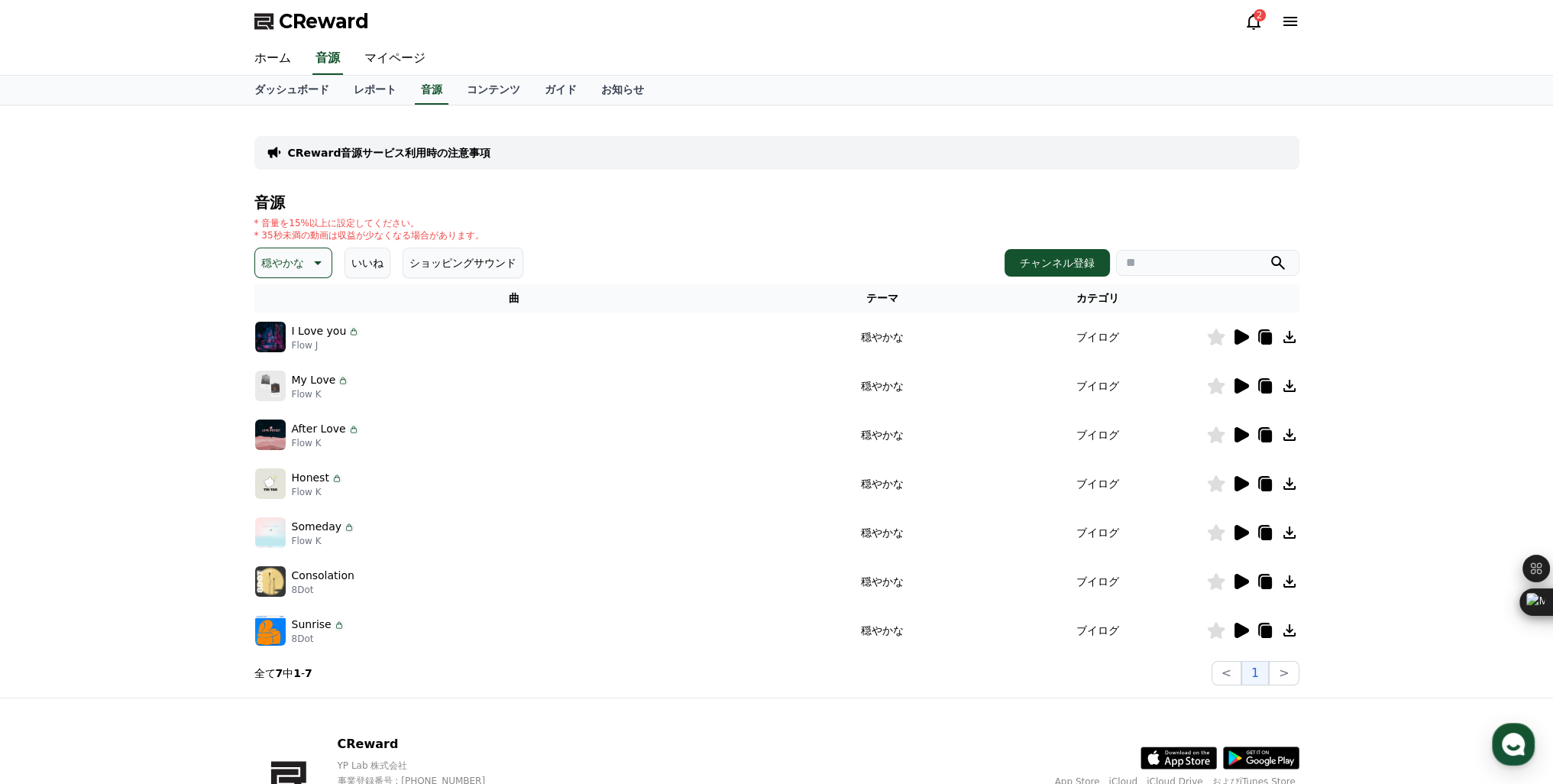
click at [1242, 580] on icon at bounding box center [1241, 581] width 14 height 15
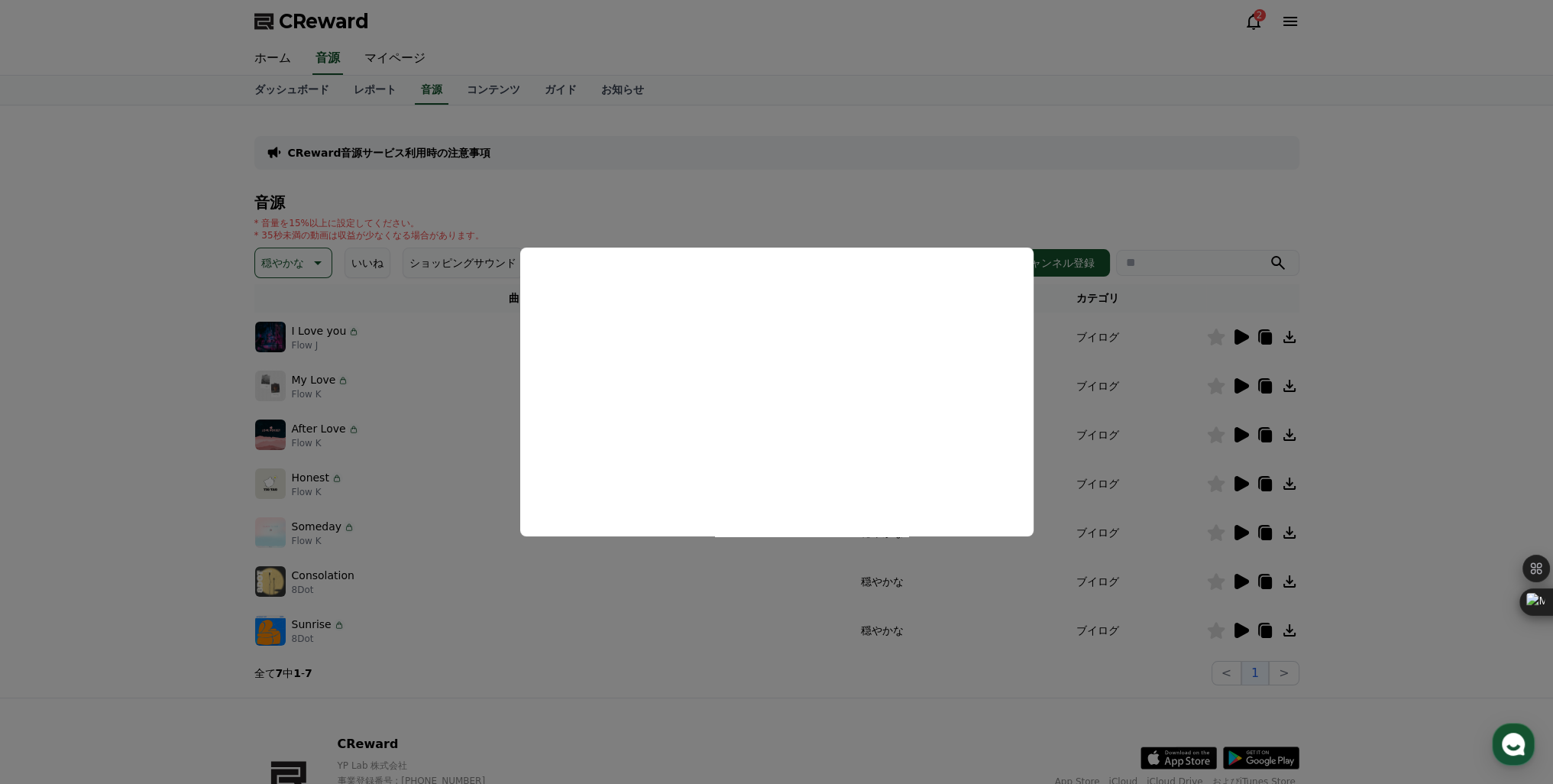
click at [1244, 627] on button "close modal" at bounding box center [776, 392] width 1553 height 784
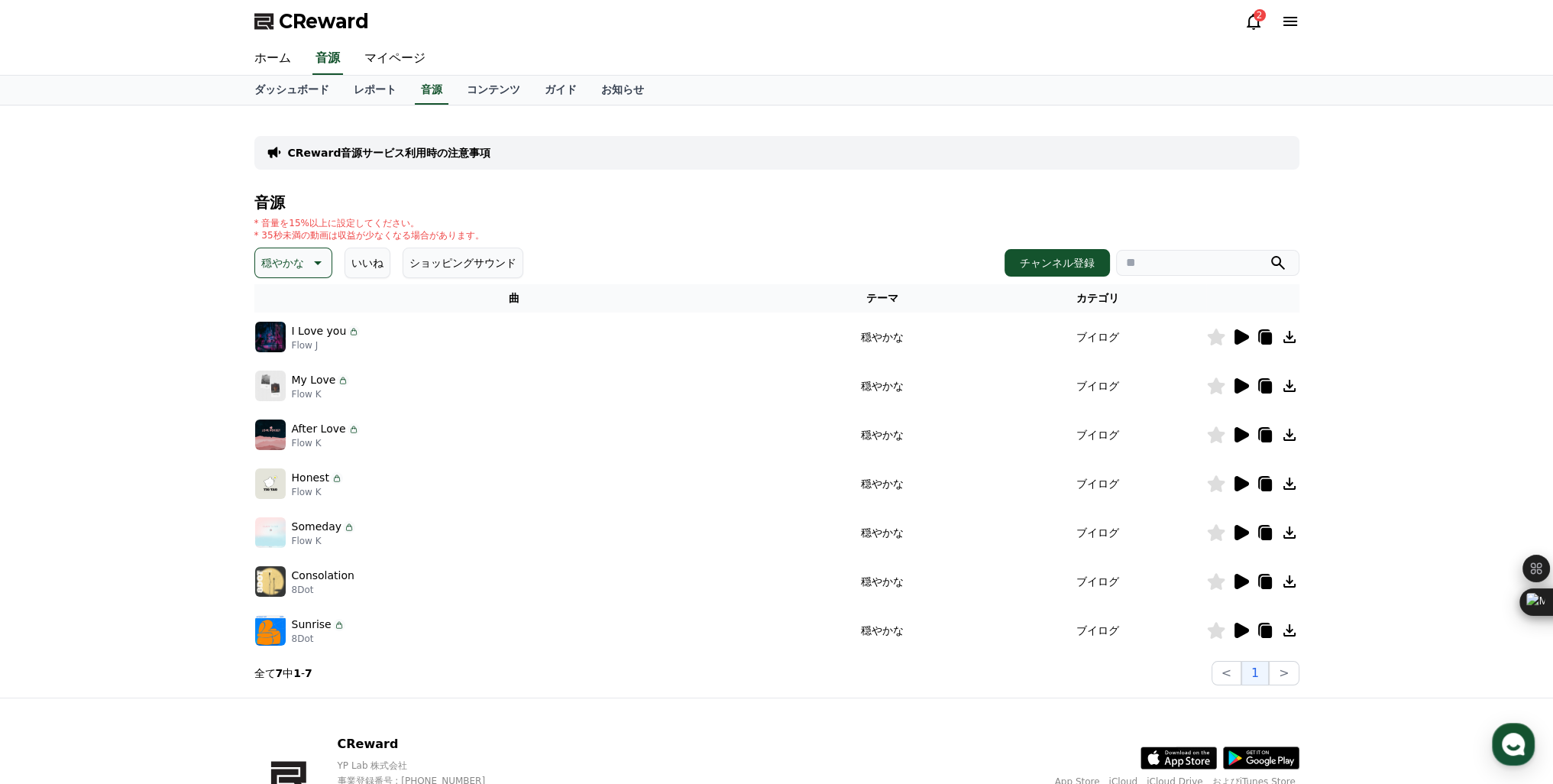
click at [1244, 627] on icon at bounding box center [1241, 630] width 14 height 15
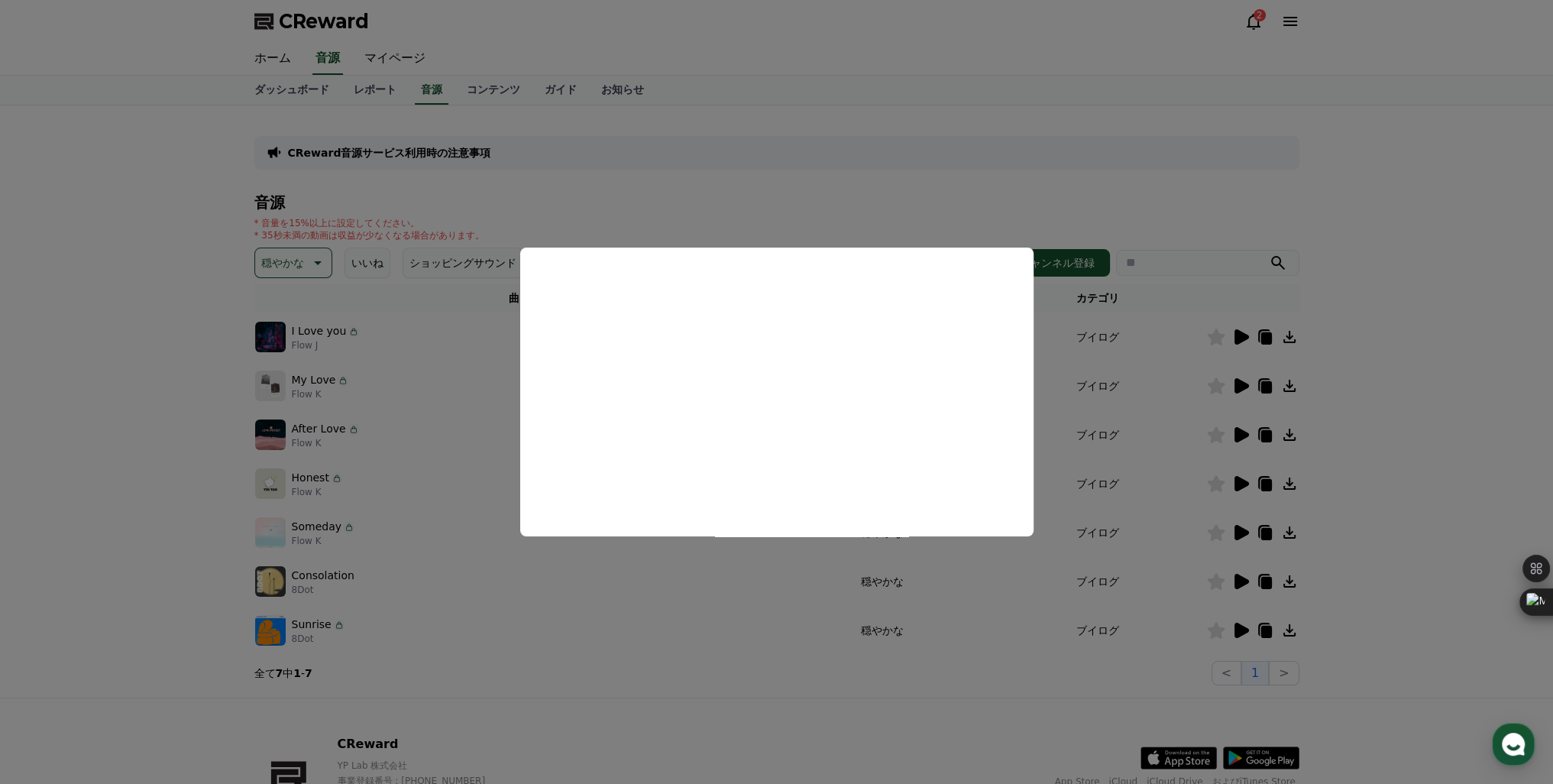
click at [779, 601] on button "close modal" at bounding box center [776, 392] width 1553 height 784
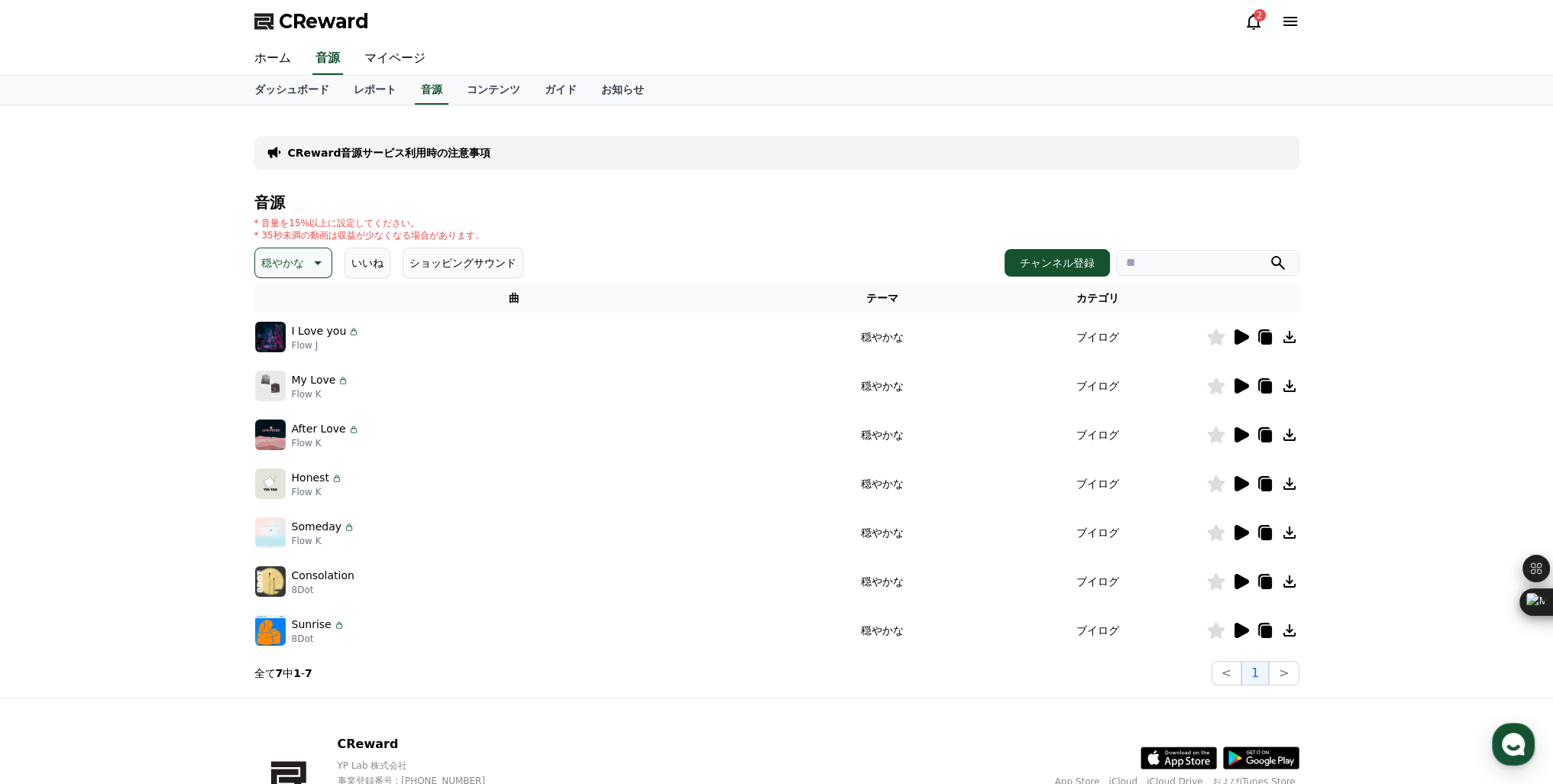
click at [287, 271] on p "穏やかな" at bounding box center [282, 263] width 43 height 21
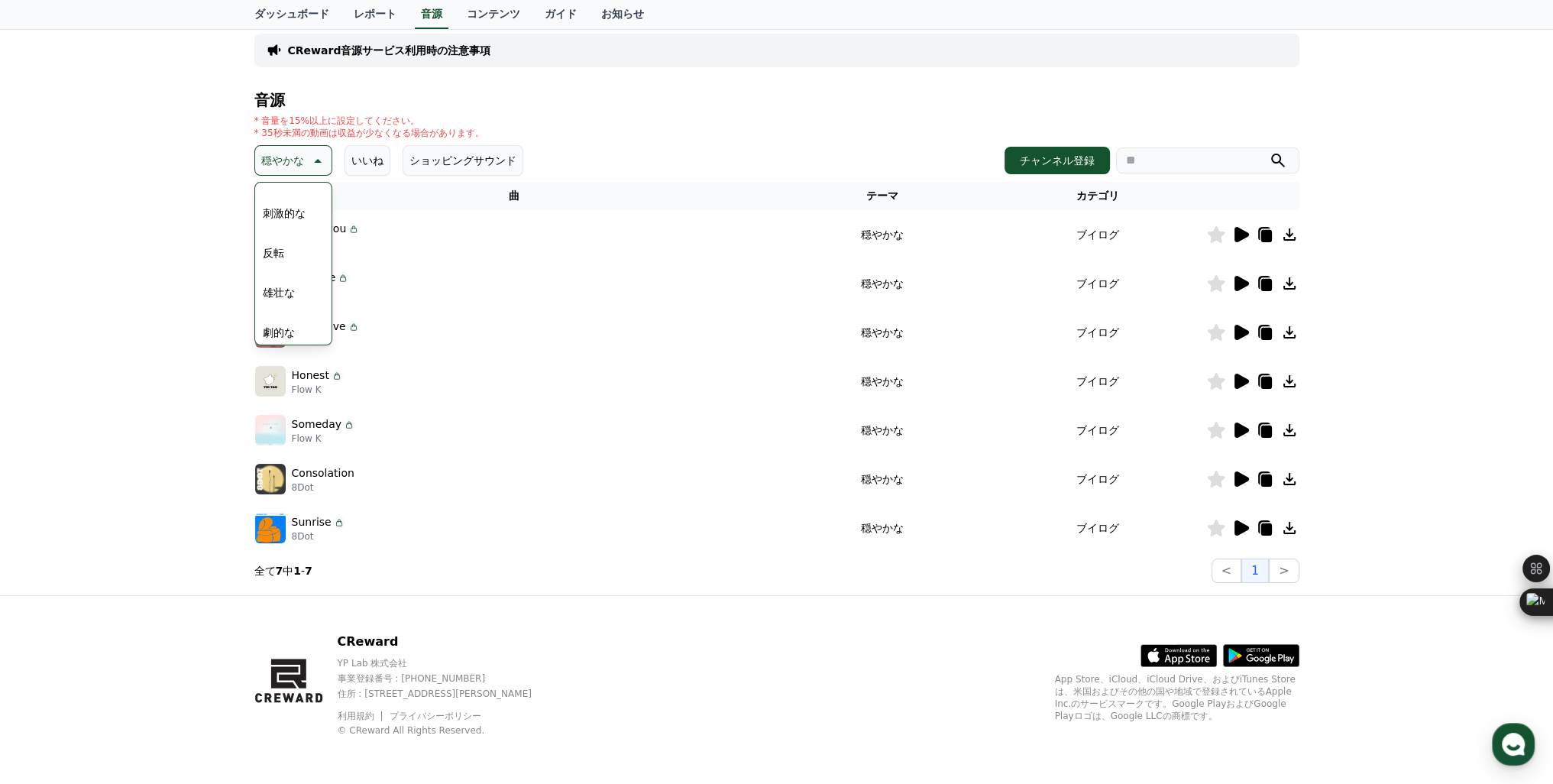
scroll to position [229, 0]
drag, startPoint x: 327, startPoint y: 243, endPoint x: 327, endPoint y: 259, distance: 16.0
click at [327, 259] on tbody "I Love you Flow J 穏やかな ブイログ My Love Flow K 穏やかな ブイログ After Love Flow K 穏やかな ブイロ…" at bounding box center [776, 381] width 1045 height 342
click at [282, 264] on button "悲しい" at bounding box center [278, 261] width 44 height 33
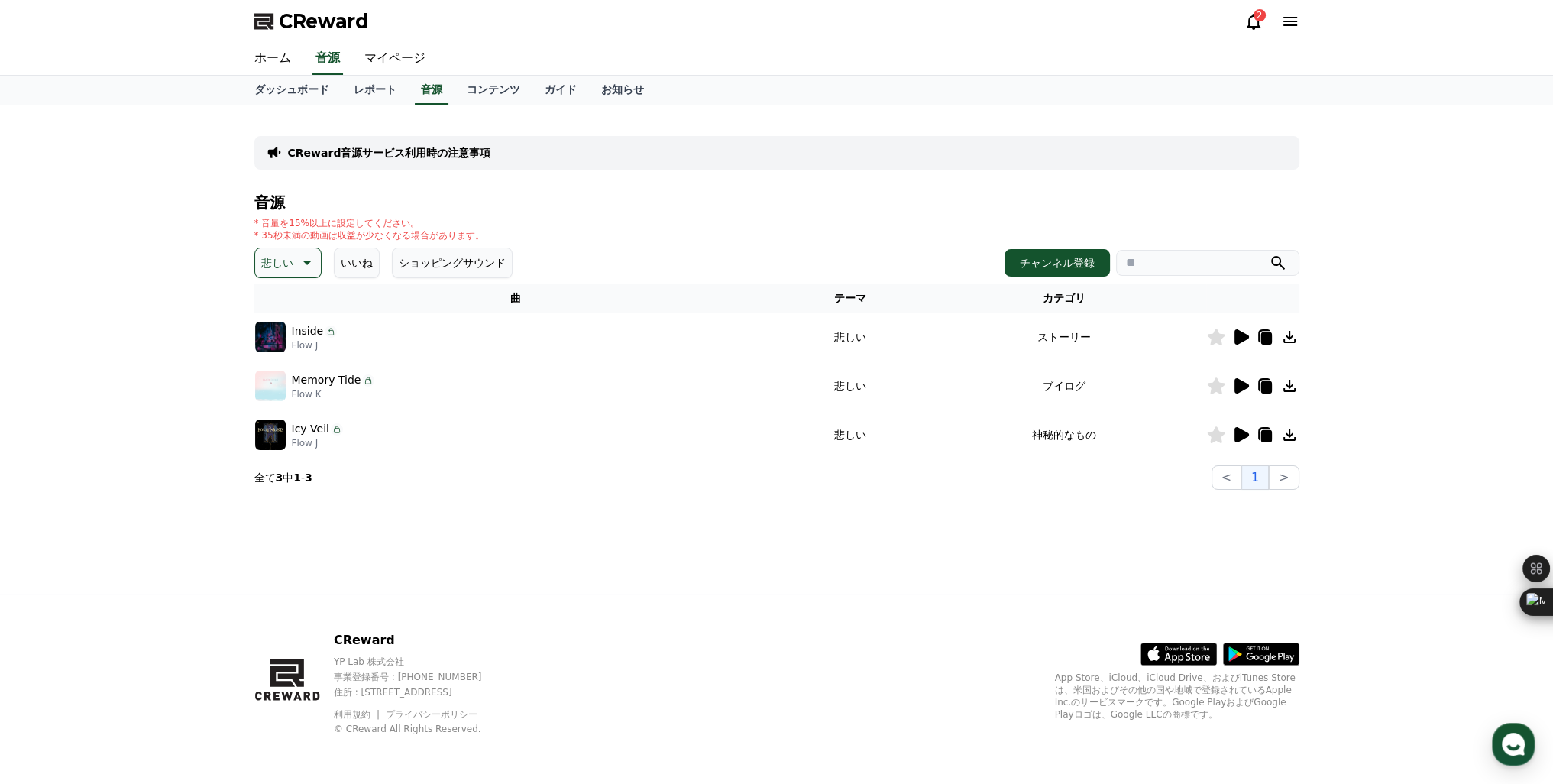
click at [1241, 338] on icon at bounding box center [1241, 337] width 14 height 15
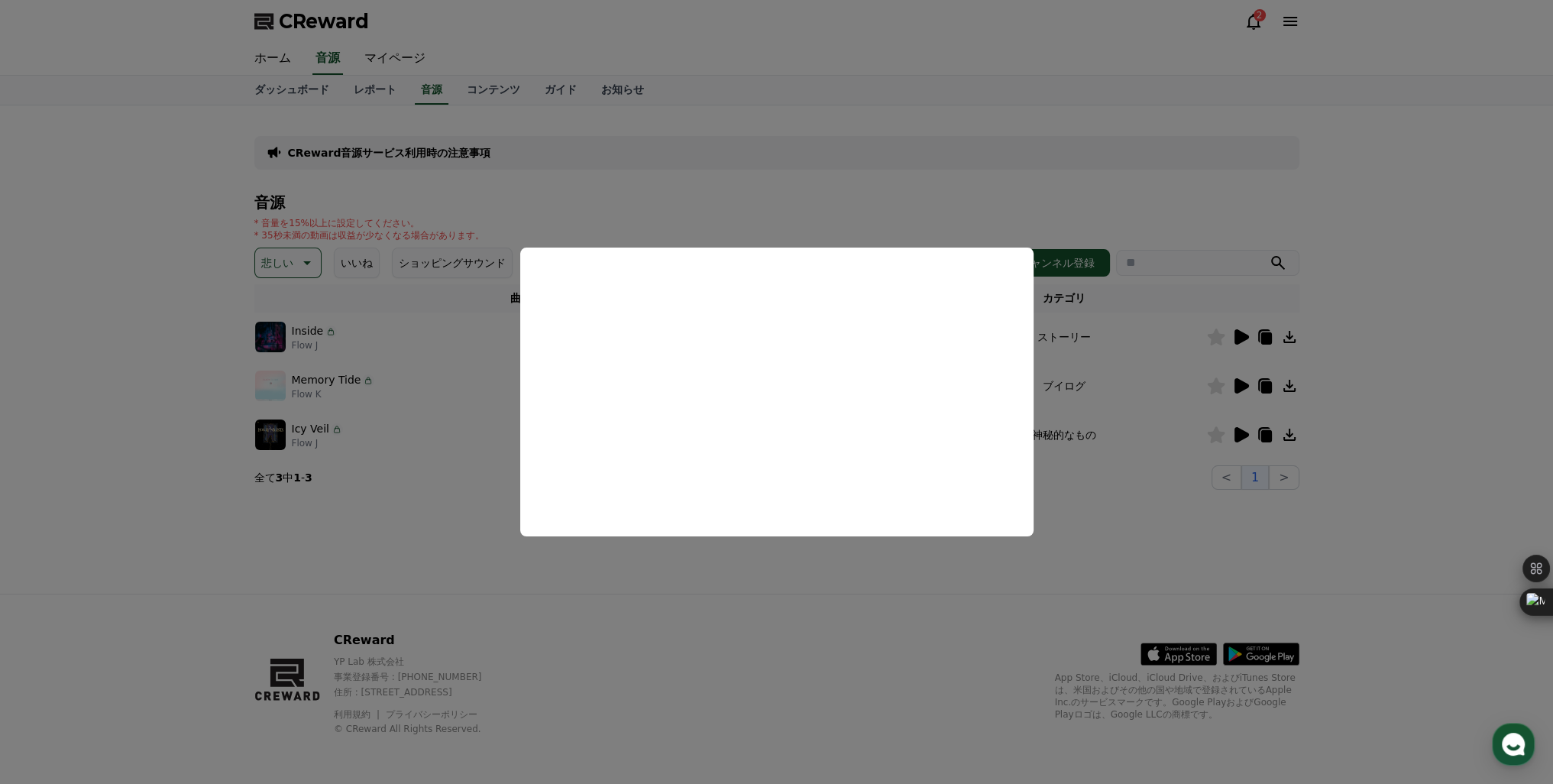
click at [1240, 389] on button "close modal" at bounding box center [776, 392] width 1553 height 784
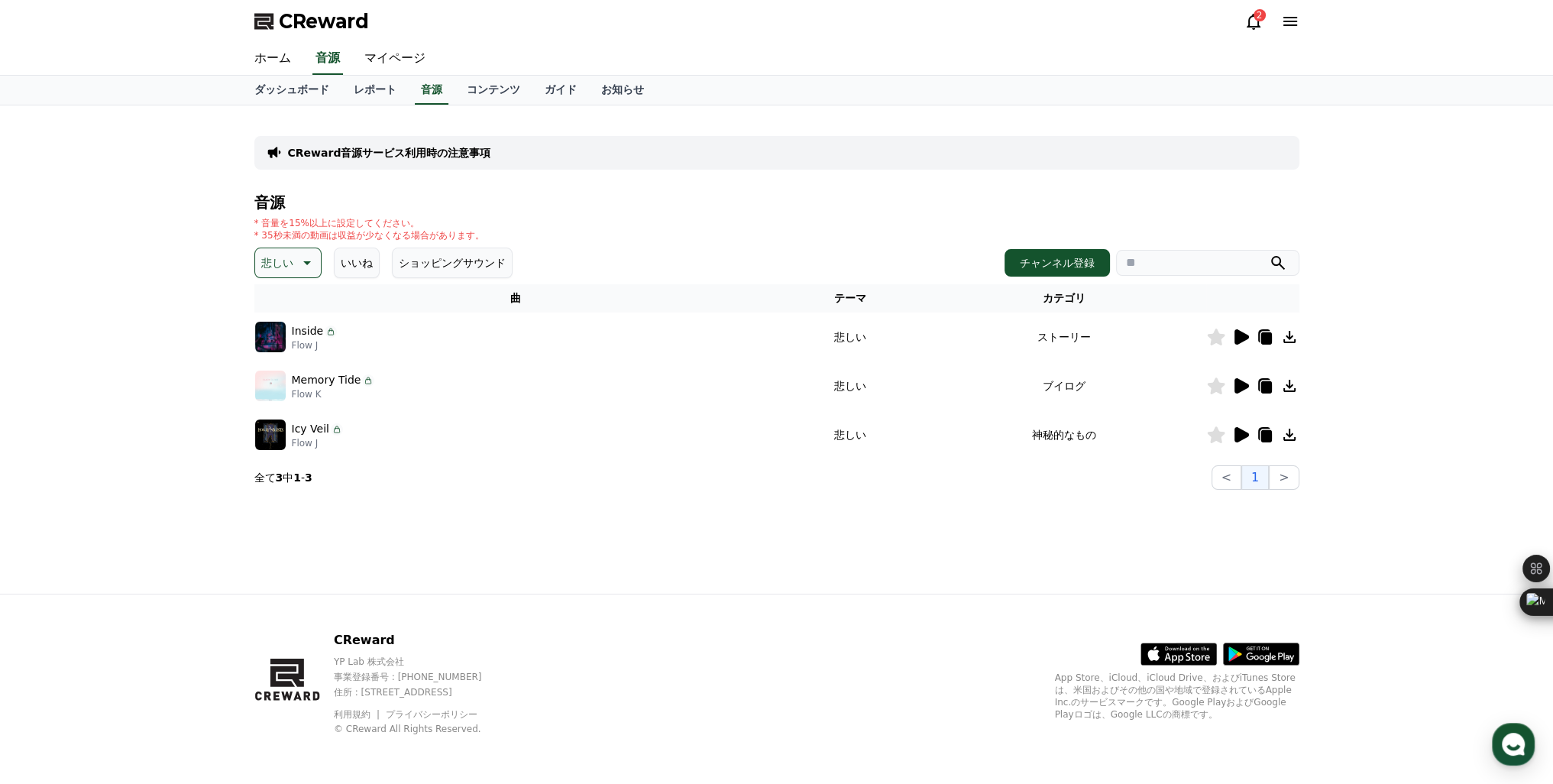
click at [1240, 389] on icon at bounding box center [1241, 385] width 14 height 15
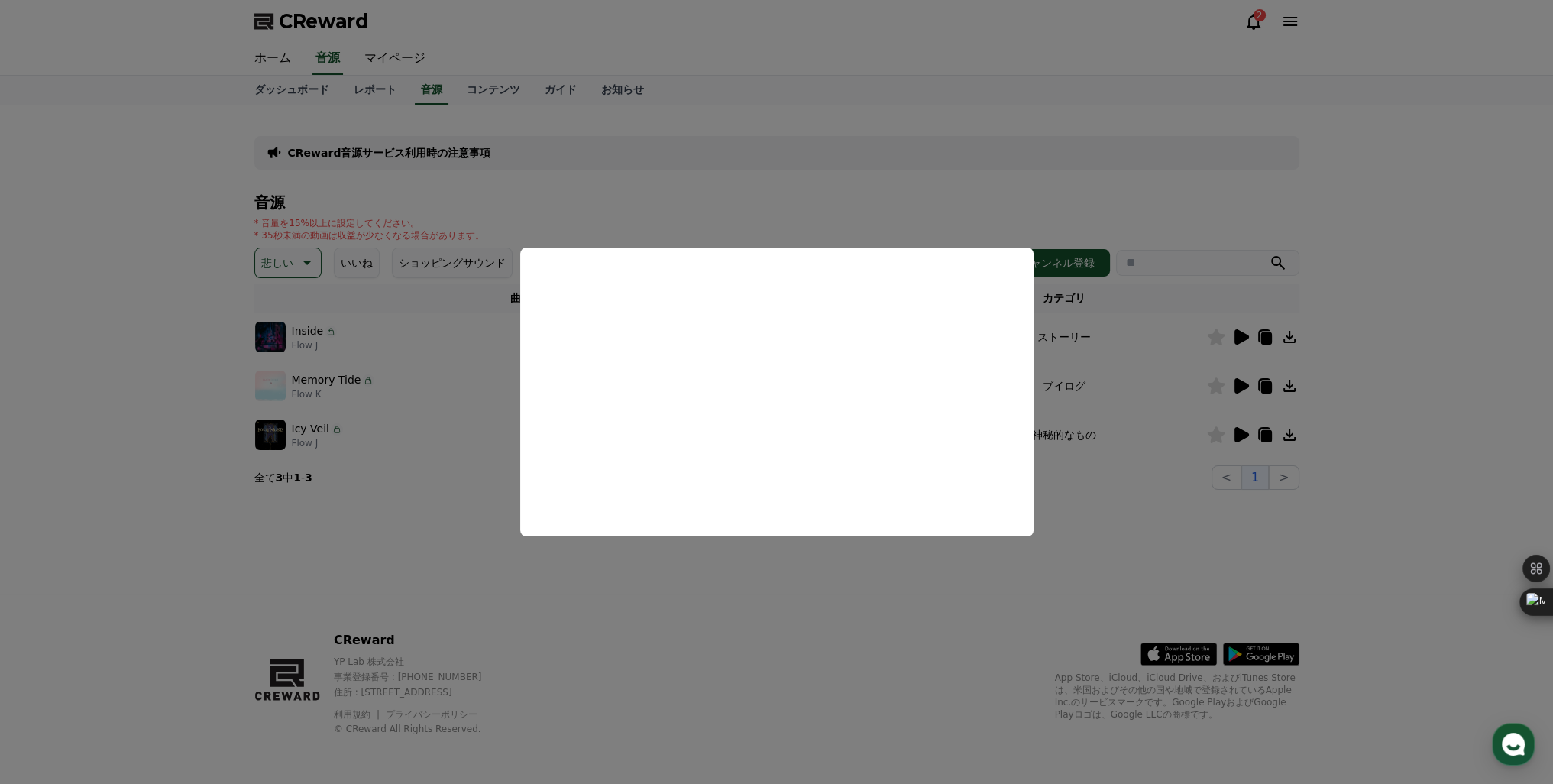
click at [1236, 432] on button "close modal" at bounding box center [776, 392] width 1553 height 784
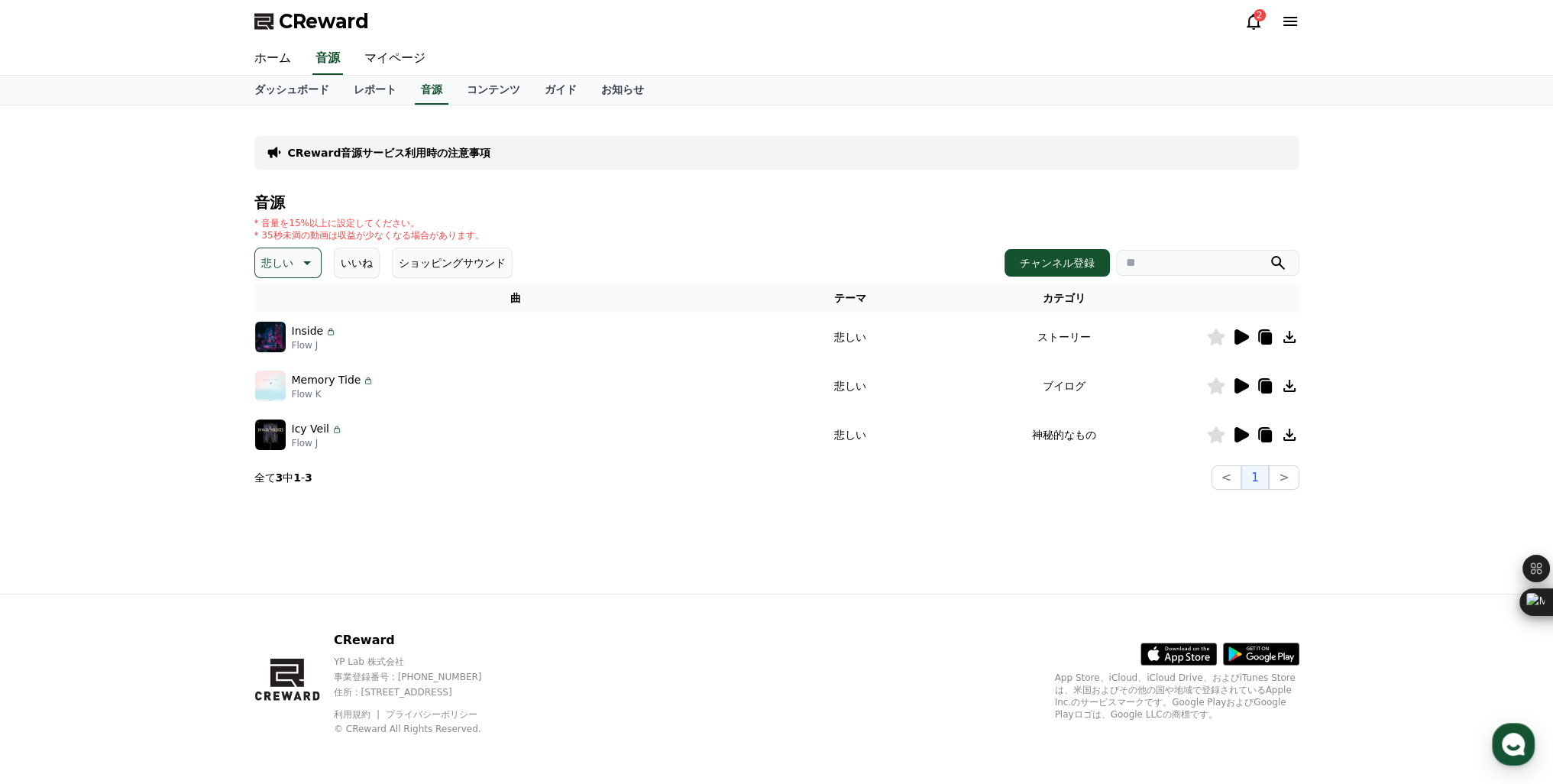
click at [1236, 432] on icon at bounding box center [1241, 435] width 14 height 15
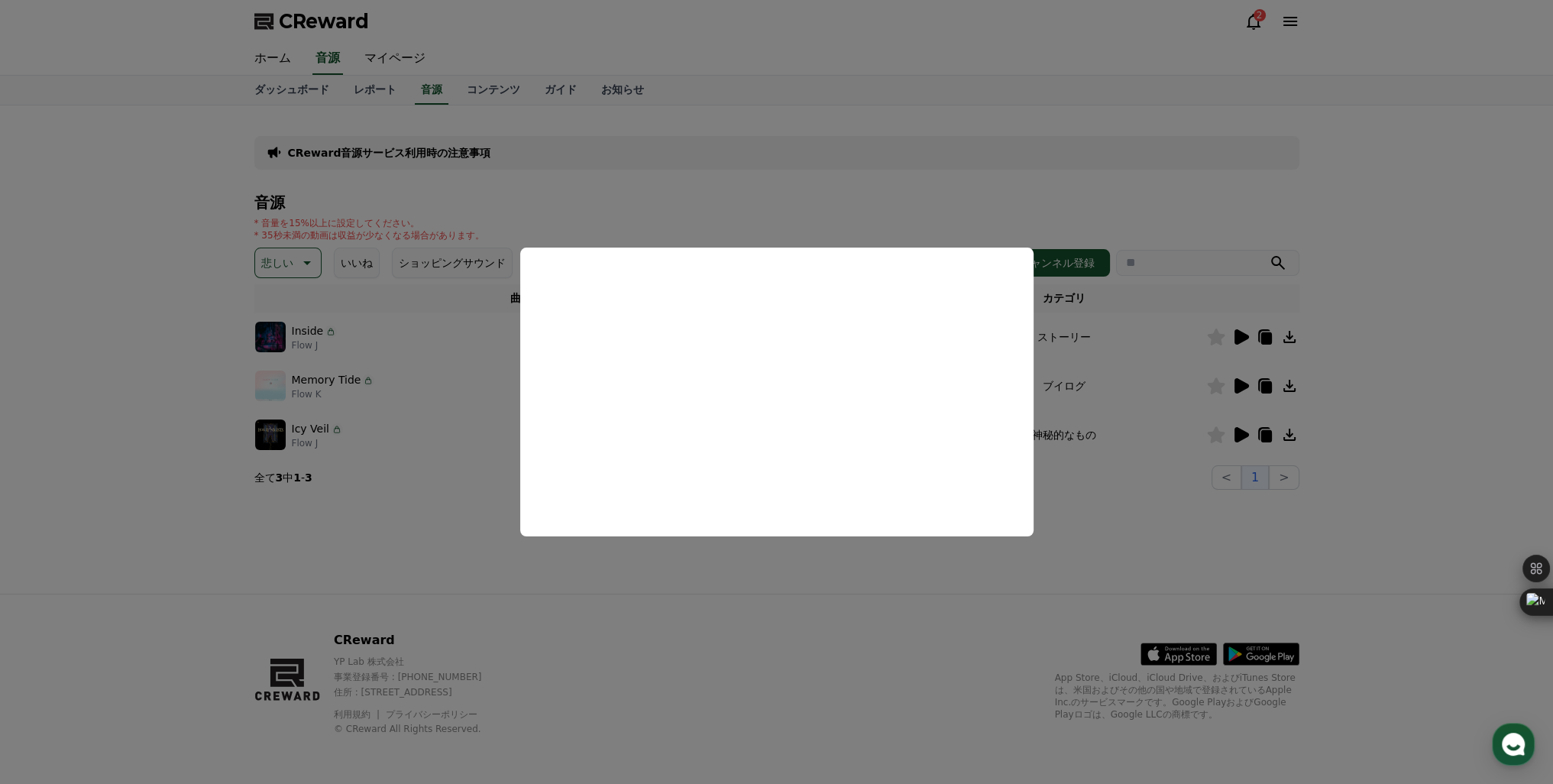
click at [1156, 353] on button "close modal" at bounding box center [776, 392] width 1553 height 784
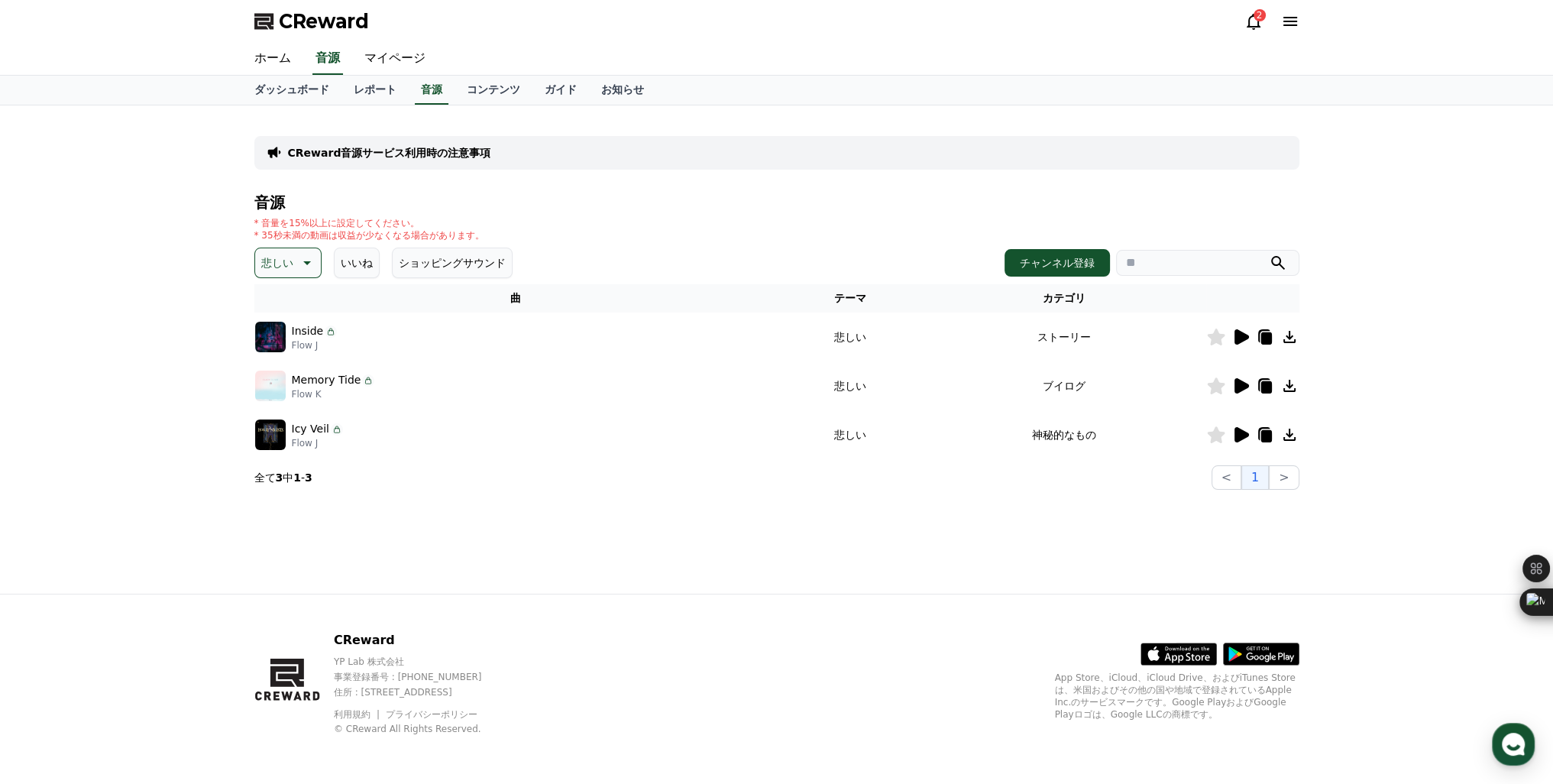
click at [1213, 336] on icon at bounding box center [1215, 338] width 17 height 17
click at [1290, 339] on icon at bounding box center [1289, 337] width 18 height 18
click at [287, 261] on p "悲しい" at bounding box center [277, 263] width 33 height 21
click at [269, 378] on button "劇的な" at bounding box center [278, 370] width 44 height 33
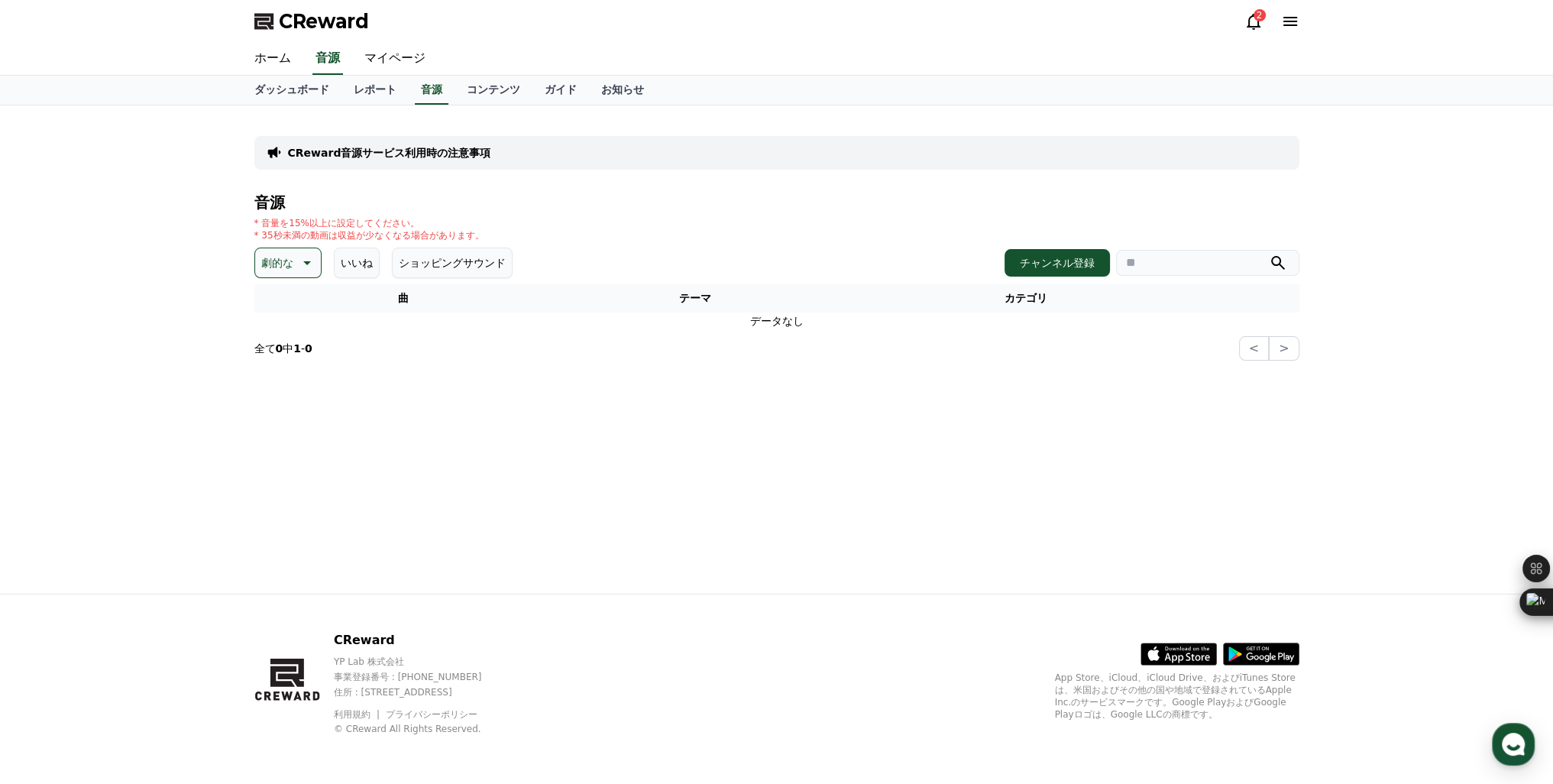
click at [285, 261] on p "劇的な" at bounding box center [277, 263] width 33 height 21
click at [265, 363] on button "溝" at bounding box center [268, 358] width 23 height 33
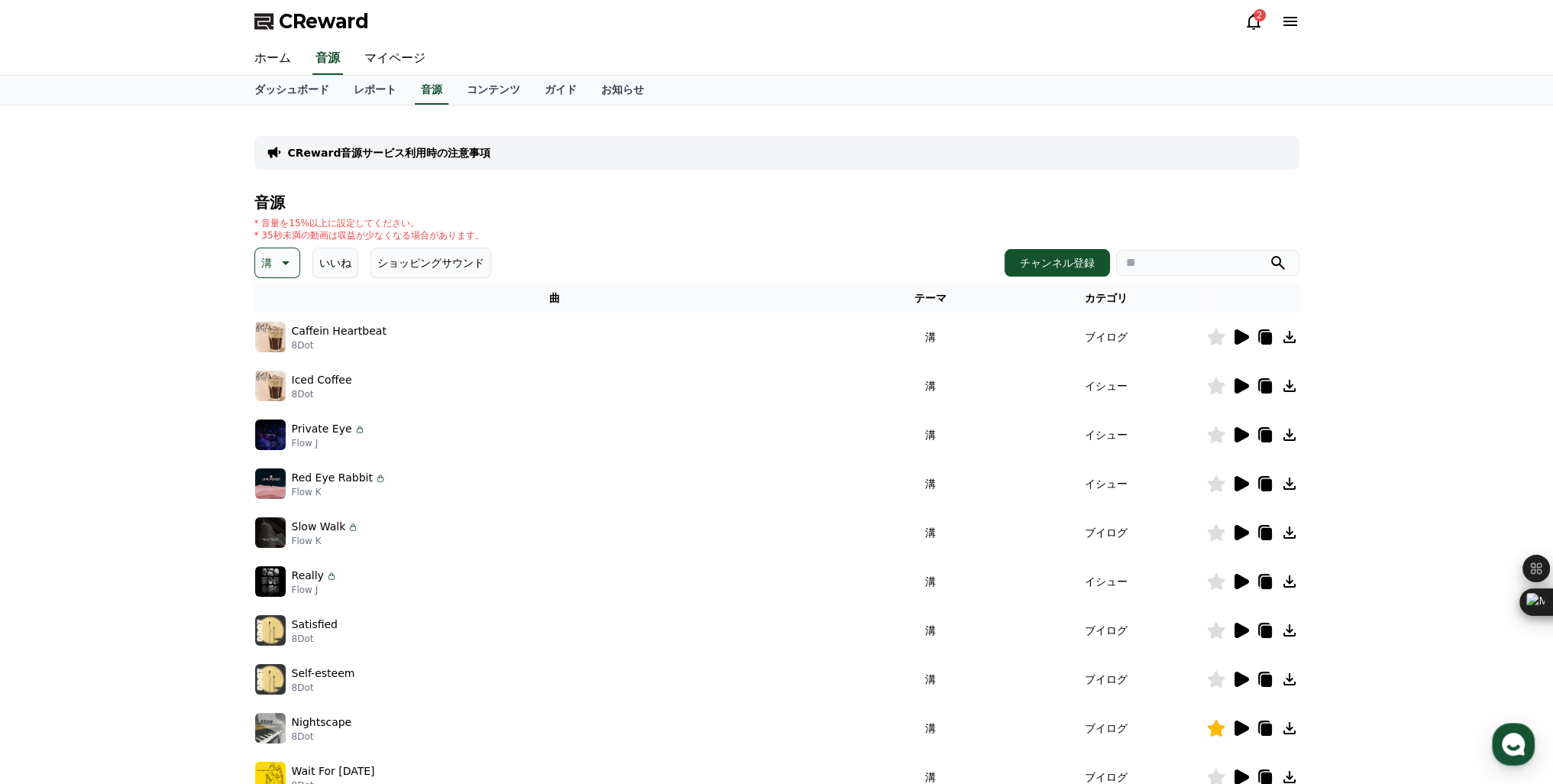
click at [1247, 726] on icon at bounding box center [1241, 728] width 14 height 15
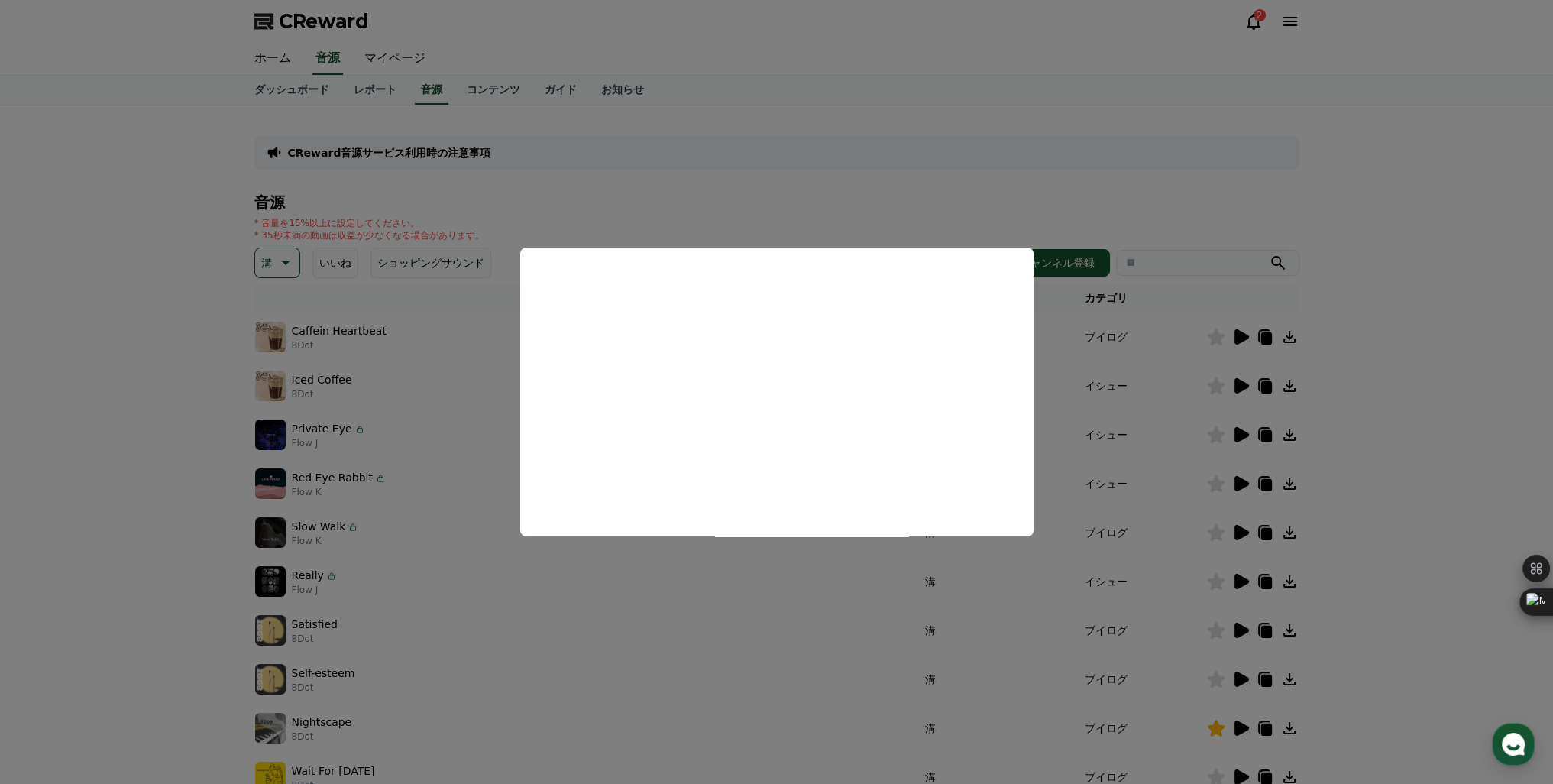
click at [1065, 401] on button "close modal" at bounding box center [776, 392] width 1553 height 784
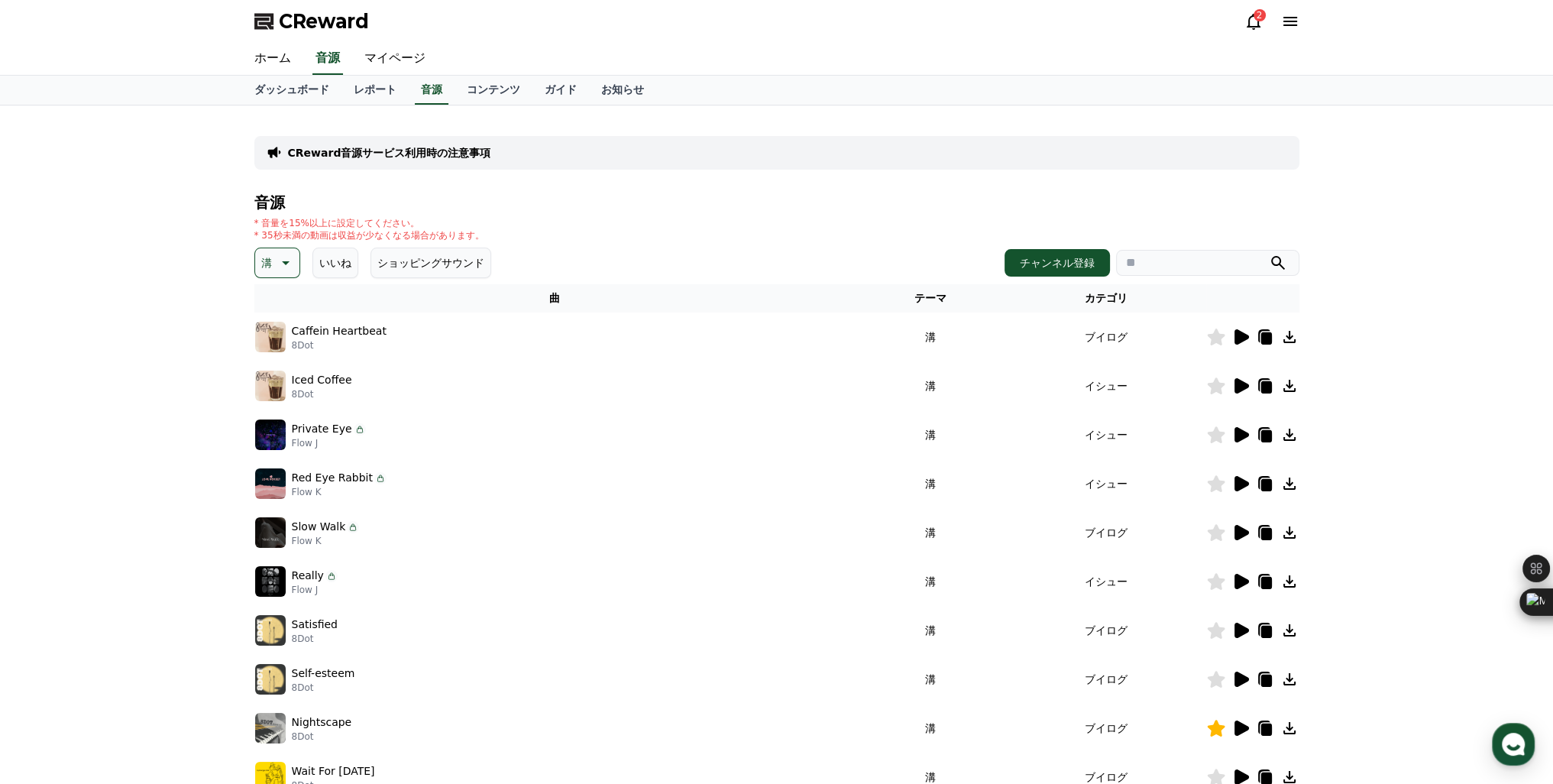
click at [1233, 335] on icon at bounding box center [1240, 337] width 18 height 18
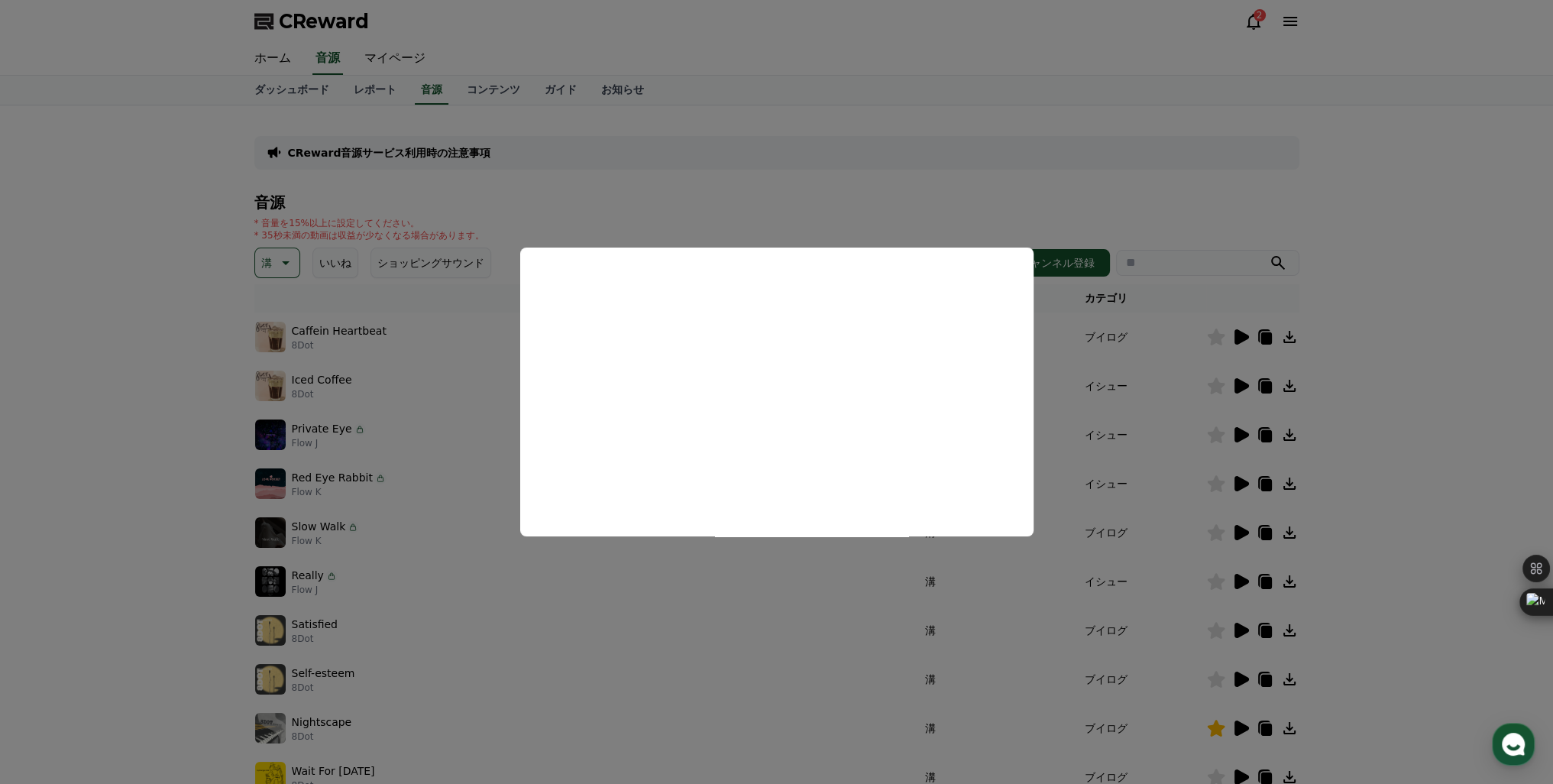
click at [1237, 388] on button "close modal" at bounding box center [776, 392] width 1553 height 784
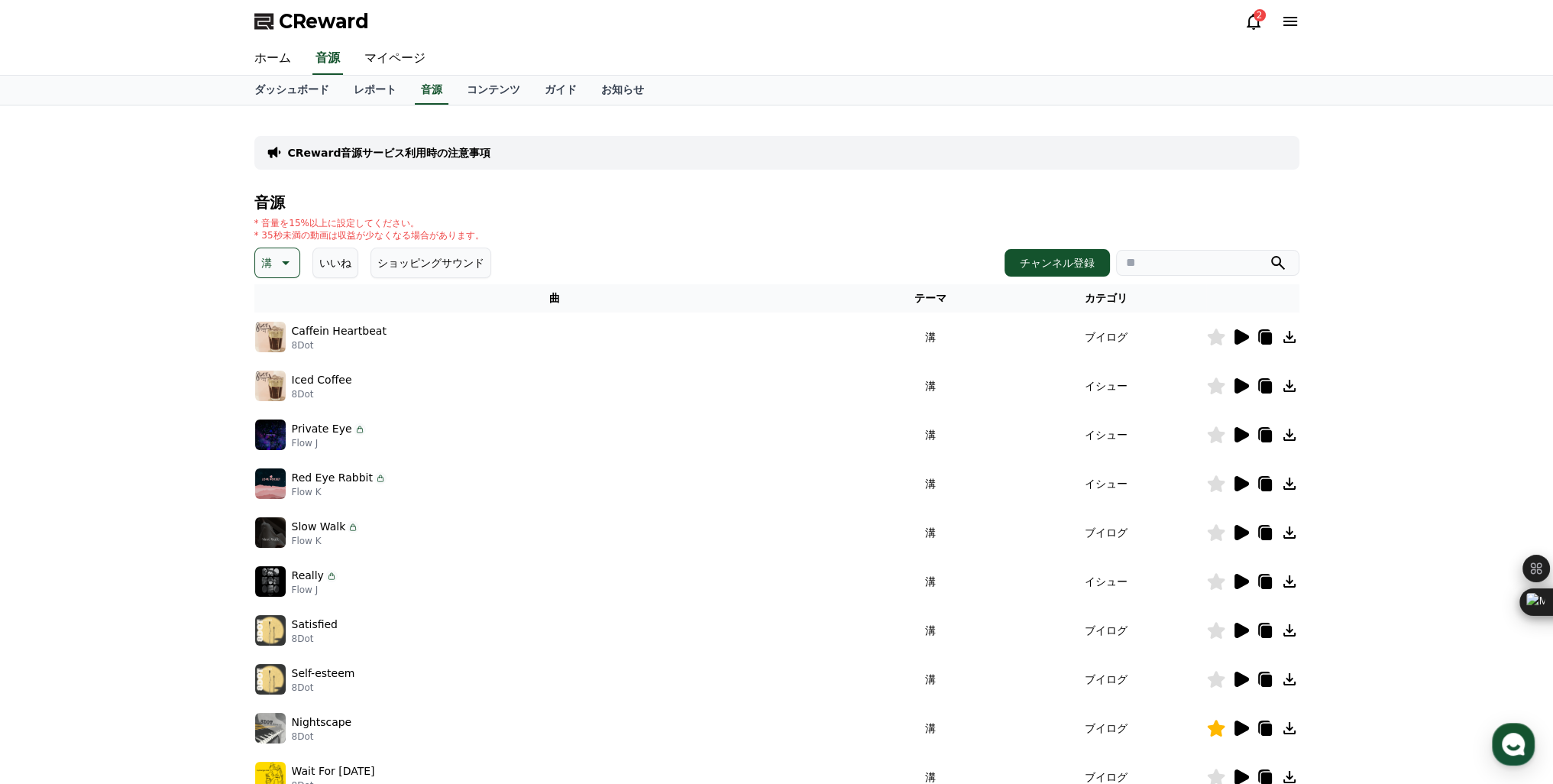
click at [1240, 385] on icon at bounding box center [1241, 385] width 14 height 15
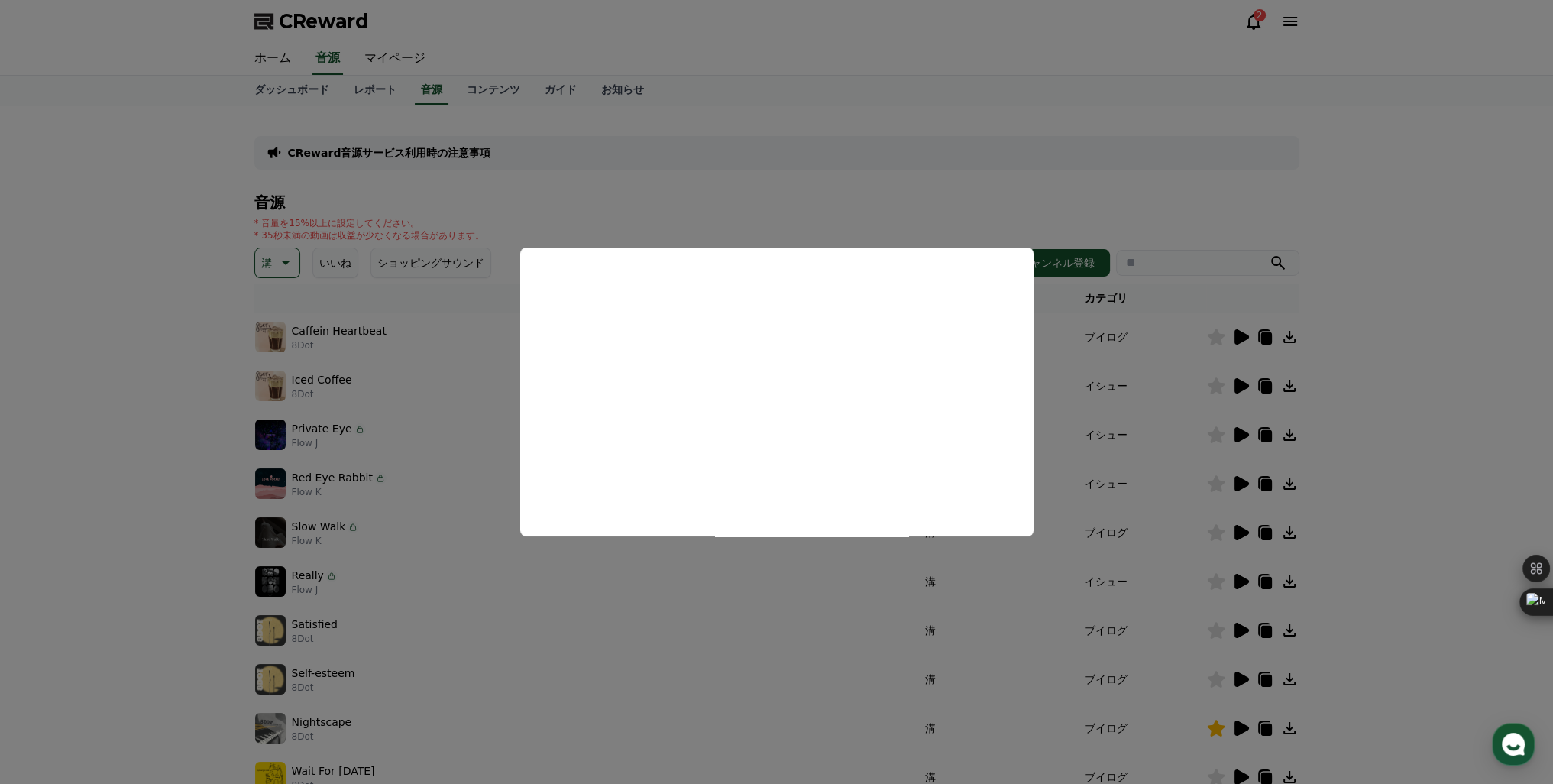
click at [1236, 433] on button "close modal" at bounding box center [776, 392] width 1553 height 784
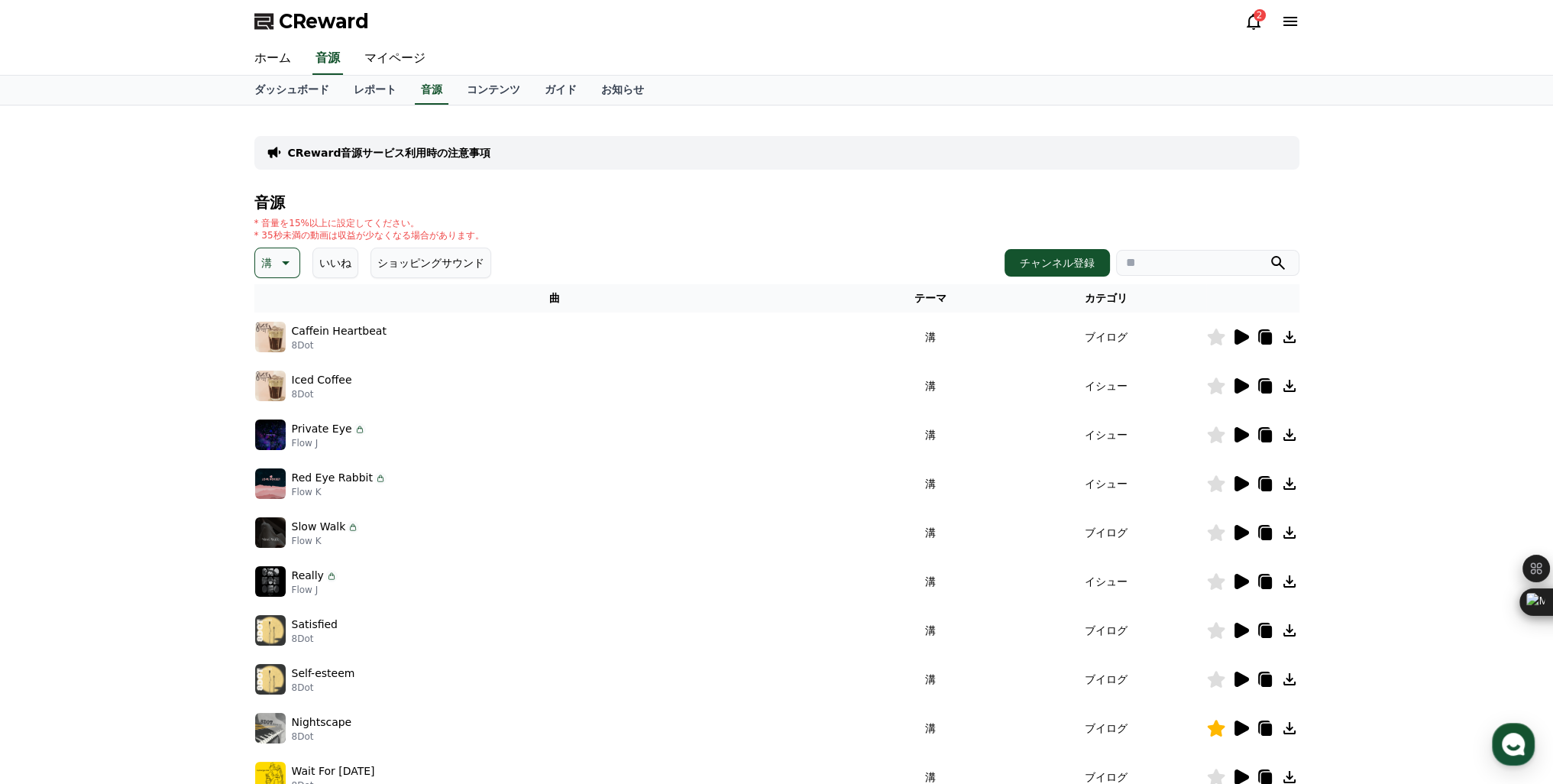
click at [1236, 433] on icon at bounding box center [1241, 435] width 14 height 15
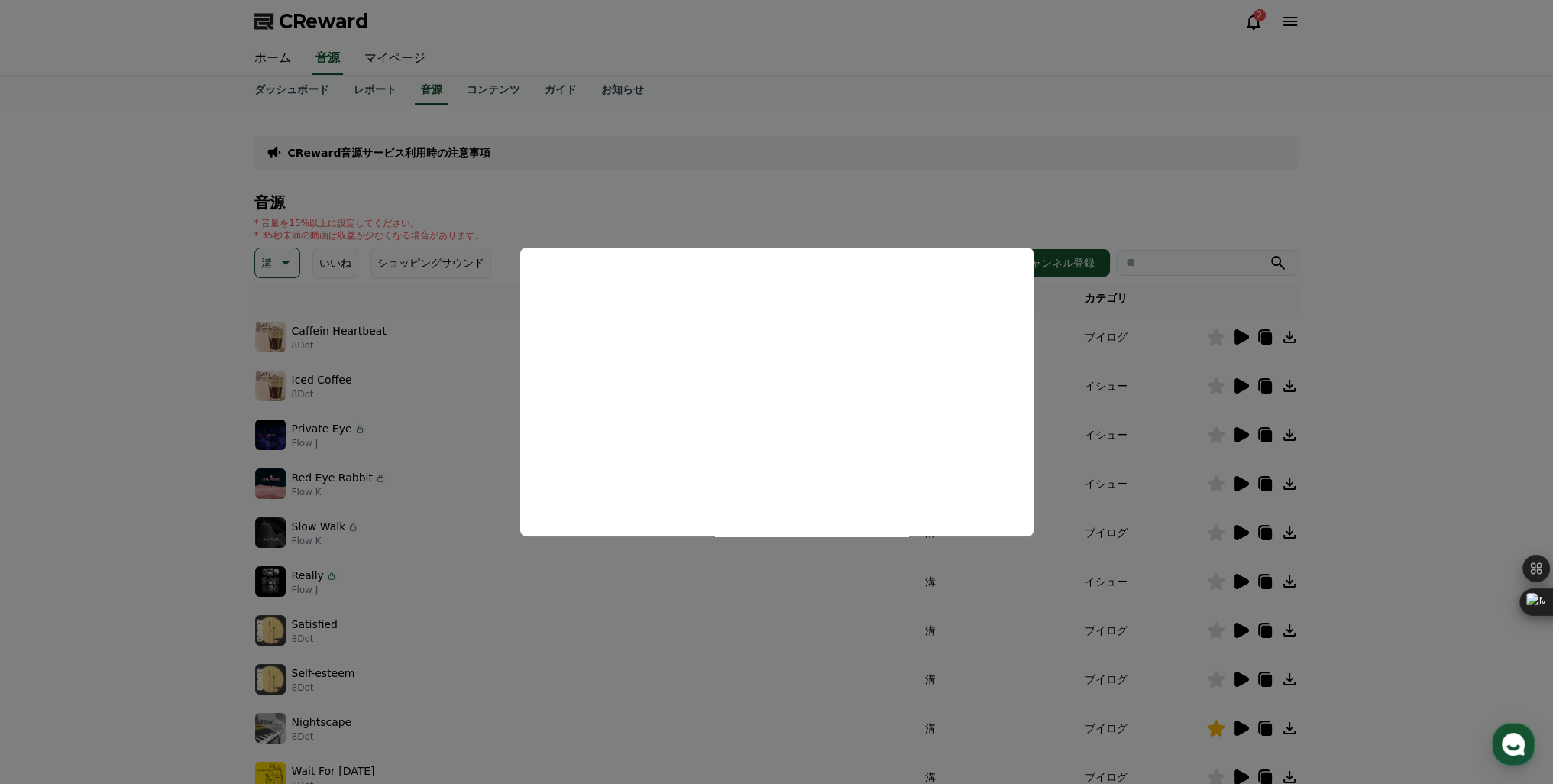
click at [1235, 485] on button "close modal" at bounding box center [776, 392] width 1553 height 784
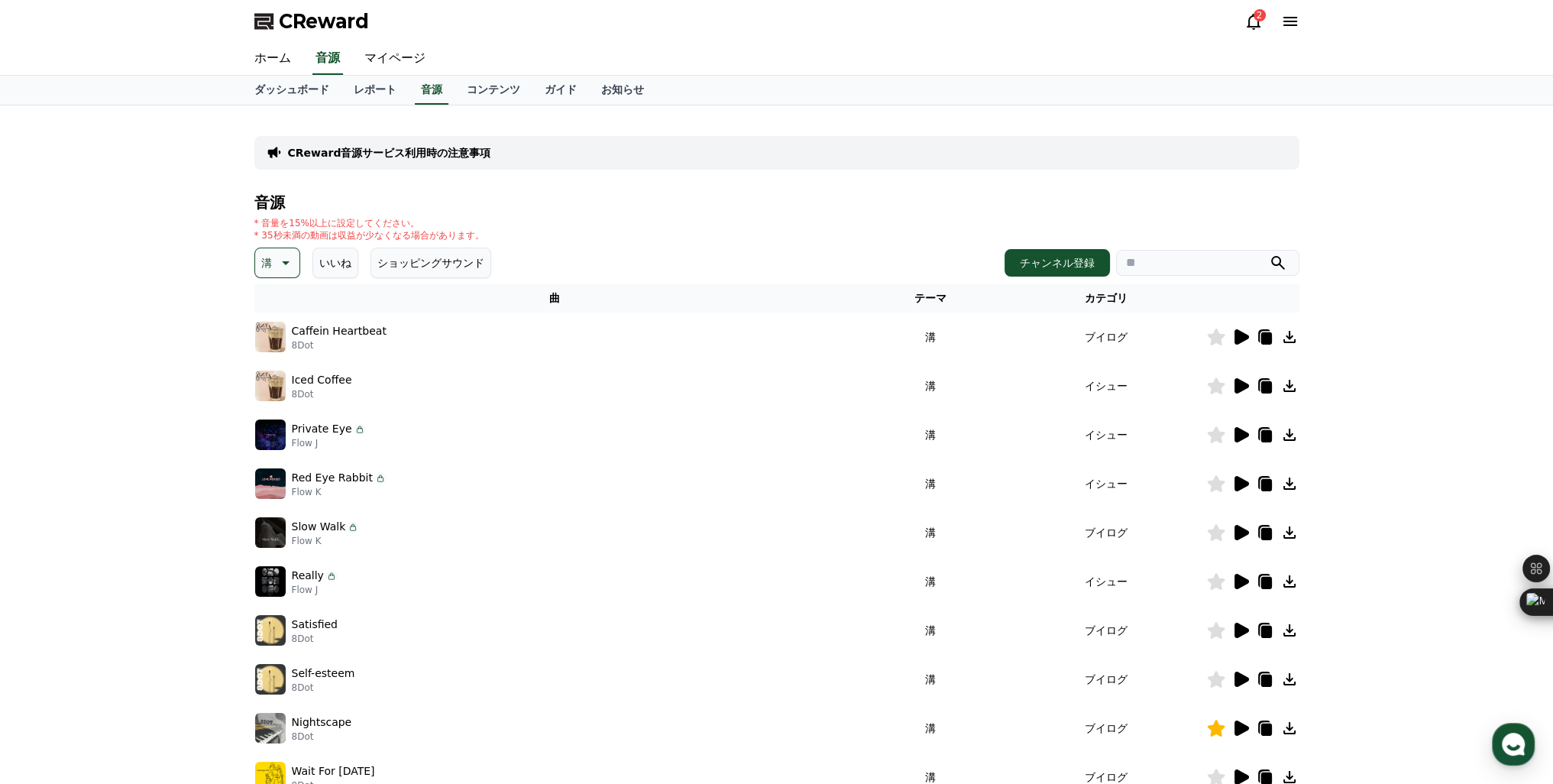
click at [1235, 485] on icon at bounding box center [1241, 484] width 14 height 15
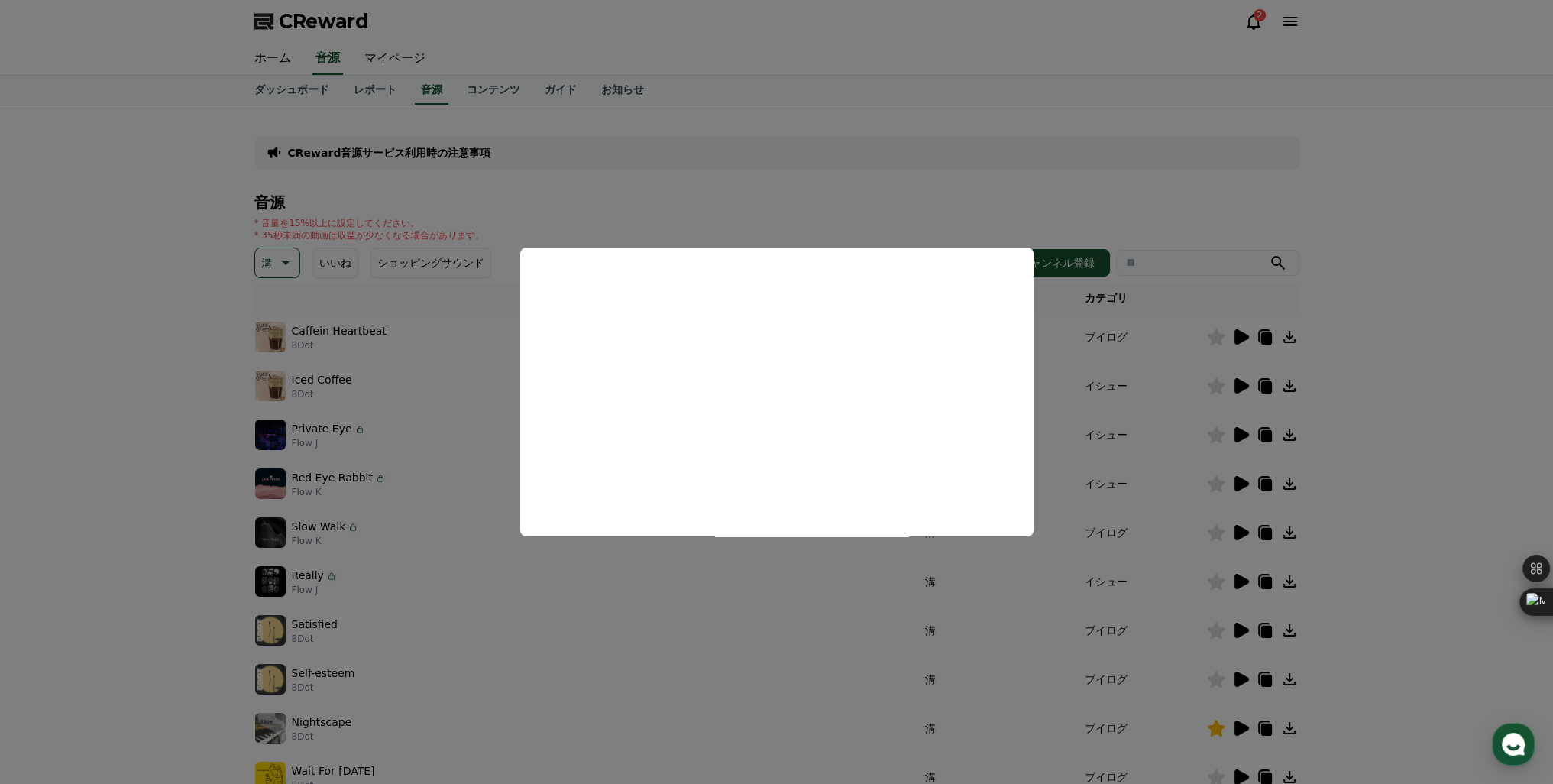
click at [1237, 526] on button "close modal" at bounding box center [776, 392] width 1553 height 784
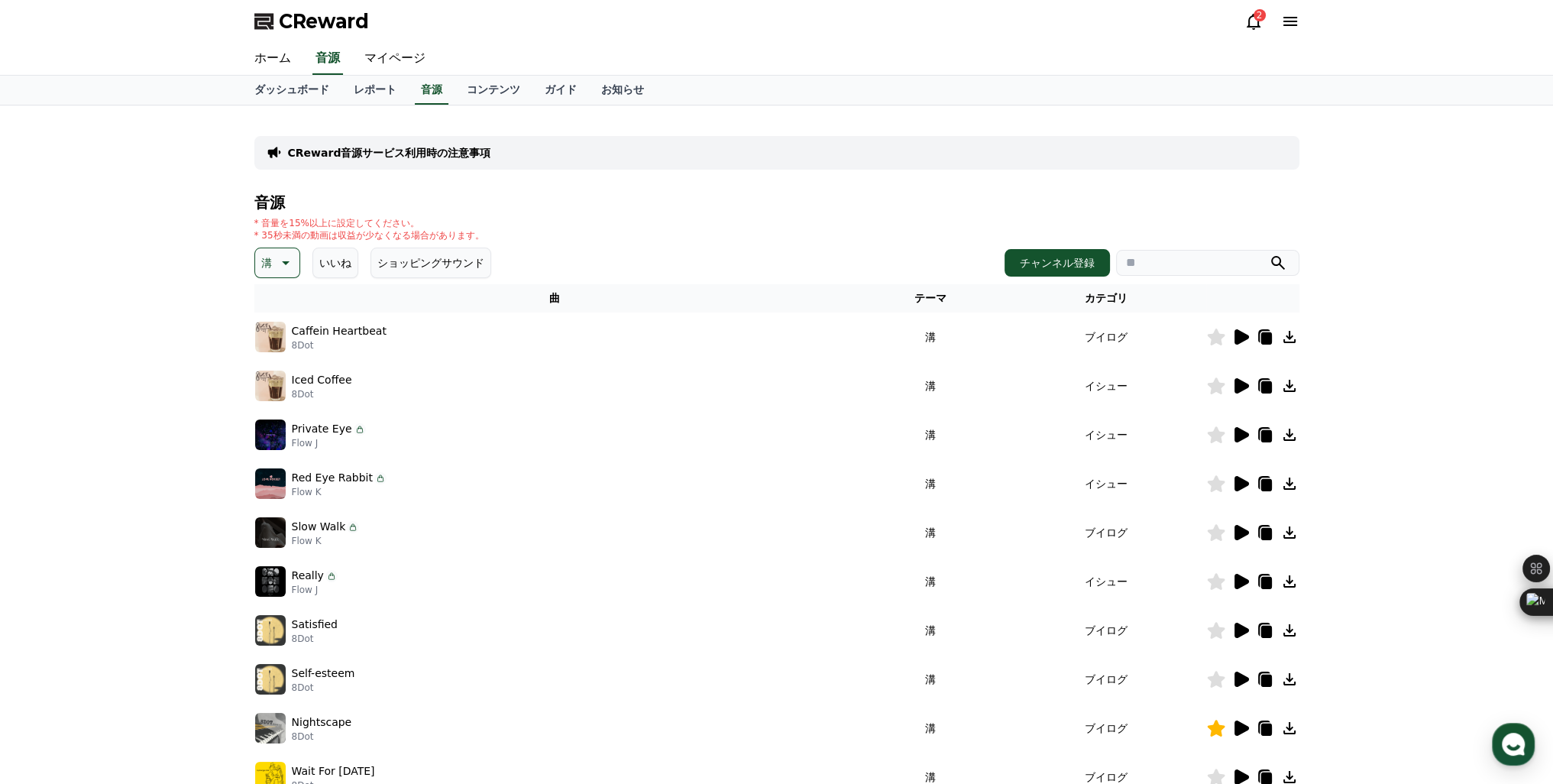
click at [1237, 526] on icon at bounding box center [1241, 533] width 14 height 15
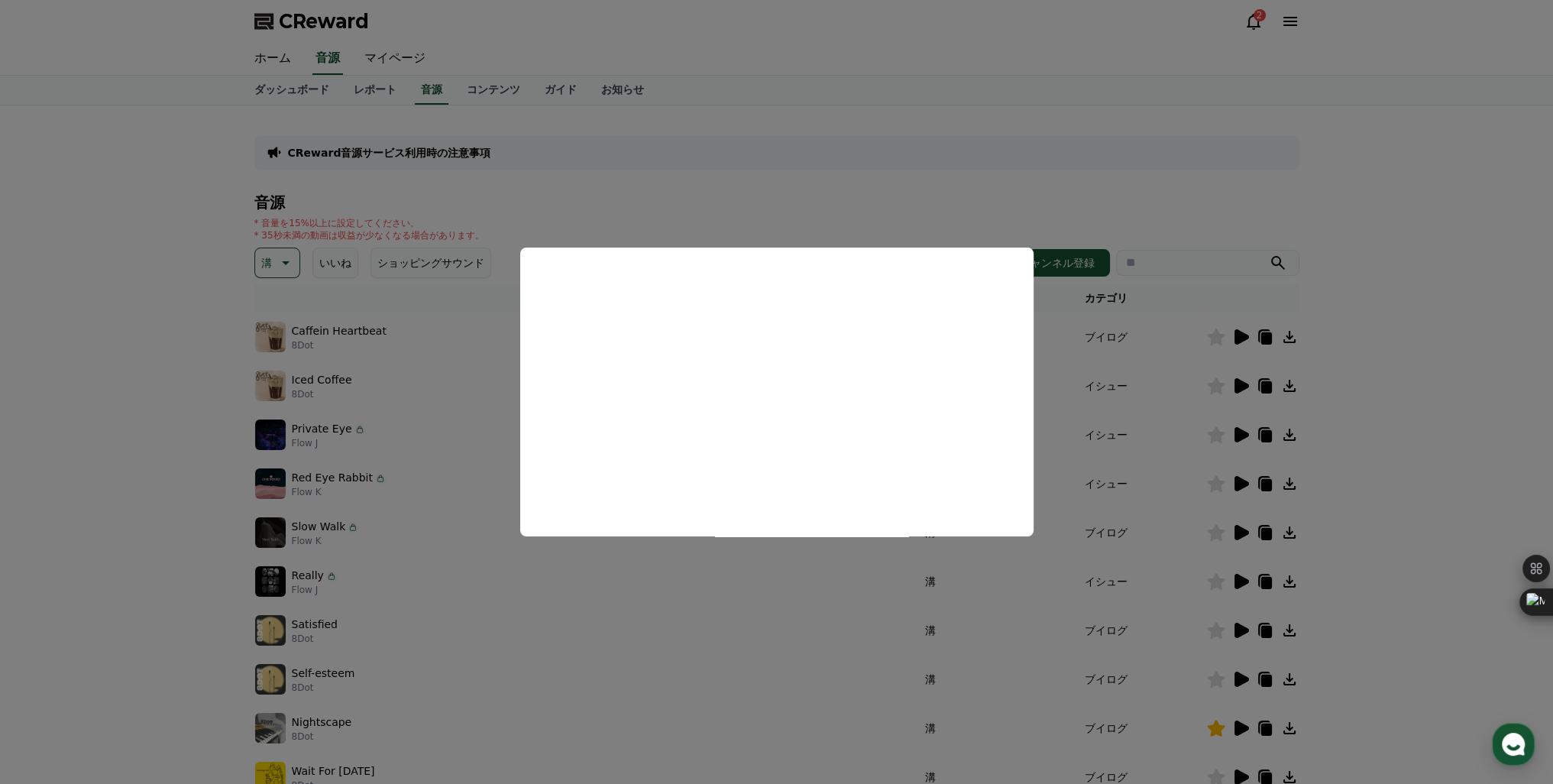
click at [1246, 582] on button "close modal" at bounding box center [776, 392] width 1553 height 784
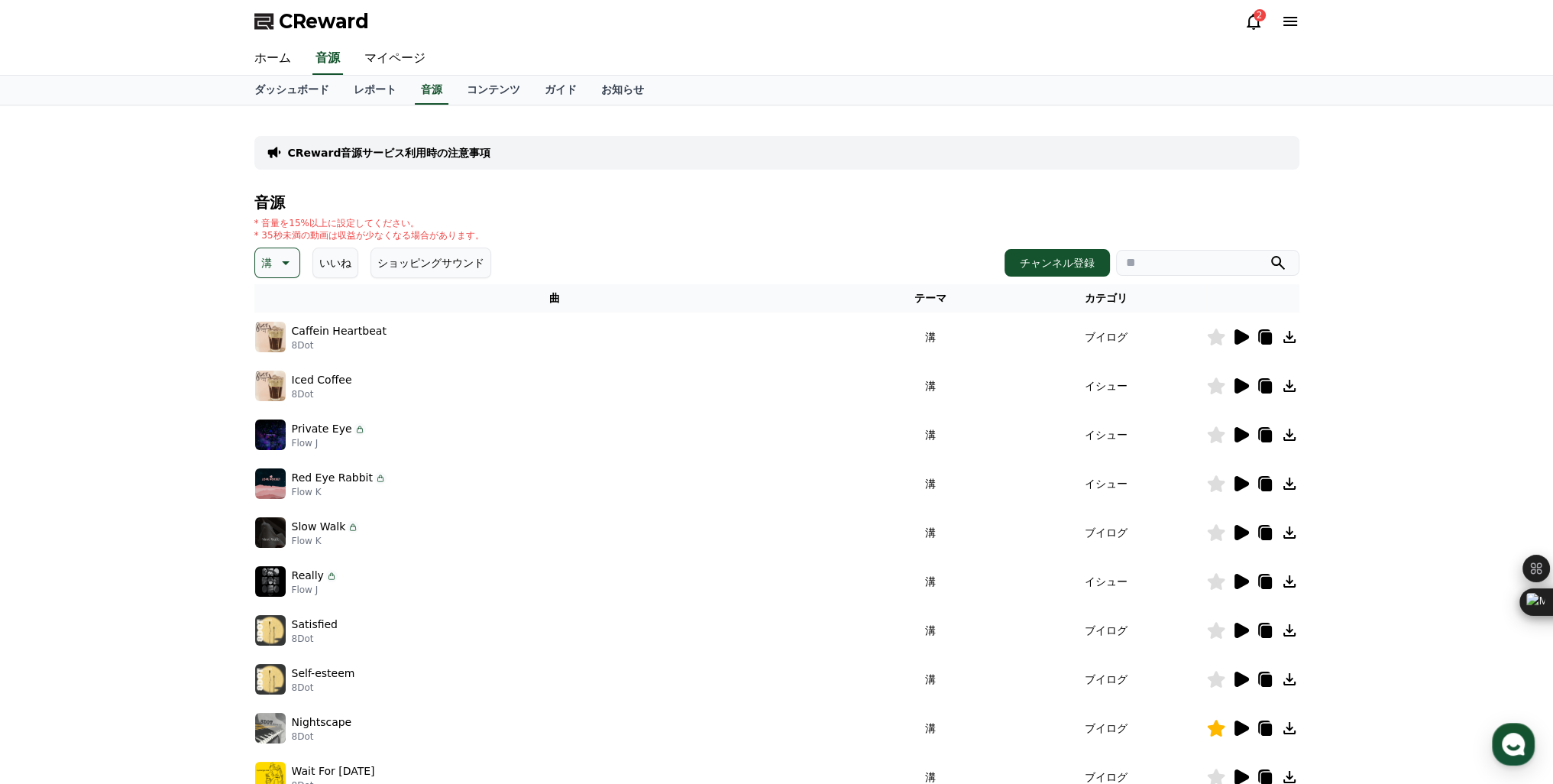
click at [1246, 582] on icon at bounding box center [1241, 581] width 14 height 15
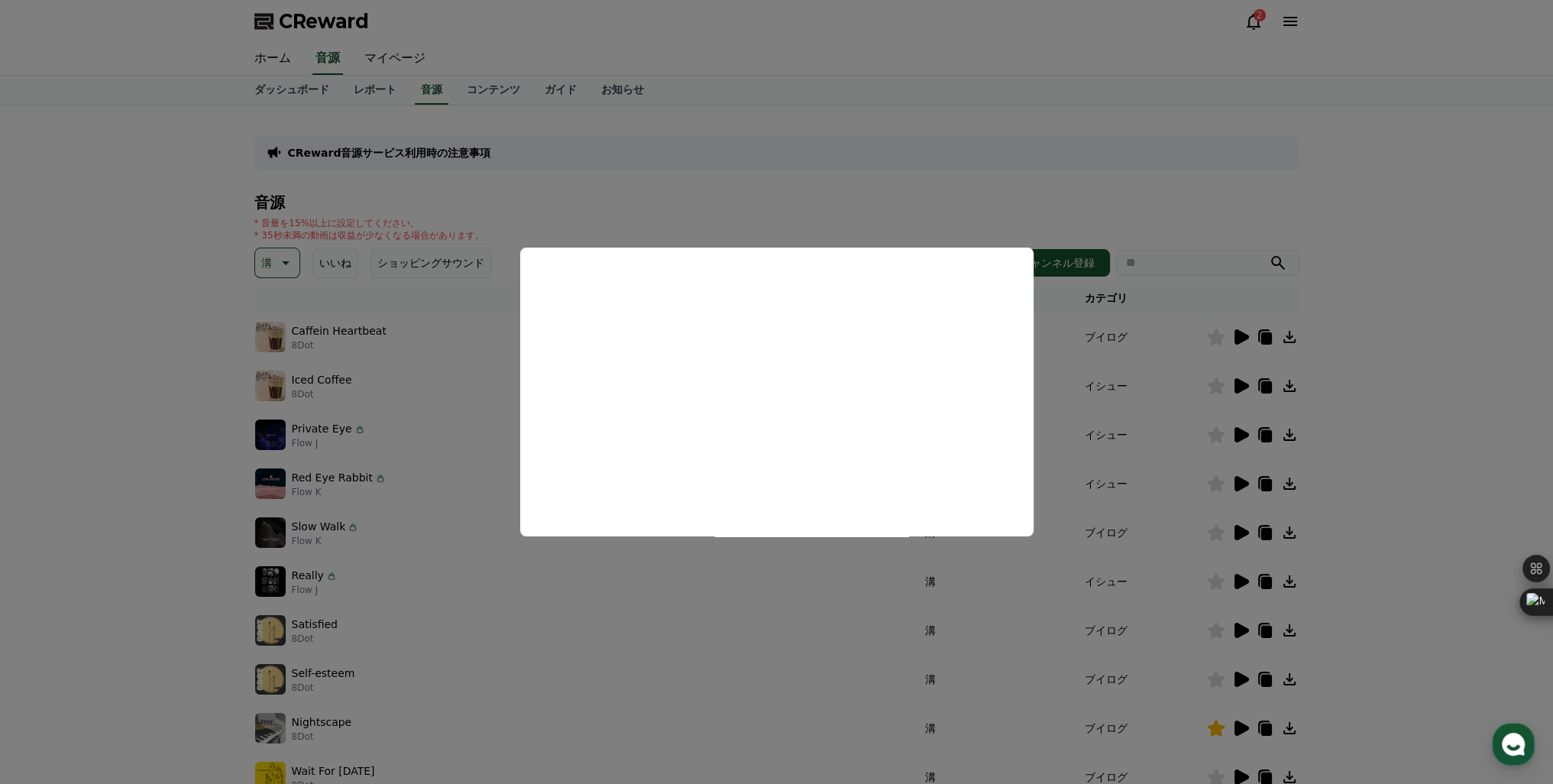
click at [1237, 629] on button "close modal" at bounding box center [776, 392] width 1553 height 784
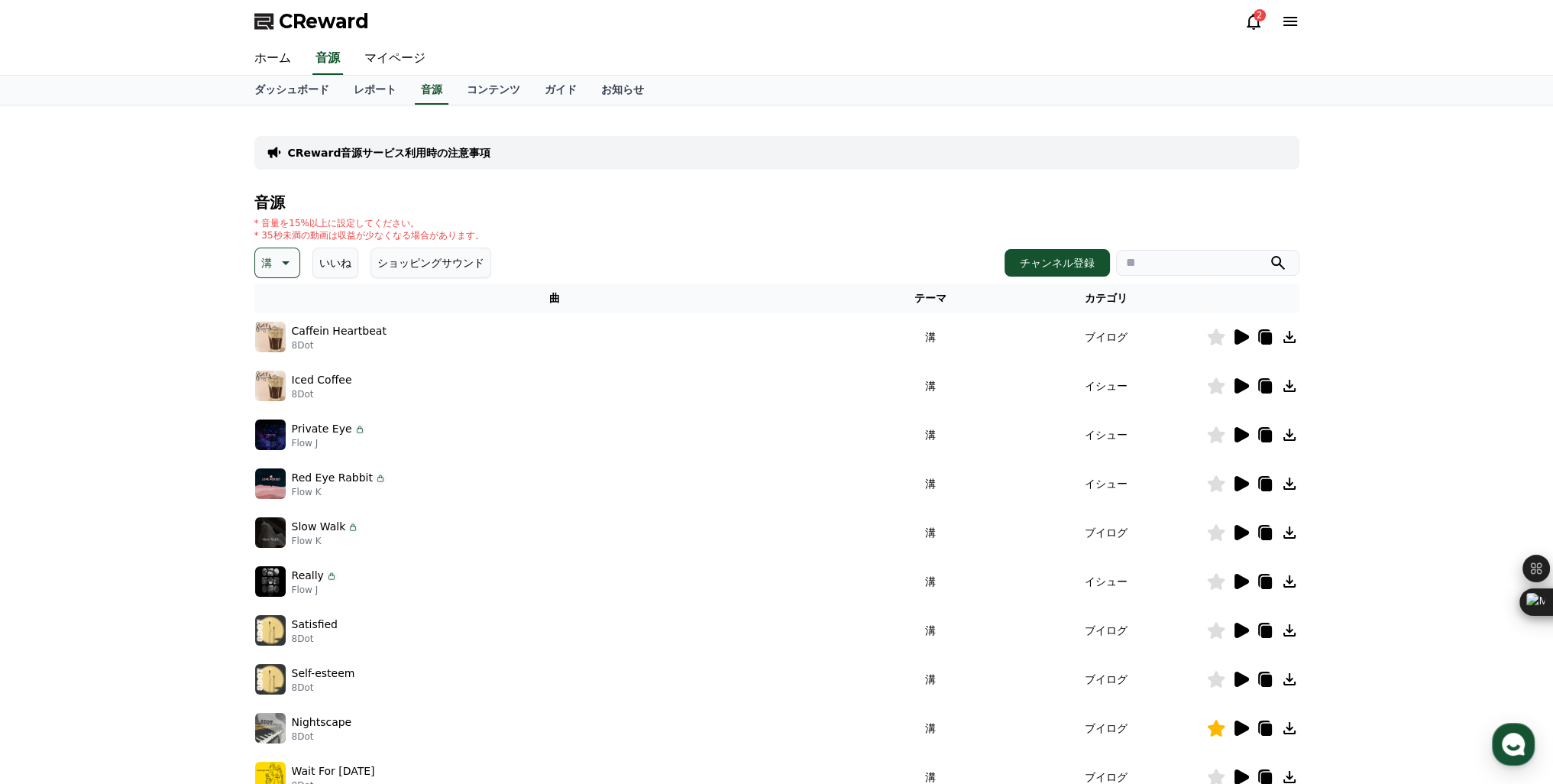
click at [1237, 629] on icon at bounding box center [1241, 630] width 14 height 15
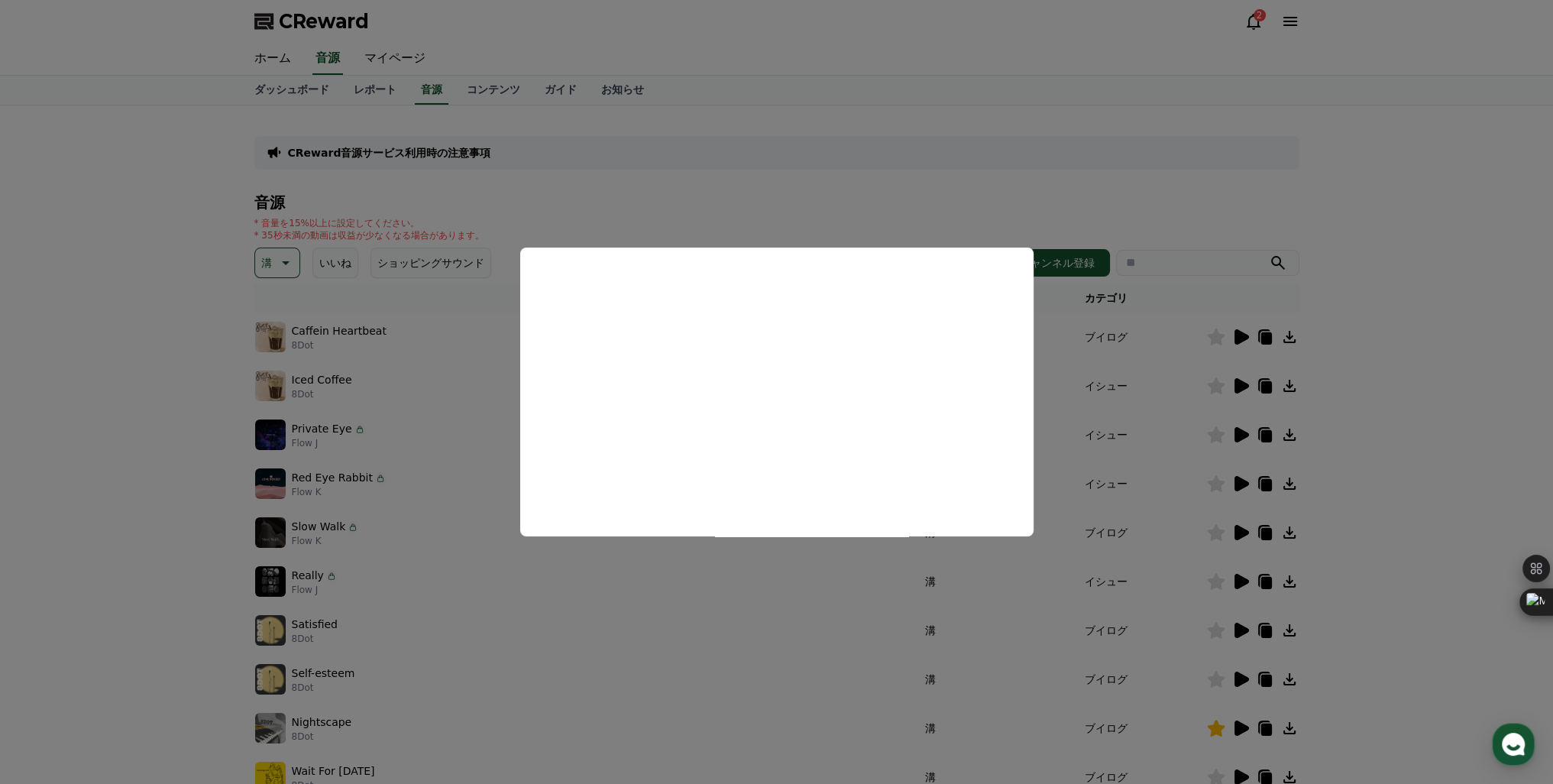
click at [1240, 672] on button "close modal" at bounding box center [776, 392] width 1553 height 784
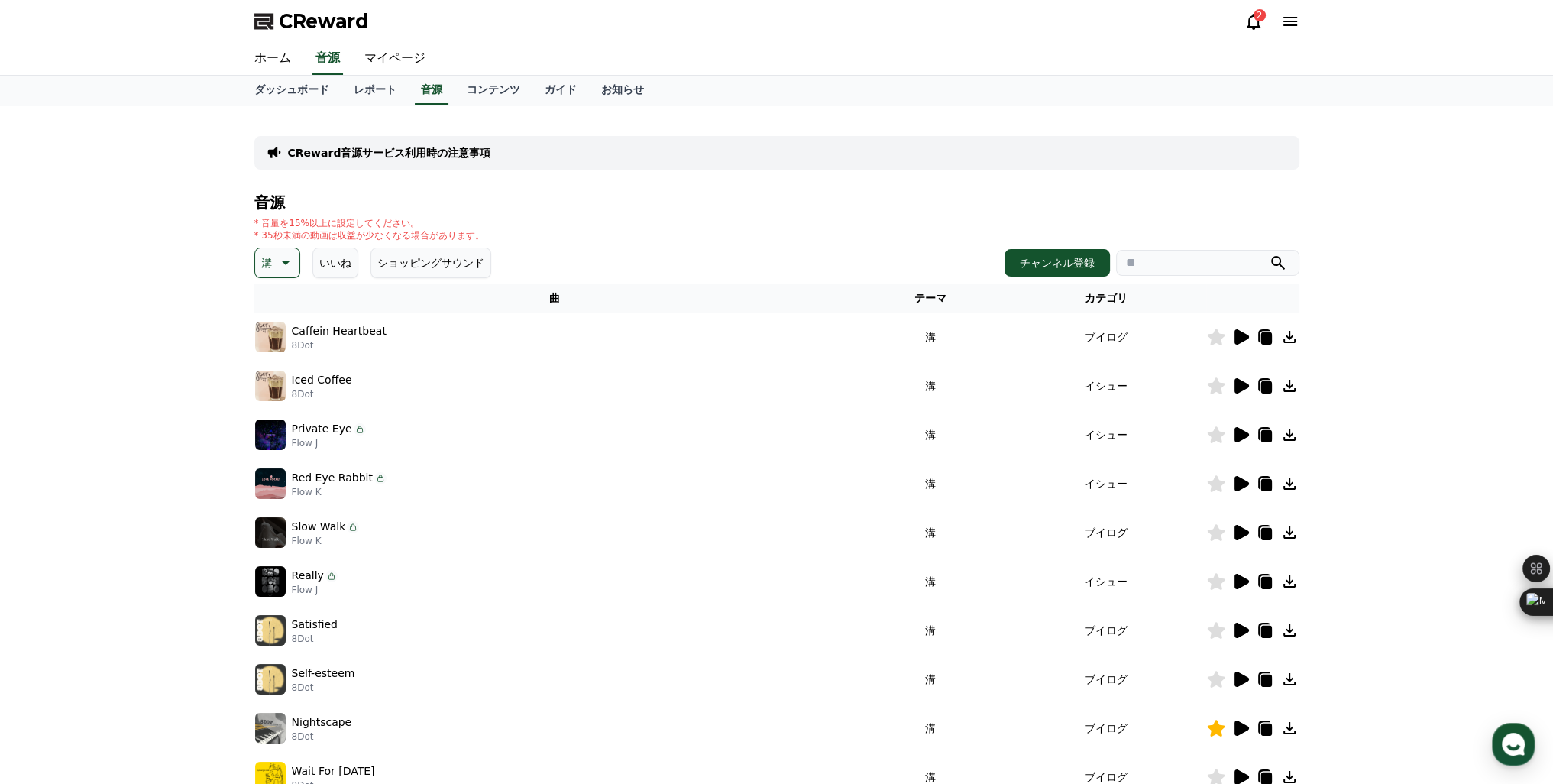
click at [1240, 672] on icon at bounding box center [1241, 679] width 14 height 15
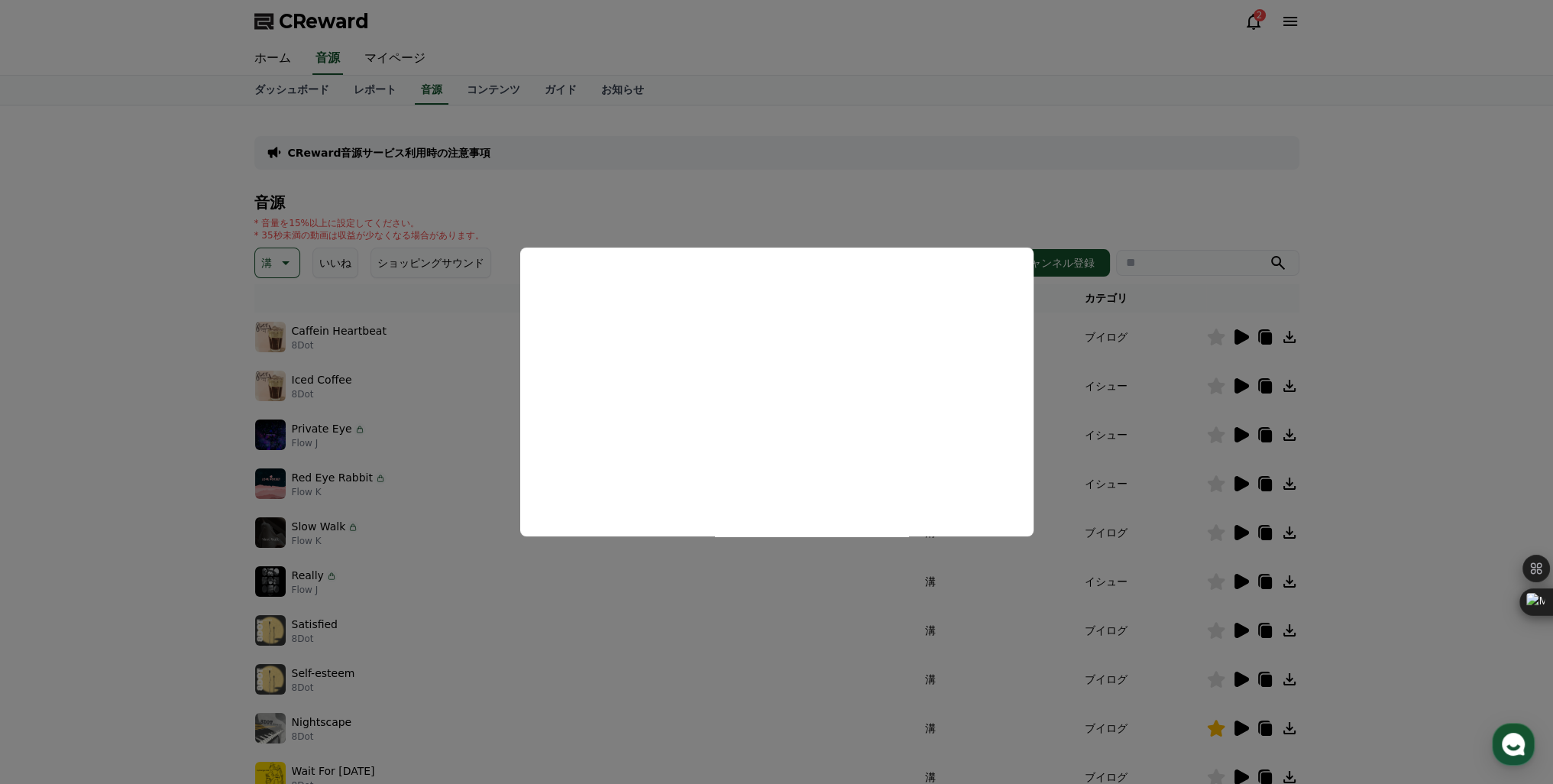
scroll to position [229, 0]
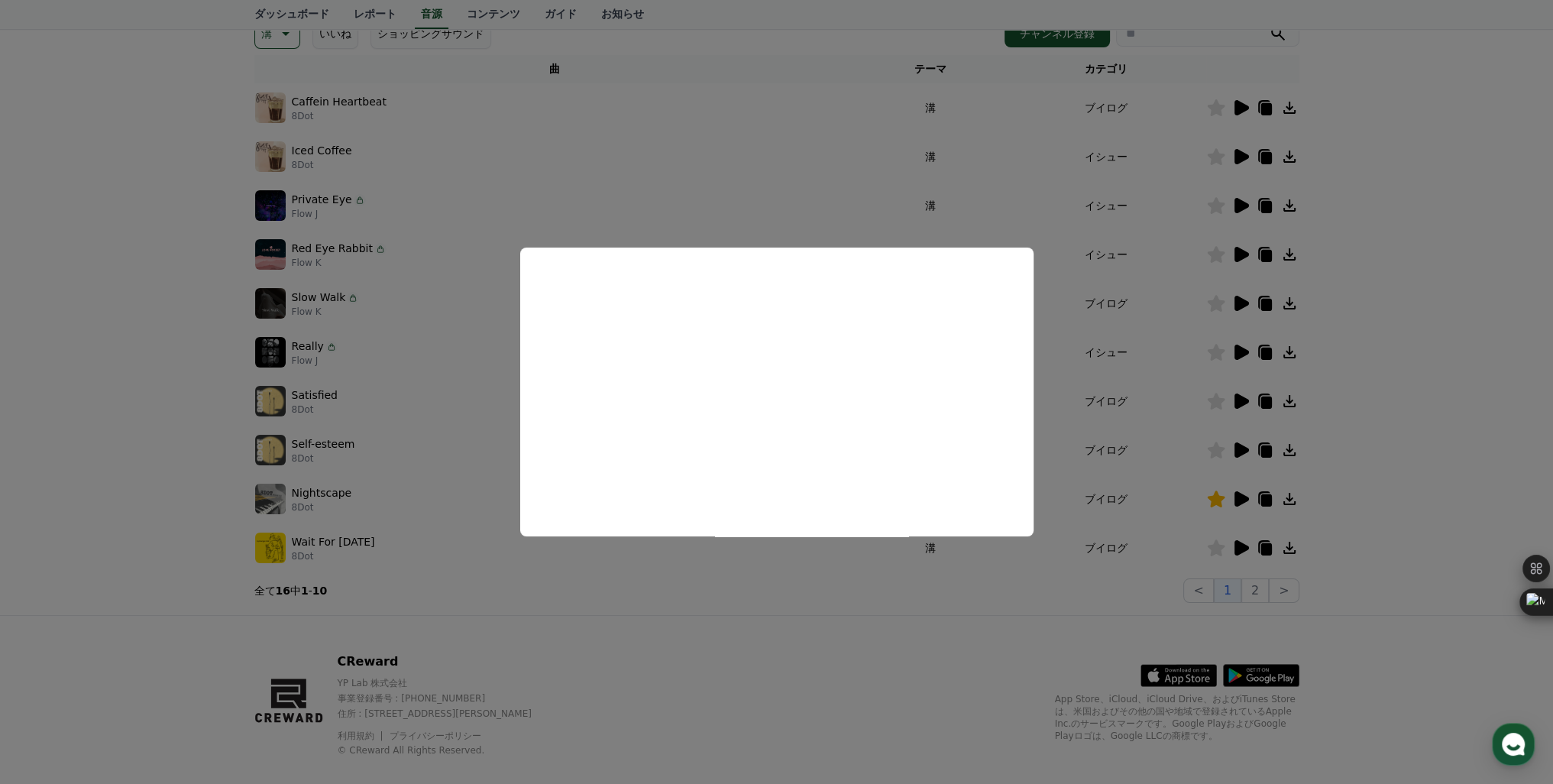
click at [1244, 549] on button "close modal" at bounding box center [776, 392] width 1553 height 784
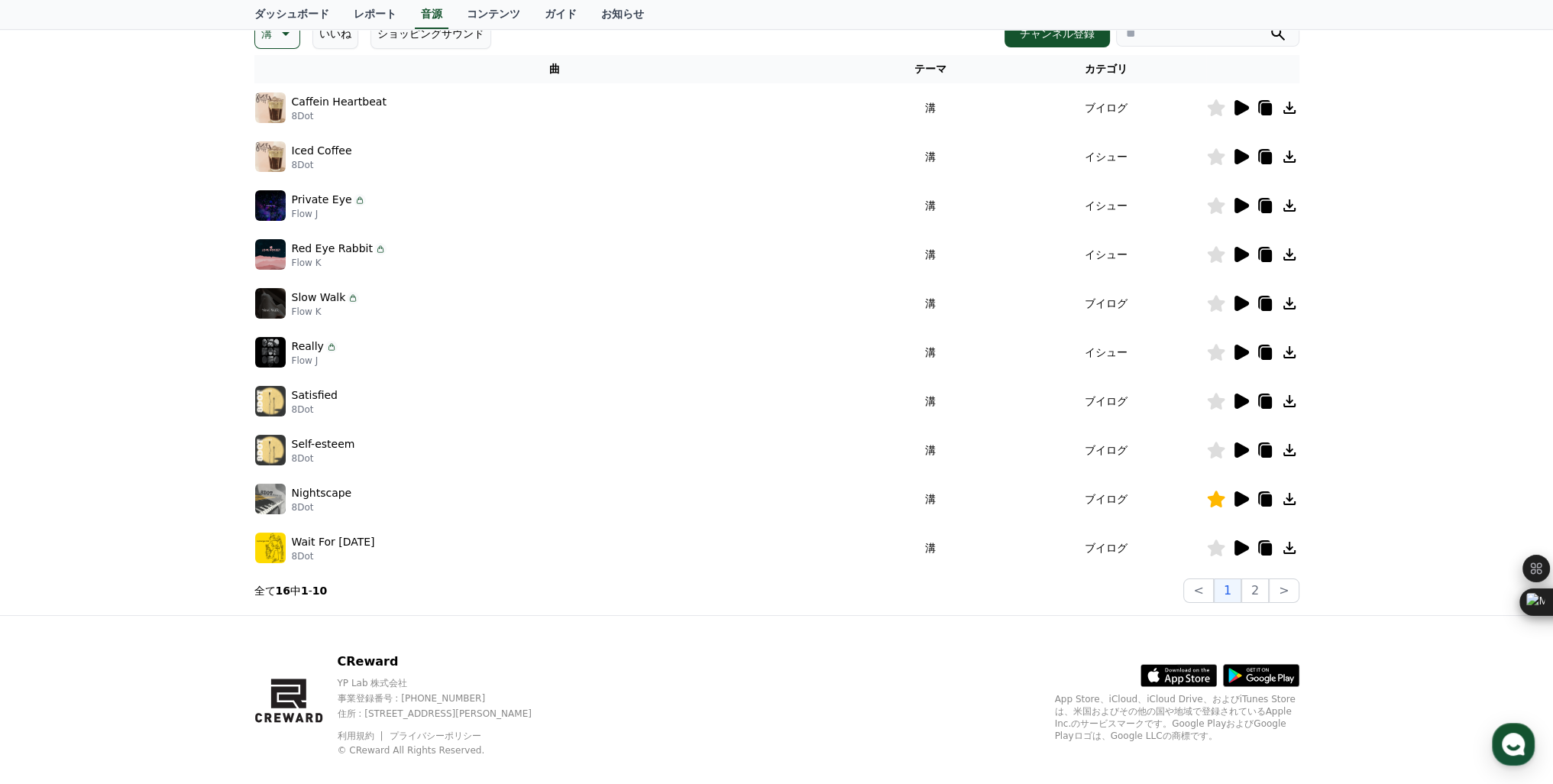
click at [1244, 549] on icon at bounding box center [1241, 548] width 14 height 15
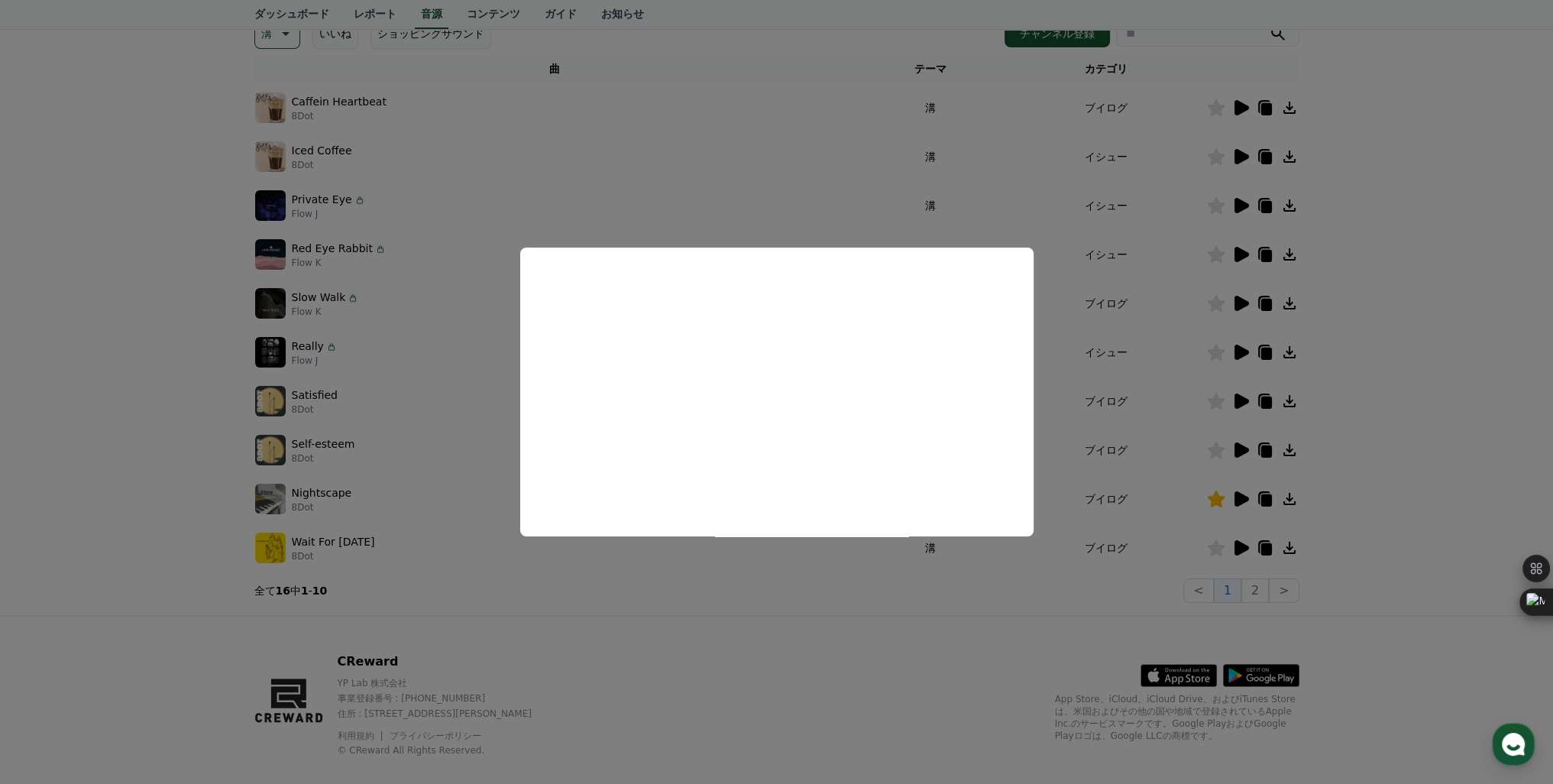
click at [842, 603] on button "close modal" at bounding box center [776, 392] width 1553 height 784
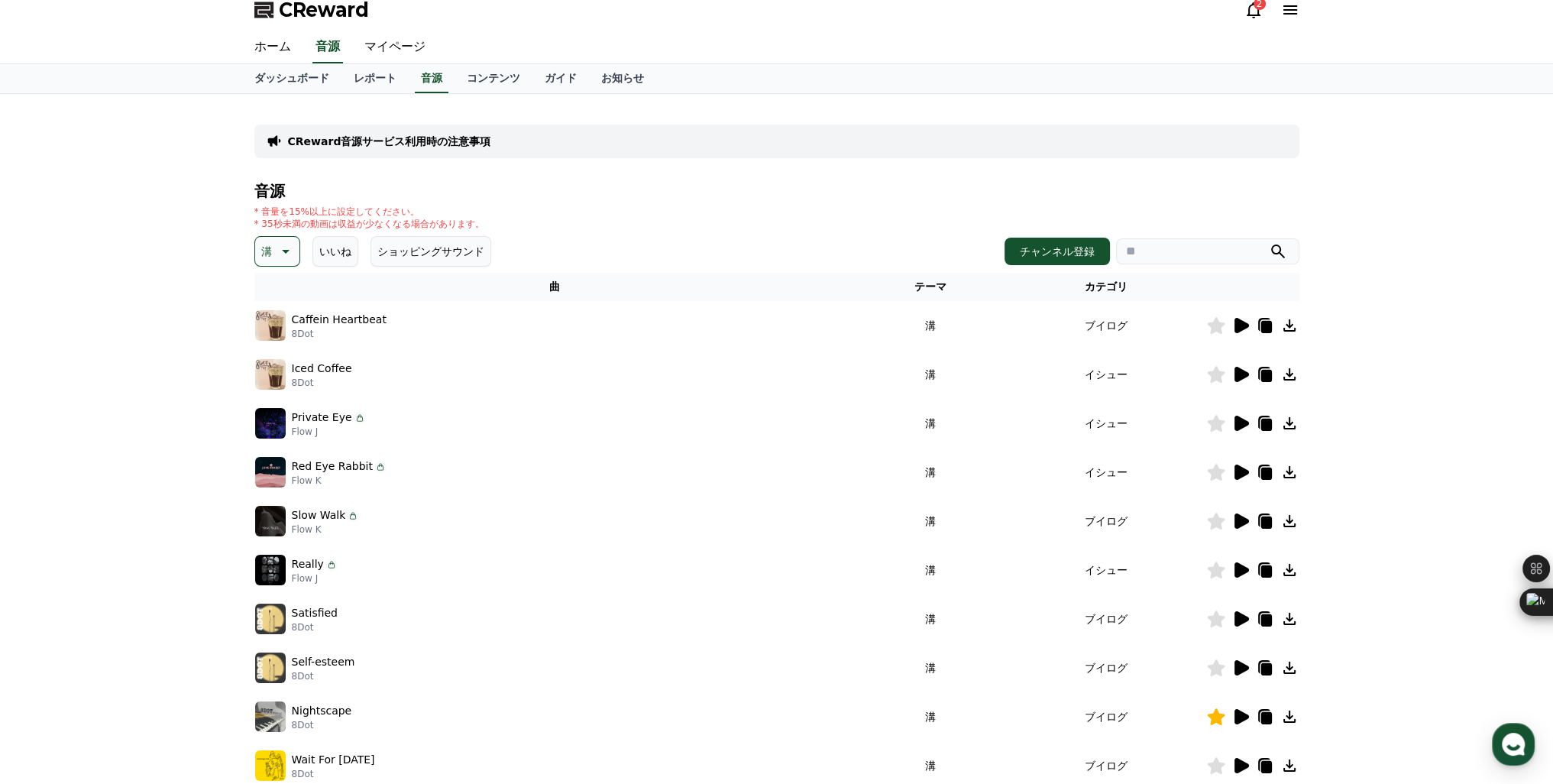
scroll to position [0, 0]
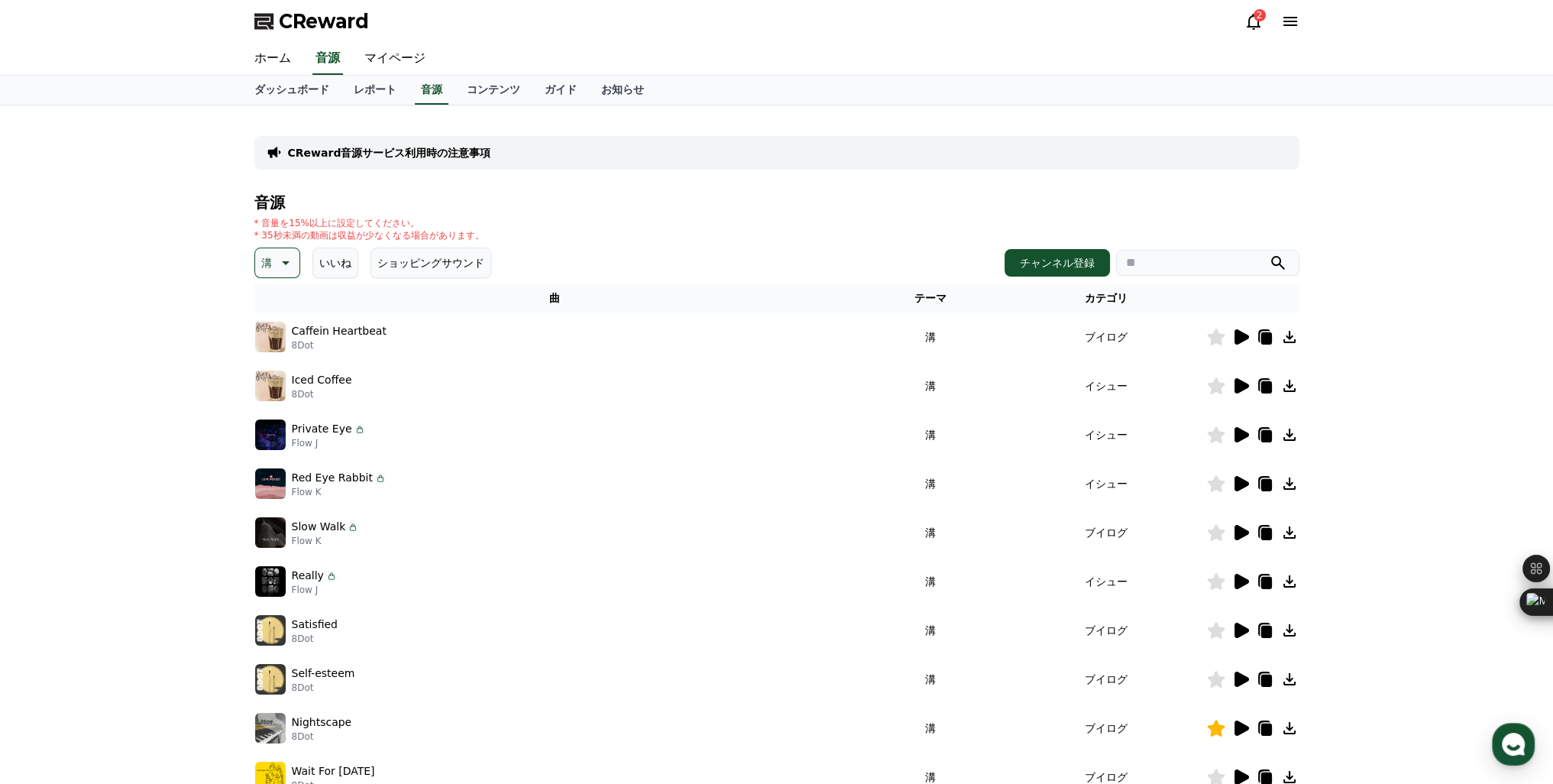
click at [1252, 23] on icon at bounding box center [1253, 21] width 18 height 18
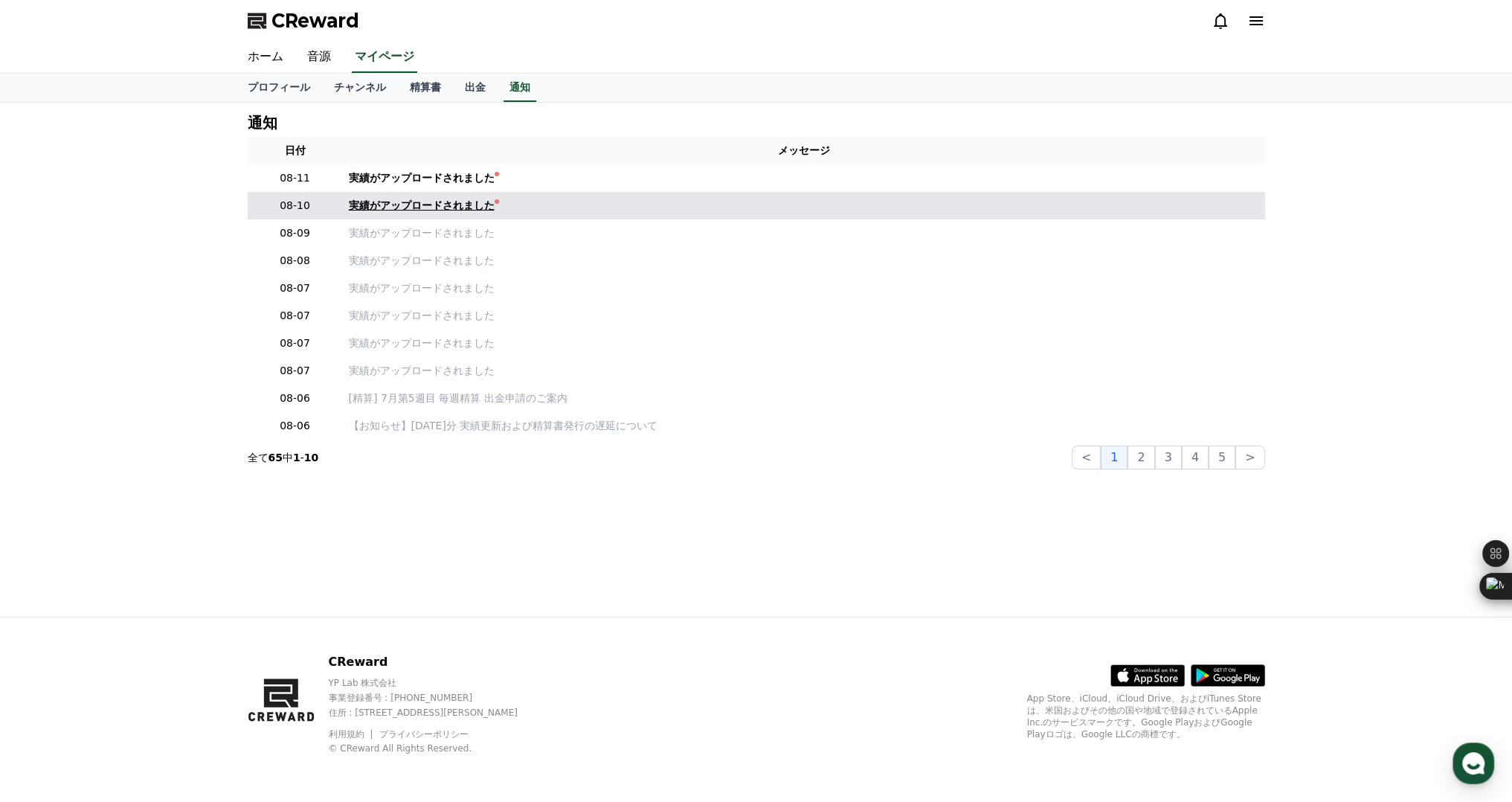
click at [446, 205] on div "実績がアップロードされました" at bounding box center [422, 206] width 146 height 16
